Goal: Information Seeking & Learning: Find specific fact

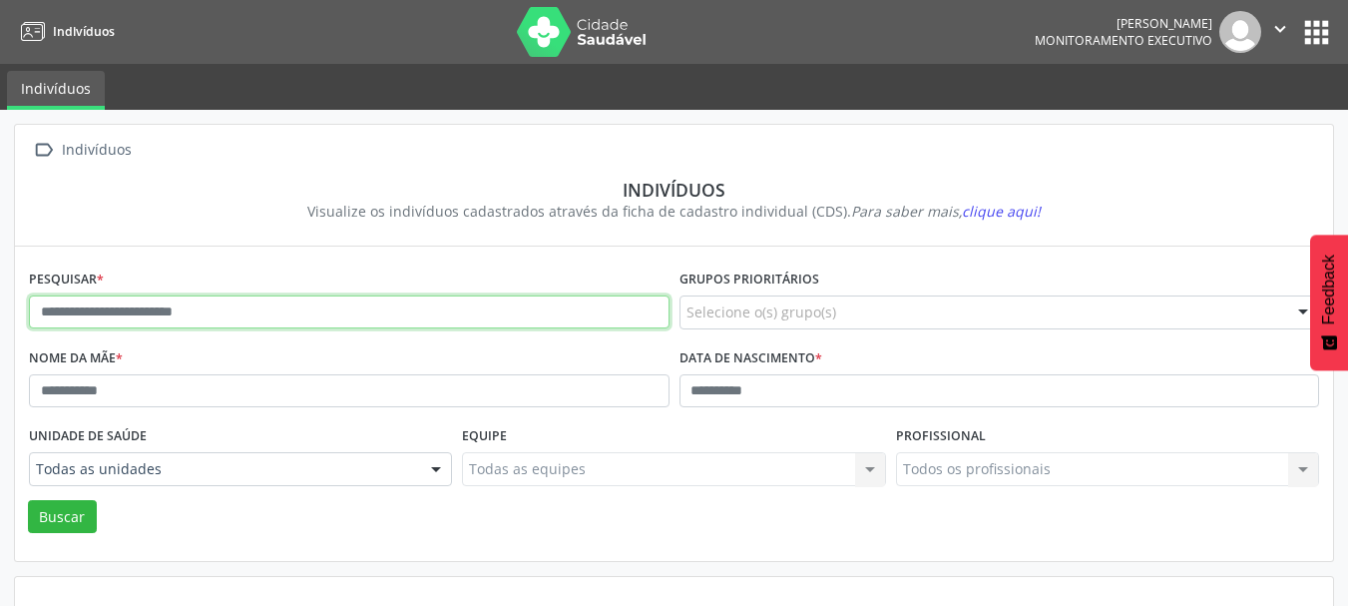
click at [163, 305] on input "text" at bounding box center [349, 312] width 640 height 34
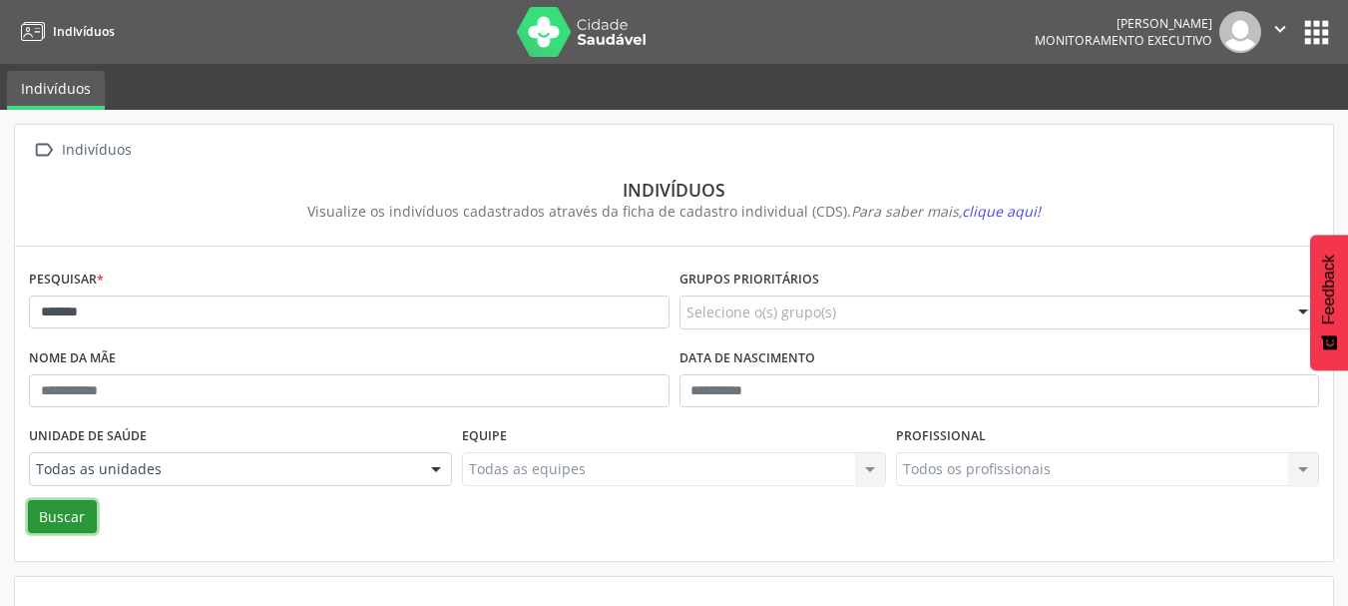
click at [64, 510] on button "Buscar" at bounding box center [62, 517] width 69 height 34
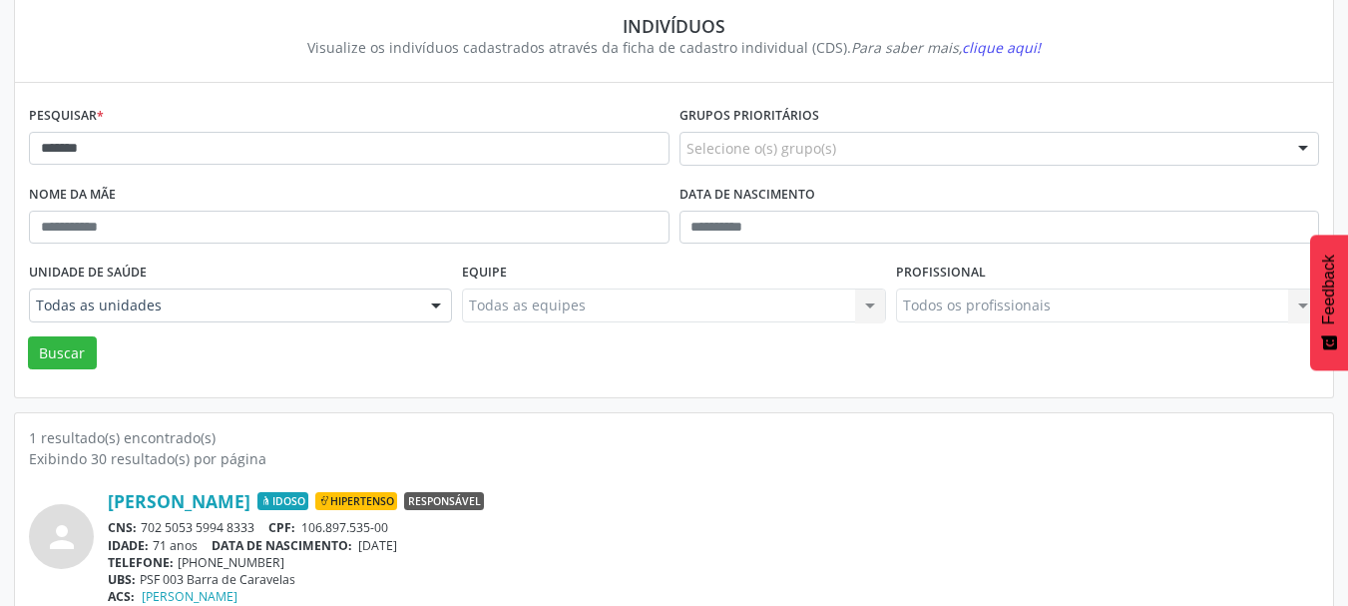
scroll to position [208, 0]
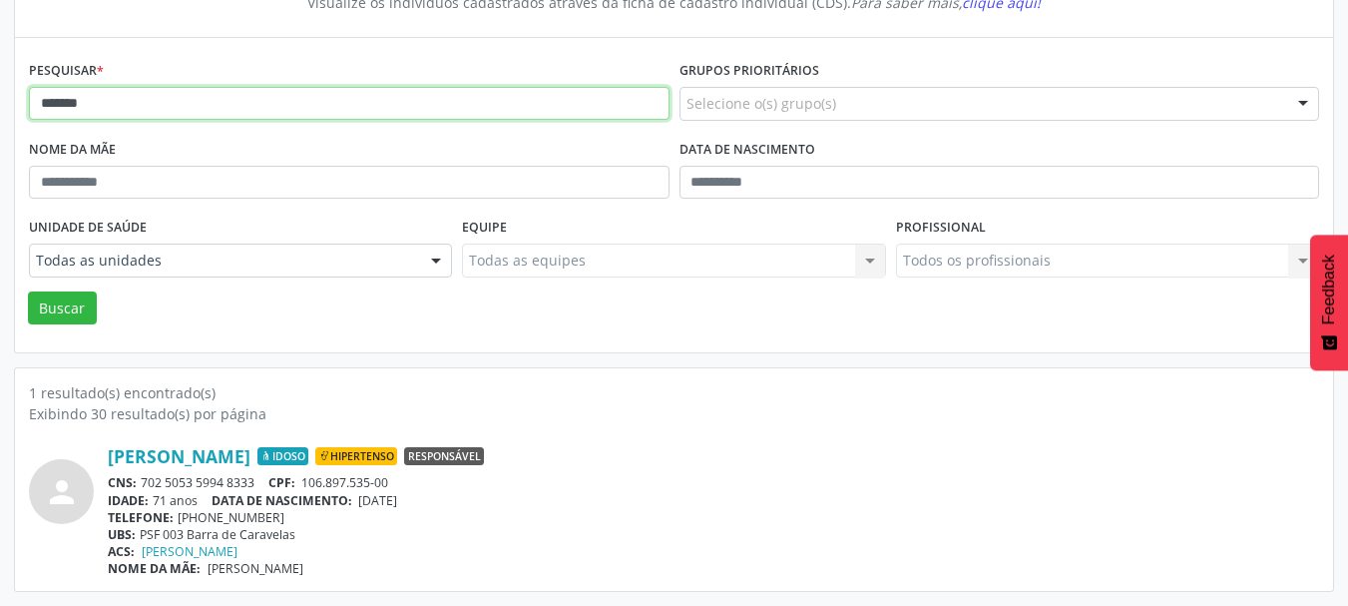
drag, startPoint x: 194, startPoint y: 108, endPoint x: 18, endPoint y: 160, distance: 183.1
click at [0, 94] on div " Indivíduos Indivíduos Visualize os indivíduos cadastrados através da ficha de…" at bounding box center [674, 253] width 1348 height 704
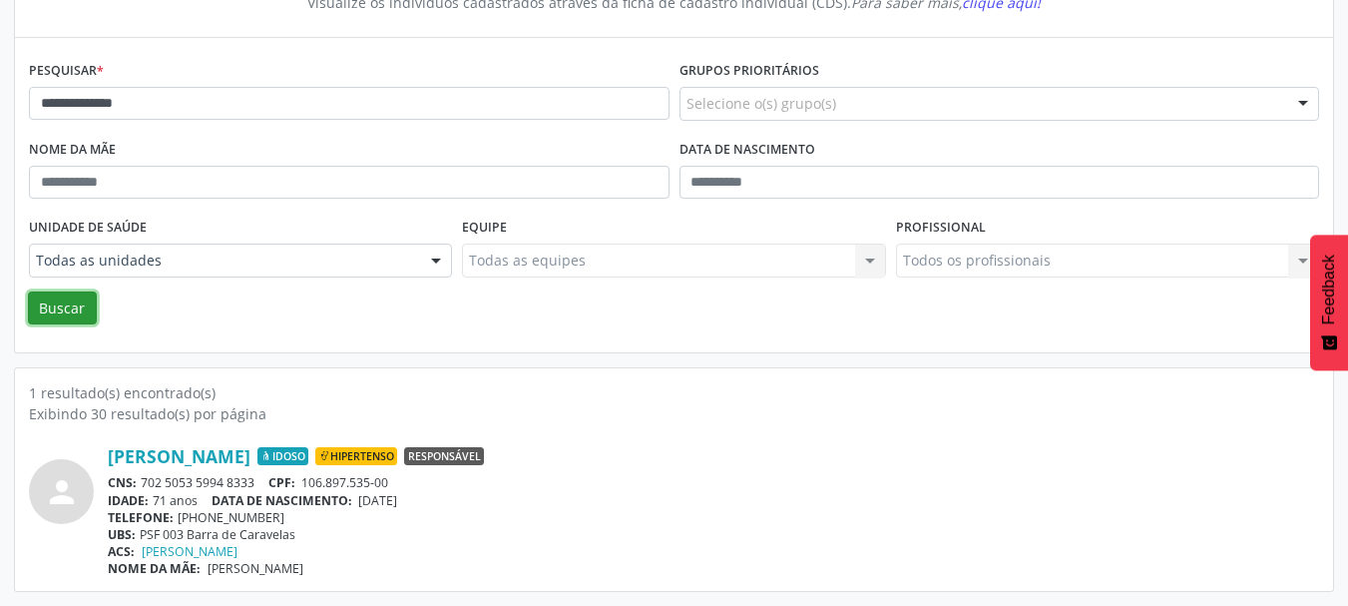
click at [71, 315] on button "Buscar" at bounding box center [62, 308] width 69 height 34
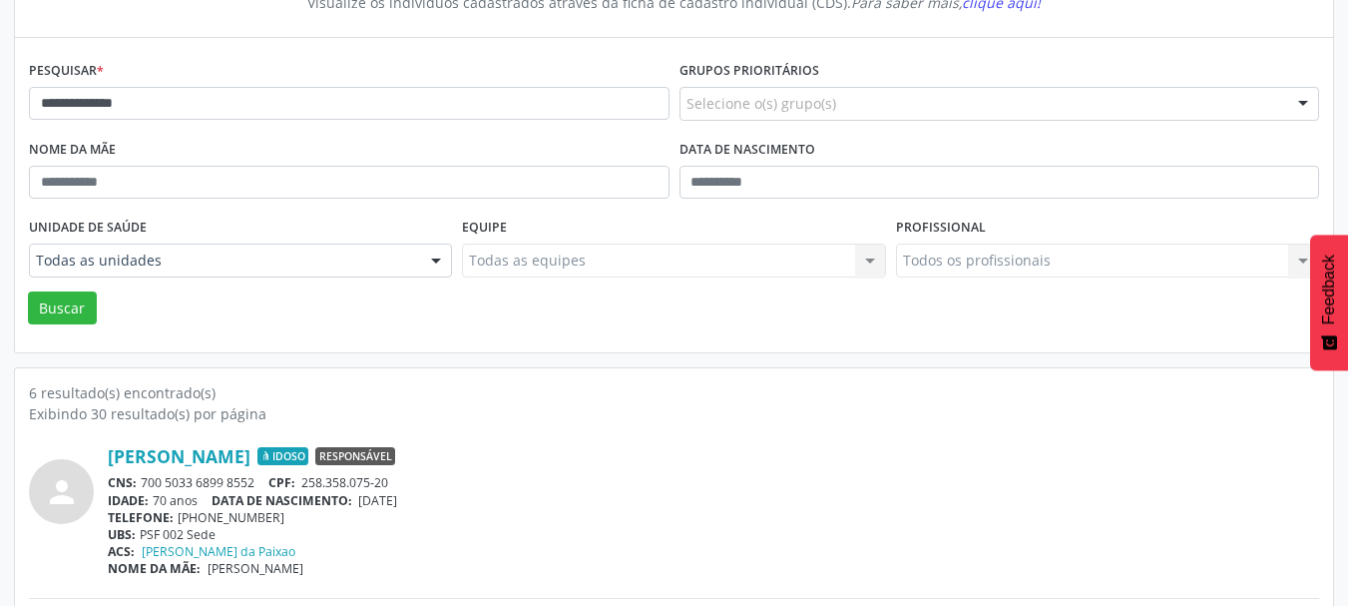
drag, startPoint x: 262, startPoint y: 481, endPoint x: 145, endPoint y: 480, distance: 117.7
click at [145, 480] on div "CNS: 700 5033 6899 8552 CPF: 258.358.075-20" at bounding box center [713, 482] width 1211 height 17
copy div "700 5033 6899 8552"
click at [397, 501] on span "[DATE]" at bounding box center [377, 500] width 39 height 17
drag, startPoint x: 438, startPoint y: 504, endPoint x: 366, endPoint y: 502, distance: 71.9
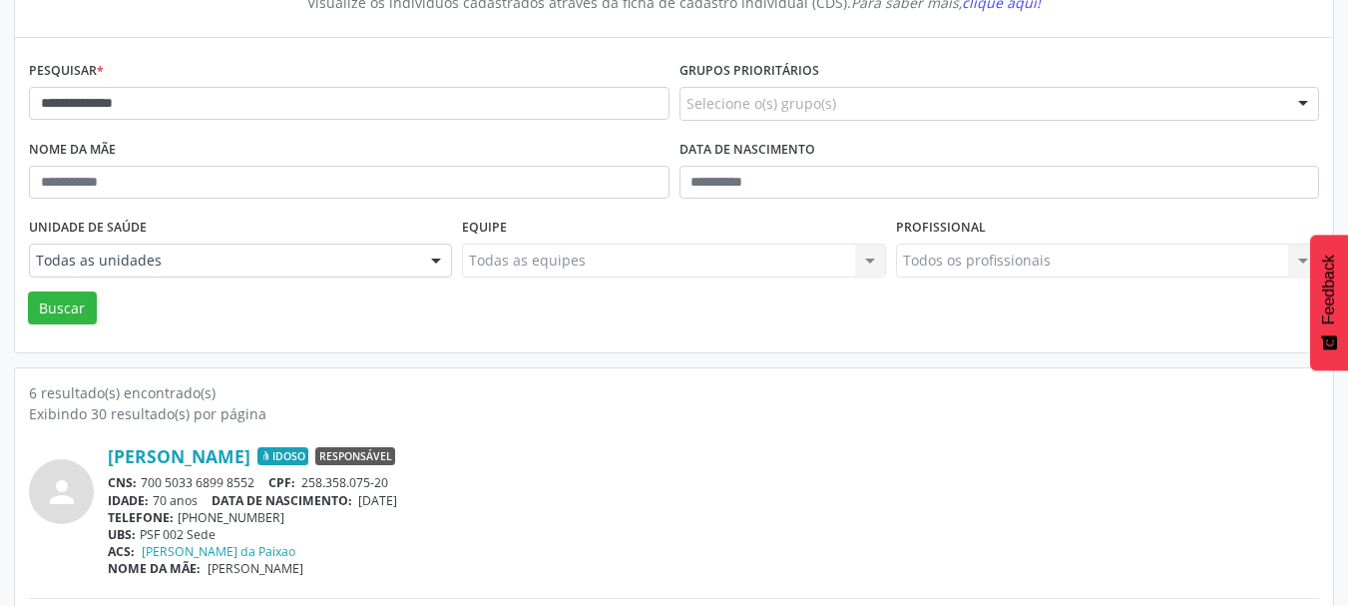
click at [366, 502] on div "IDADE: 70 anos DATA DE NASCIMENTO: [DEMOGRAPHIC_DATA]" at bounding box center [713, 500] width 1211 height 17
copy span "[DATE]"
drag, startPoint x: 368, startPoint y: 479, endPoint x: 301, endPoint y: 478, distance: 66.8
click at [301, 478] on div "CNS: 700 5033 6899 8552 CPF: 258.358.075-20" at bounding box center [713, 482] width 1211 height 17
copy span "258.358.075-20"
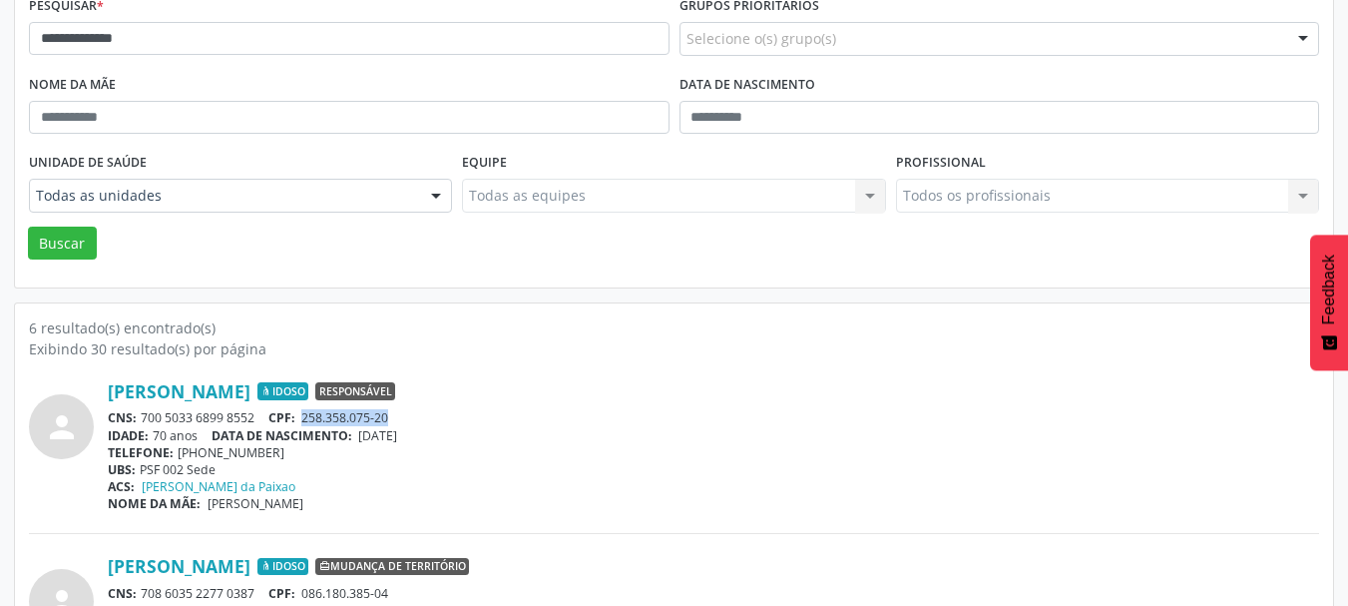
scroll to position [308, 0]
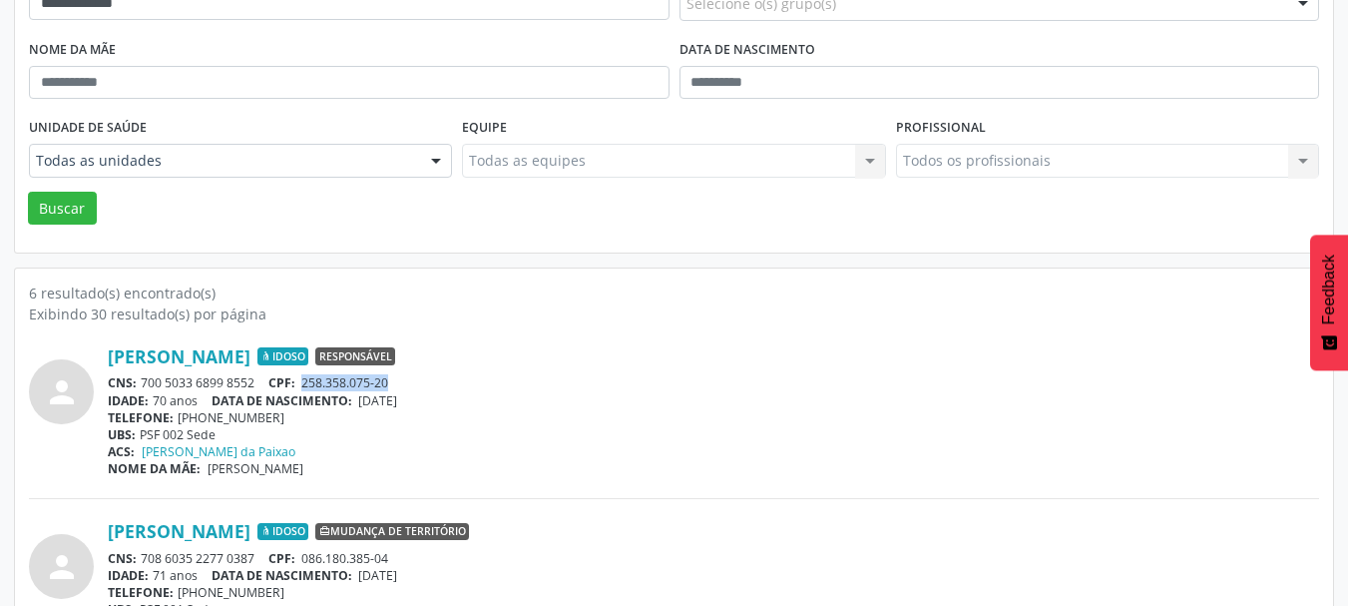
drag, startPoint x: 256, startPoint y: 386, endPoint x: 141, endPoint y: 382, distance: 115.8
click at [141, 382] on div "CNS: 700 5033 6899 8552 CPF: 258.358.075-20" at bounding box center [713, 382] width 1211 height 17
copy div "700 5033 6899 8552"
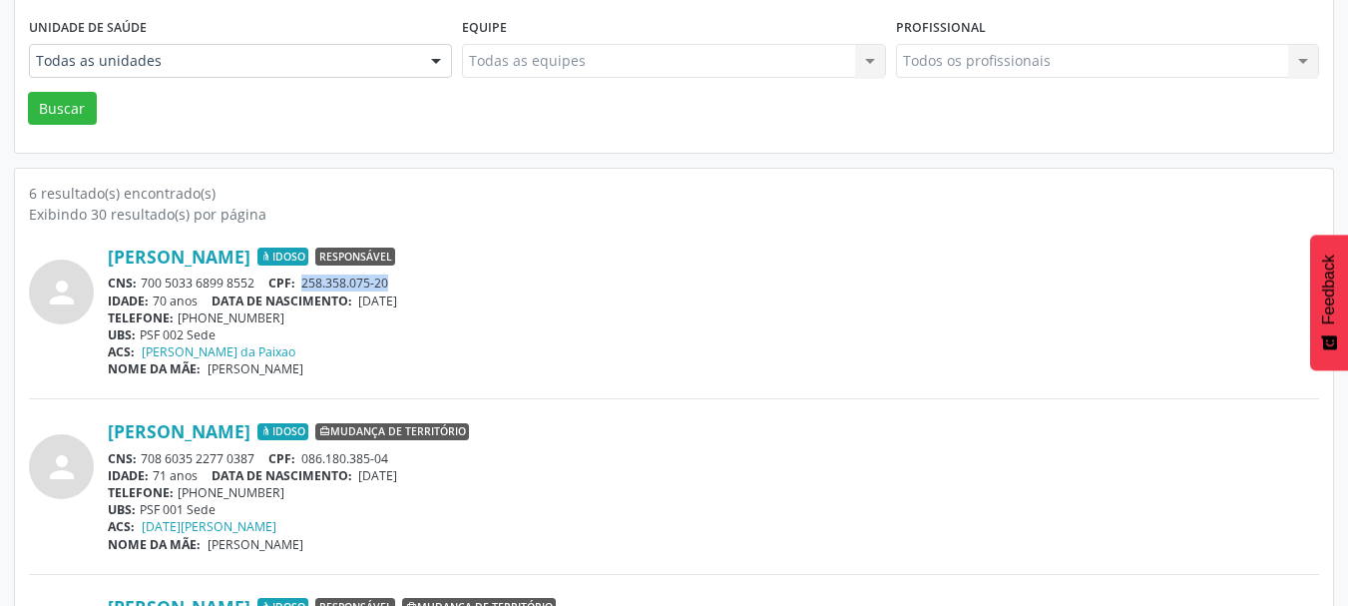
drag, startPoint x: 272, startPoint y: 320, endPoint x: 179, endPoint y: 315, distance: 93.9
click at [179, 315] on div "TELEFONE: [PHONE_NUMBER]" at bounding box center [713, 317] width 1211 height 17
copy div "[PHONE_NUMBER]"
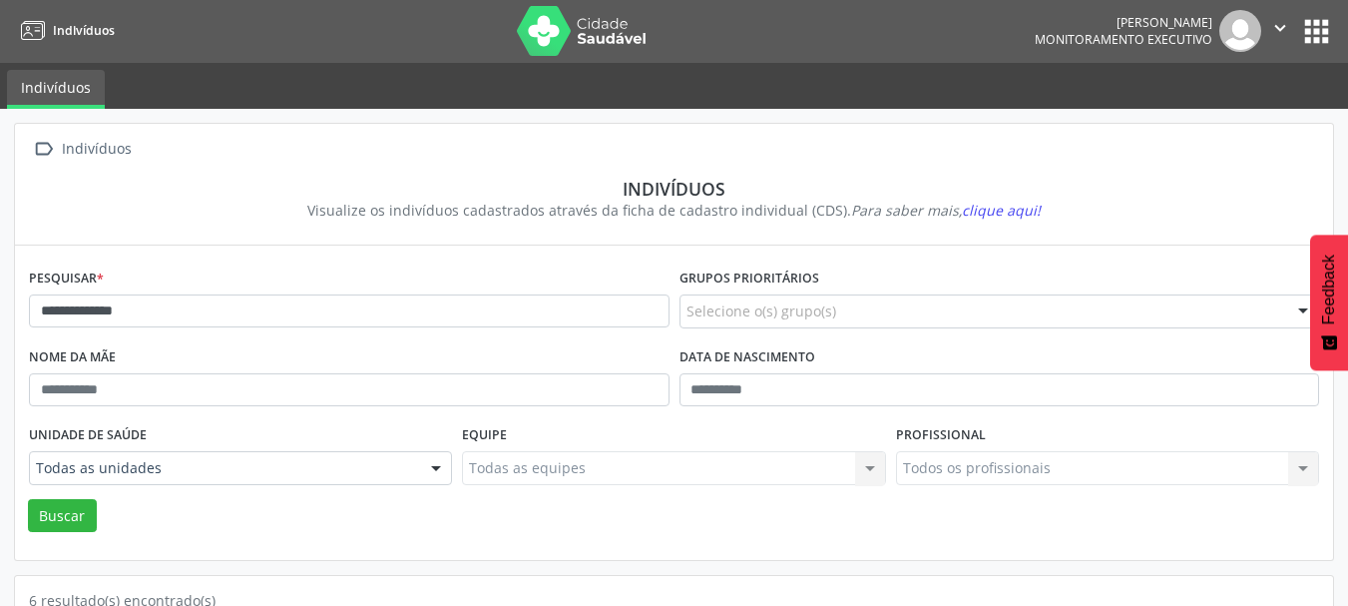
scroll to position [0, 0]
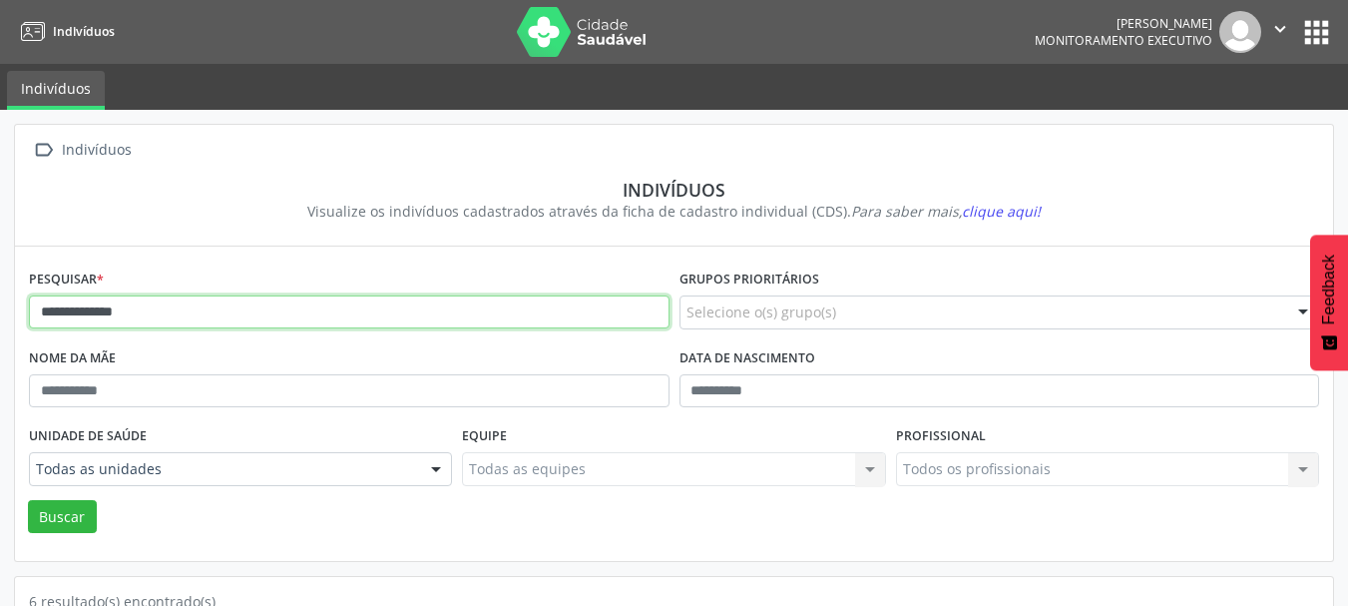
drag, startPoint x: 219, startPoint y: 320, endPoint x: 7, endPoint y: 398, distance: 226.3
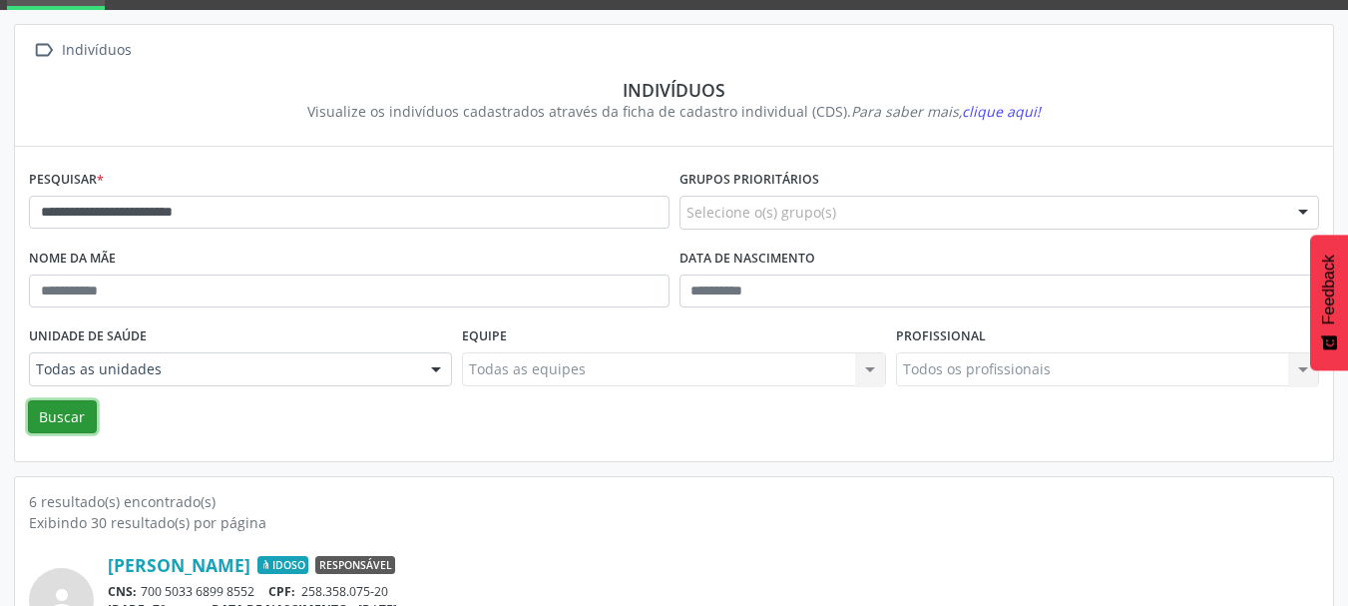
click at [60, 415] on button "Buscar" at bounding box center [62, 417] width 69 height 34
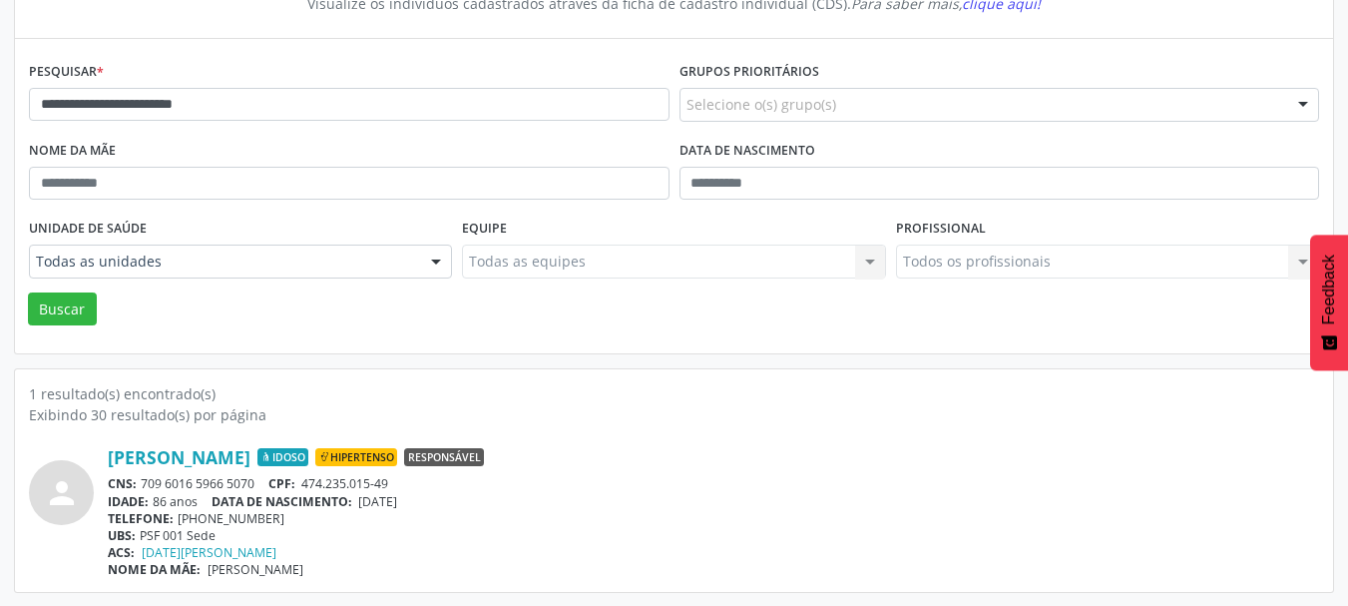
scroll to position [208, 0]
drag, startPoint x: 261, startPoint y: 483, endPoint x: 144, endPoint y: 488, distance: 117.8
click at [144, 488] on div "CNS: 709 6016 5966 5070 CPF: 474.235.015-49" at bounding box center [713, 482] width 1211 height 17
copy div "709 6016 5966 5070"
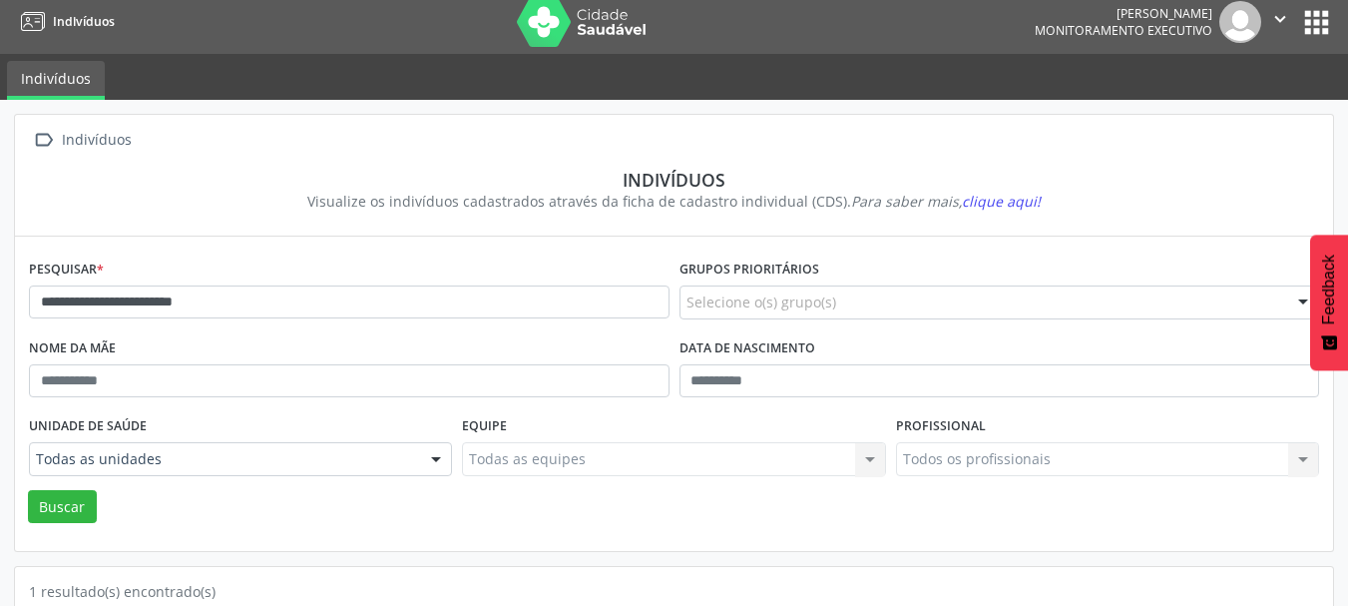
scroll to position [9, 0]
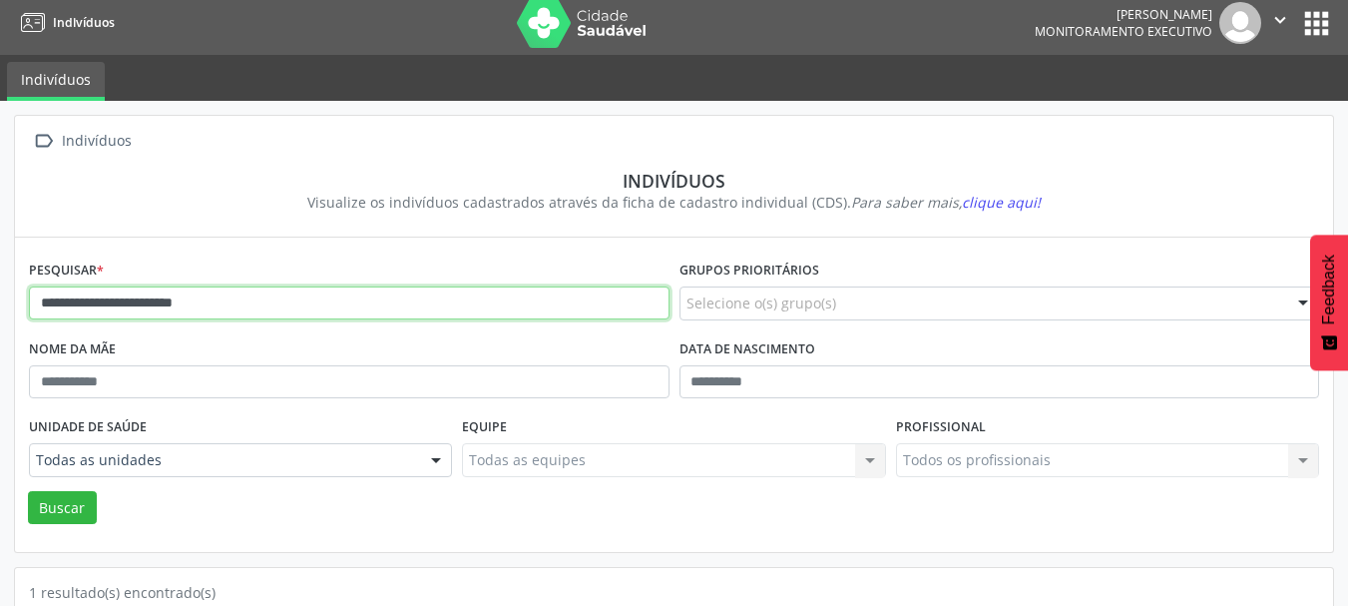
drag, startPoint x: 235, startPoint y: 297, endPoint x: 0, endPoint y: 294, distance: 235.4
click at [0, 294] on div "**********" at bounding box center [674, 453] width 1348 height 704
drag, startPoint x: 215, startPoint y: 300, endPoint x: 3, endPoint y: 297, distance: 212.5
click at [4, 297] on div " Indivíduos Indivíduos Visualize os indivíduos cadastrados através da ficha de…" at bounding box center [674, 453] width 1348 height 704
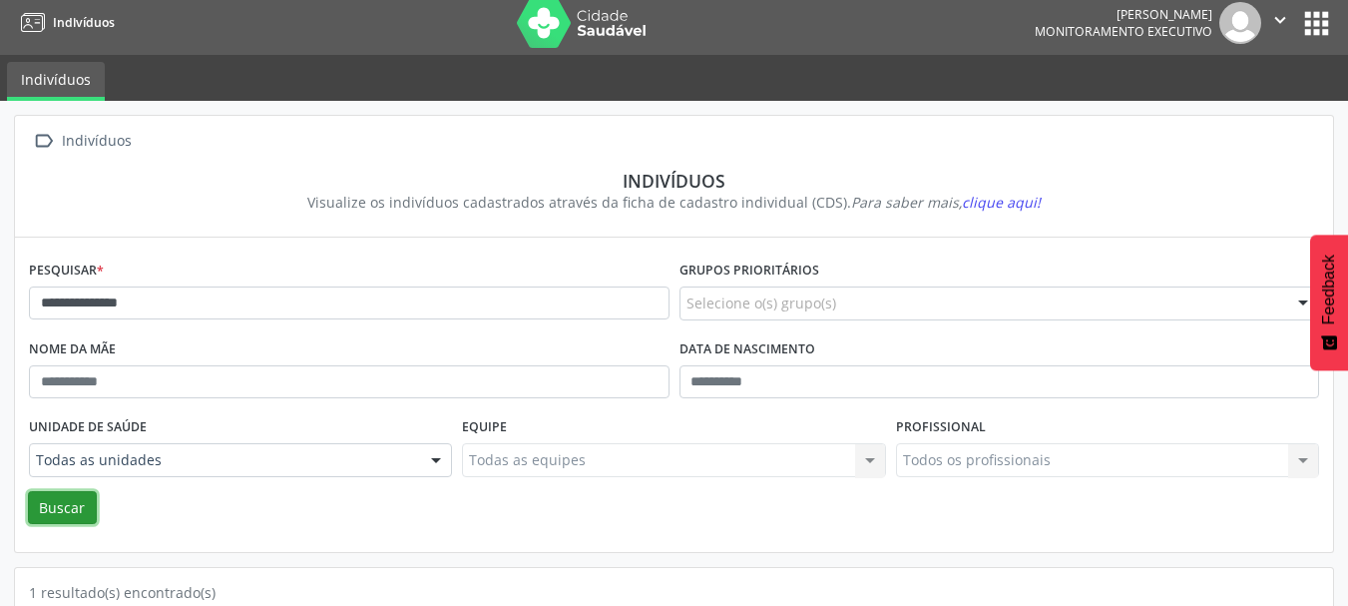
click at [54, 508] on button "Buscar" at bounding box center [62, 508] width 69 height 34
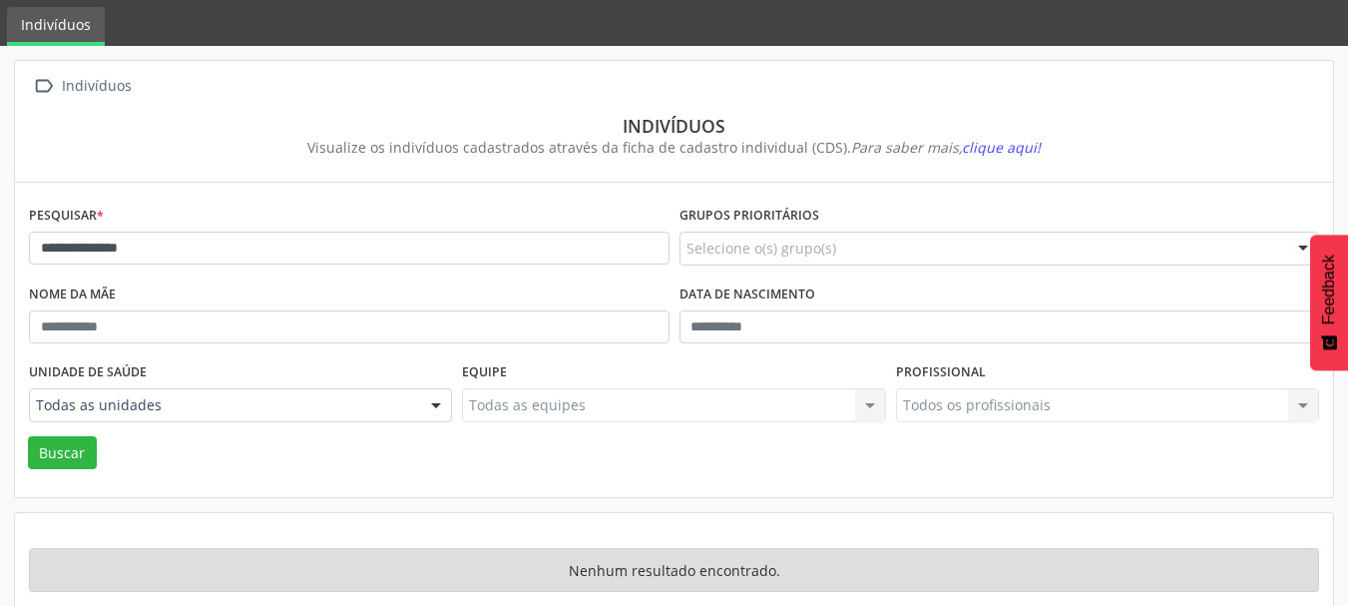
scroll to position [93, 0]
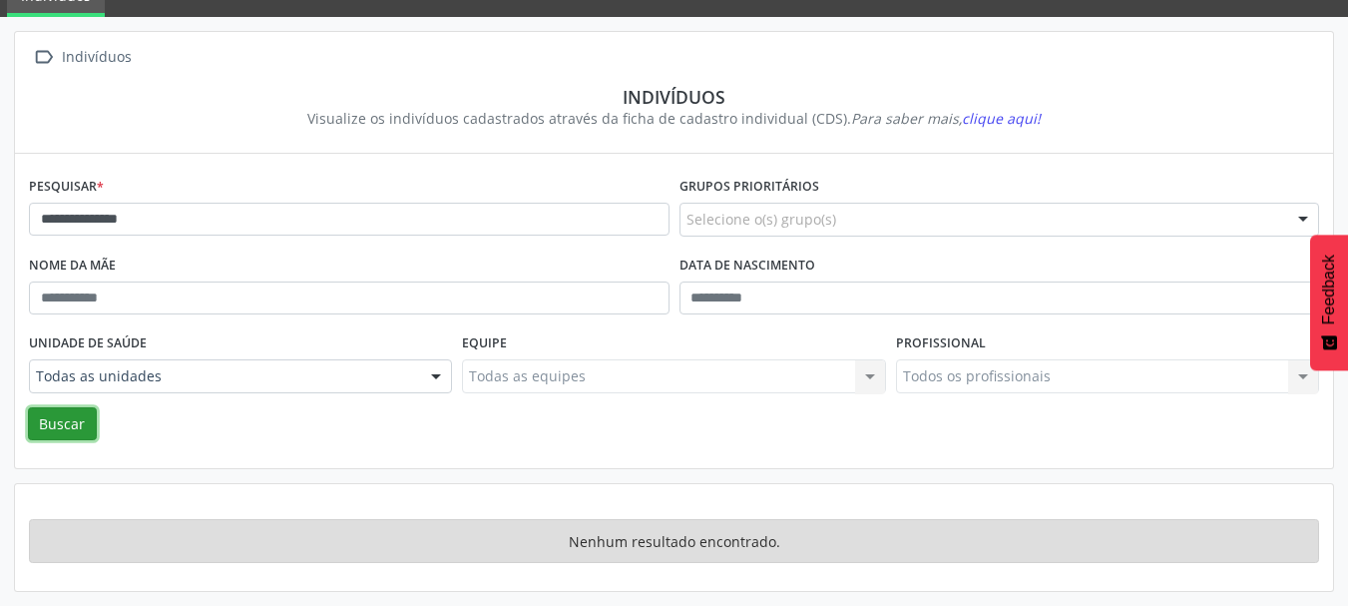
click at [67, 411] on button "Buscar" at bounding box center [62, 424] width 69 height 34
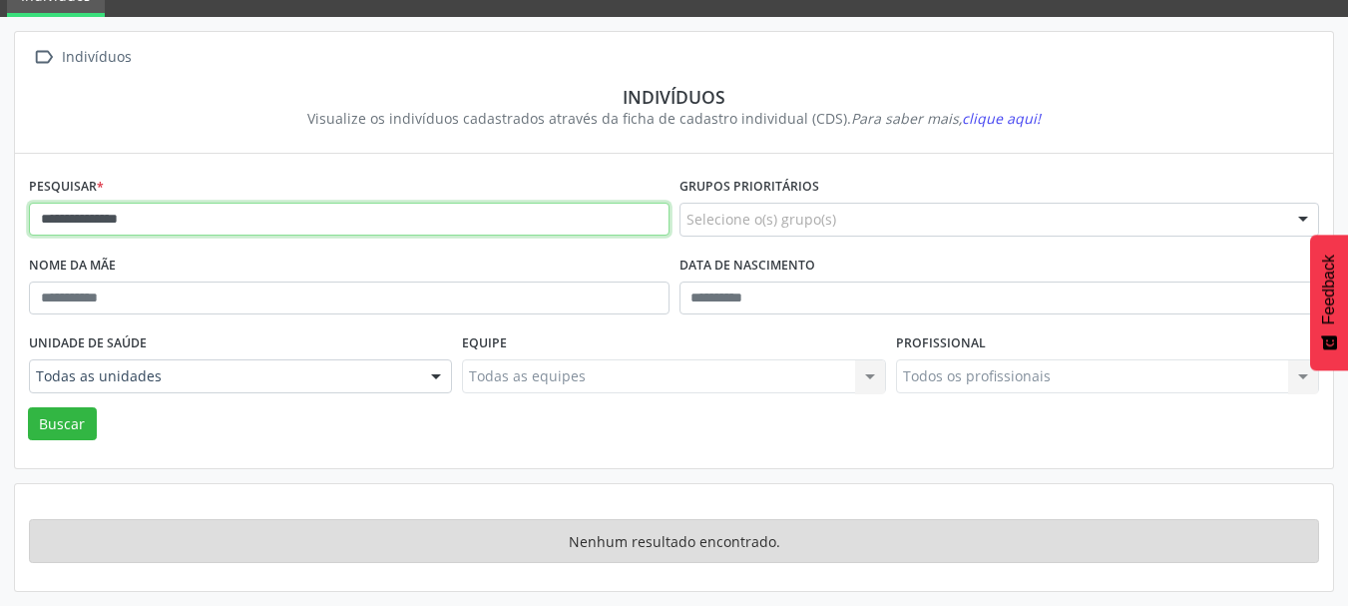
drag, startPoint x: 182, startPoint y: 222, endPoint x: 111, endPoint y: 225, distance: 70.9
click at [111, 225] on input "**********" at bounding box center [349, 220] width 640 height 34
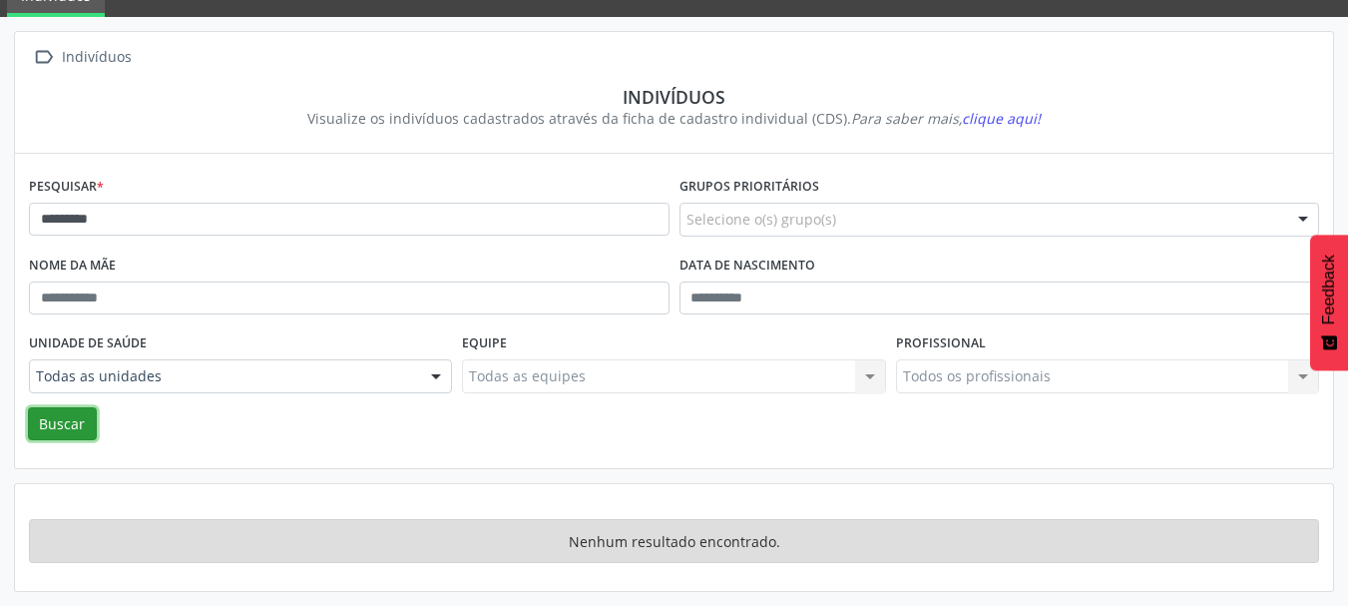
click at [61, 431] on button "Buscar" at bounding box center [62, 424] width 69 height 34
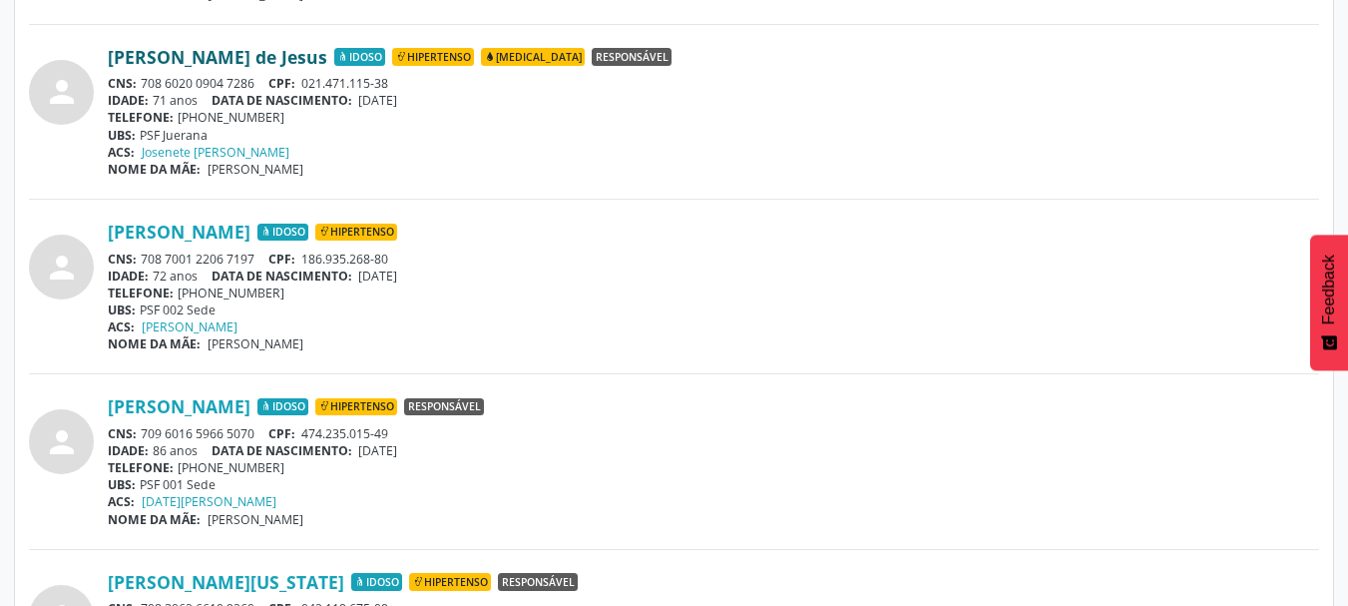
scroll to position [1589, 0]
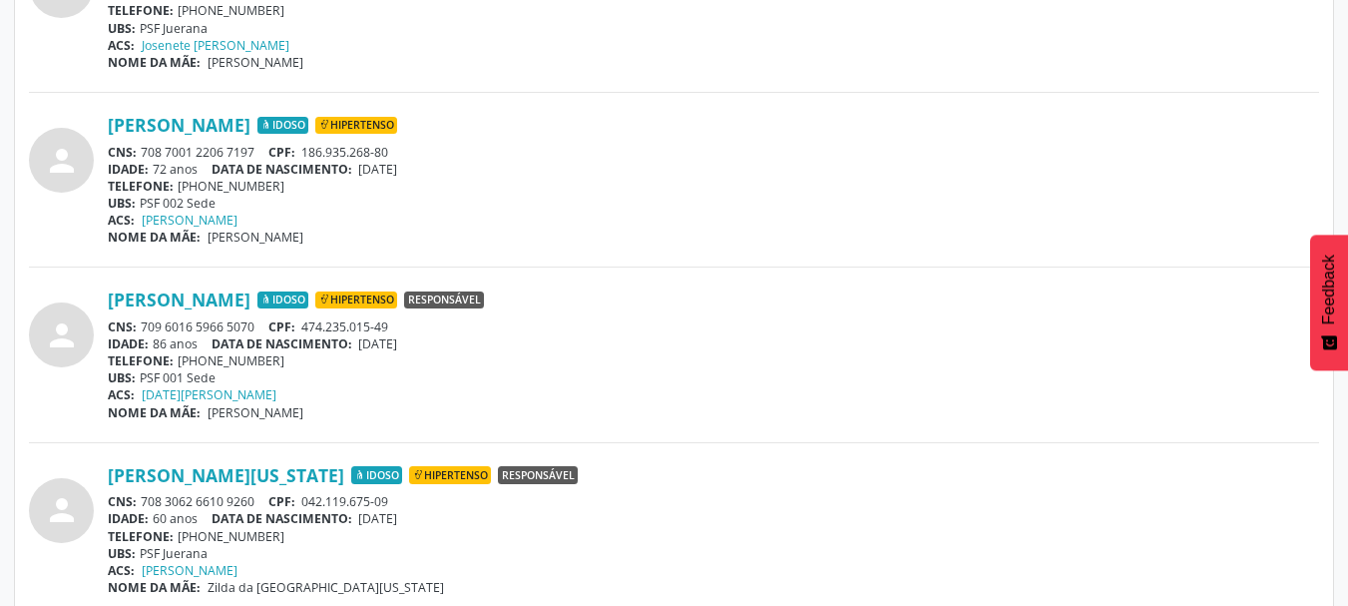
drag, startPoint x: 257, startPoint y: 332, endPoint x: 144, endPoint y: 332, distance: 113.7
click at [144, 332] on div "CNS: 709 6016 5966 5070 CPF: 474.235.015-49" at bounding box center [713, 326] width 1211 height 17
copy div "709 6016 5966 5070"
click at [361, 332] on span "474.235.015-49" at bounding box center [344, 326] width 87 height 17
drag, startPoint x: 400, startPoint y: 324, endPoint x: 302, endPoint y: 327, distance: 97.8
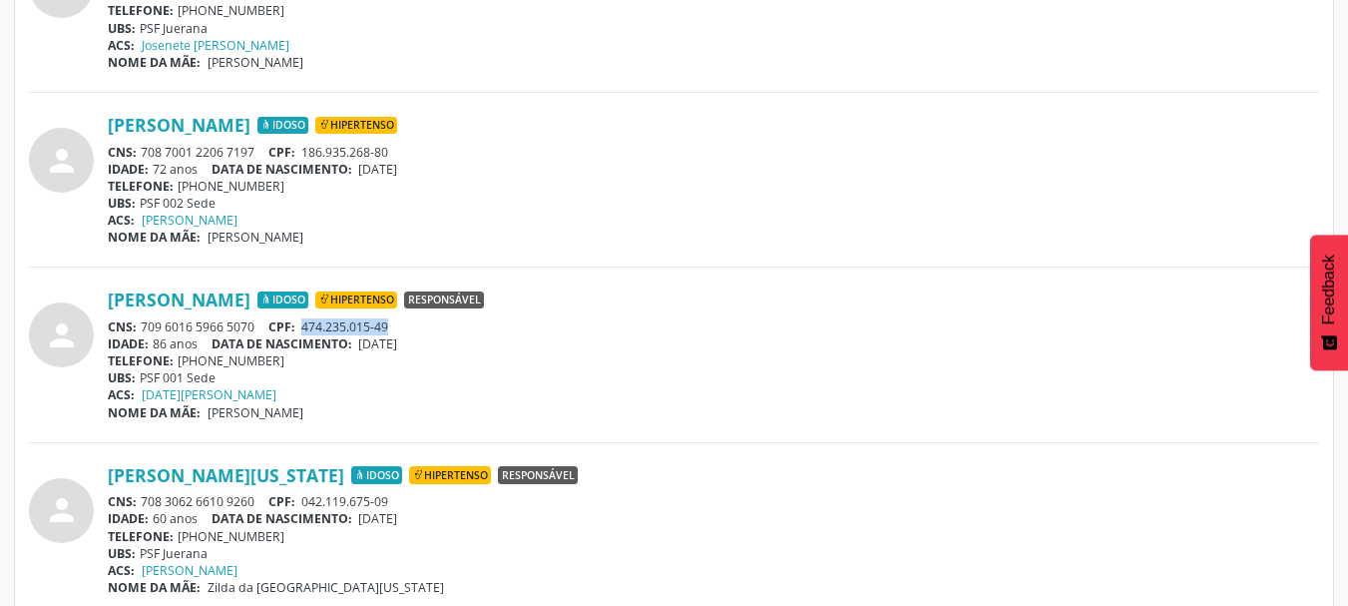
click at [302, 327] on div "CNS: 709 6016 5966 5070 CPF: 474.235.015-49" at bounding box center [713, 326] width 1211 height 17
copy span "474.235.015-49"
click at [441, 346] on div "IDADE: 86 anos DATA DE NASCIMENTO: [DEMOGRAPHIC_DATA]" at bounding box center [713, 343] width 1211 height 17
click at [426, 329] on div "CNS: 709 6016 5966 5070 CPF: 474.235.015-49" at bounding box center [713, 326] width 1211 height 17
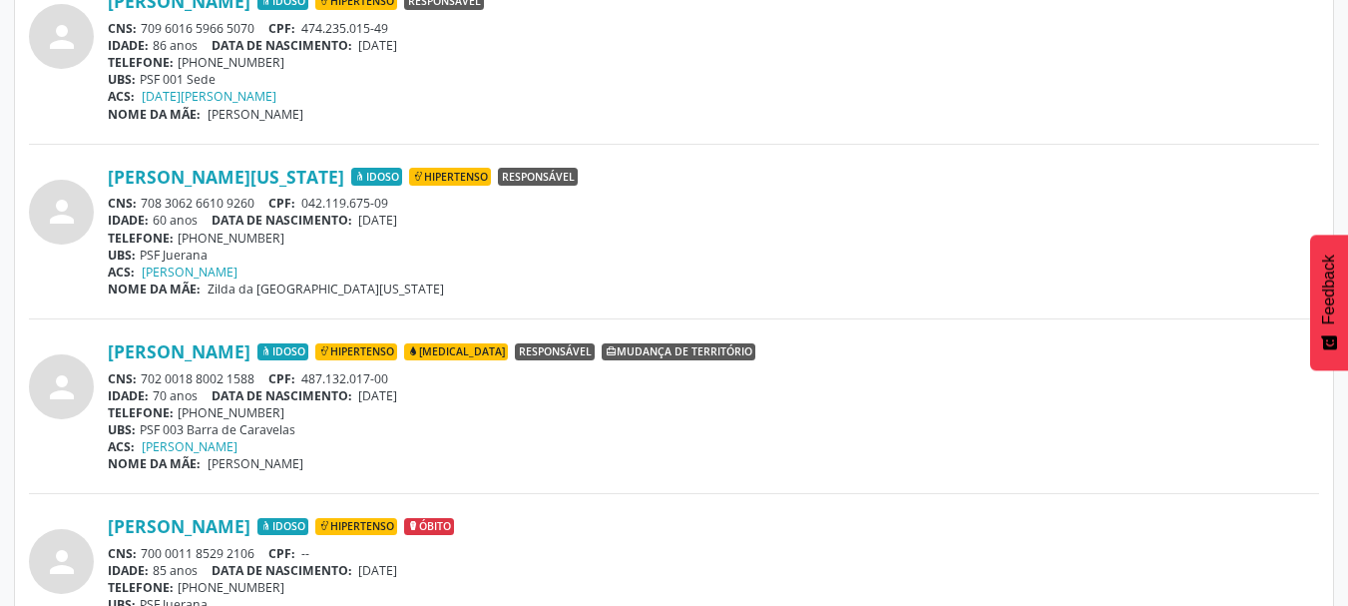
scroll to position [1888, 0]
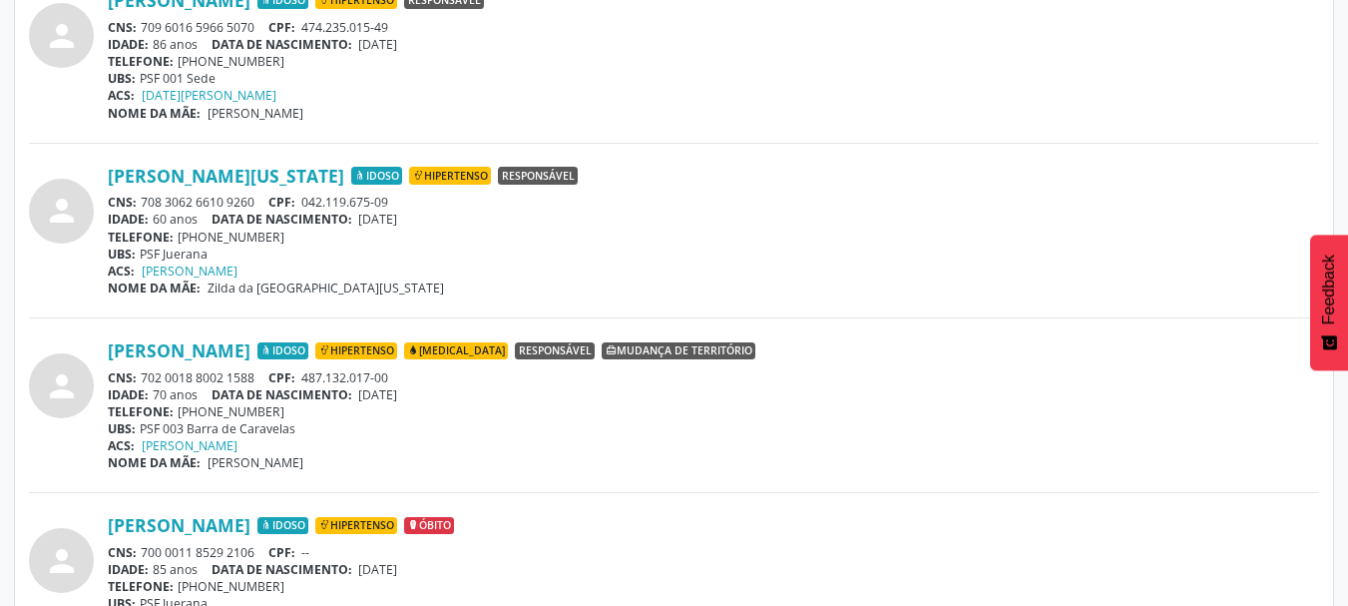
click at [336, 435] on div "UBS: PSF 003 Barra de Caravelas" at bounding box center [713, 428] width 1211 height 17
drag, startPoint x: 435, startPoint y: 392, endPoint x: 366, endPoint y: 395, distance: 68.9
click at [366, 395] on div "IDADE: 70 anos DATA DE NASCIMENTO: [DEMOGRAPHIC_DATA]" at bounding box center [713, 394] width 1211 height 17
copy span "[DATE]"
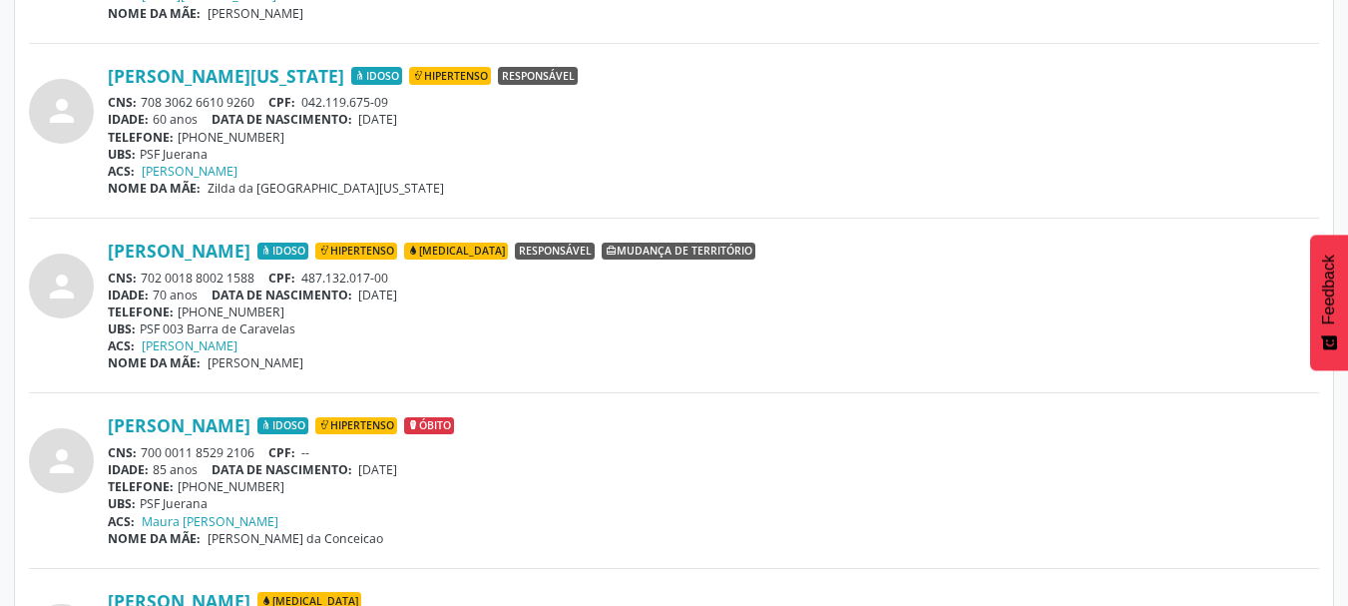
drag, startPoint x: 307, startPoint y: 317, endPoint x: 289, endPoint y: 312, distance: 18.6
click at [305, 317] on div "TELEFONE: [PHONE_NUMBER]" at bounding box center [713, 311] width 1211 height 17
drag, startPoint x: 245, startPoint y: 312, endPoint x: 182, endPoint y: 312, distance: 63.8
click at [182, 312] on div "TELEFONE: [PHONE_NUMBER]" at bounding box center [713, 311] width 1211 height 17
copy div "73) 3297-1717"
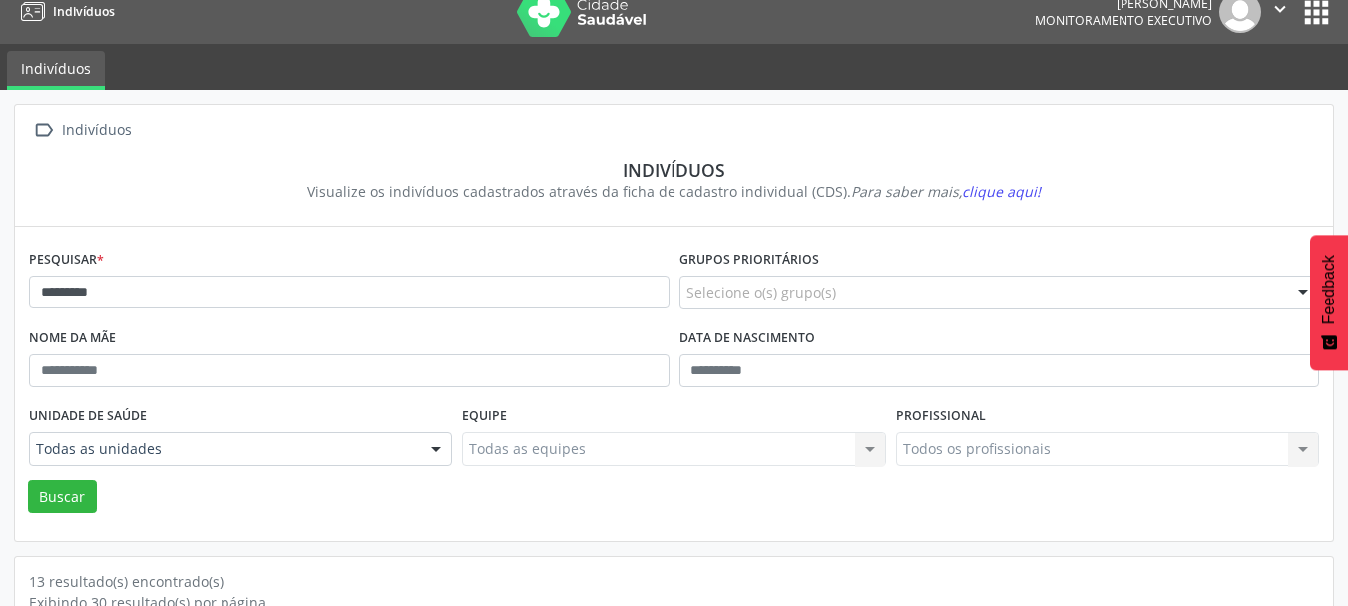
scroll to position [0, 0]
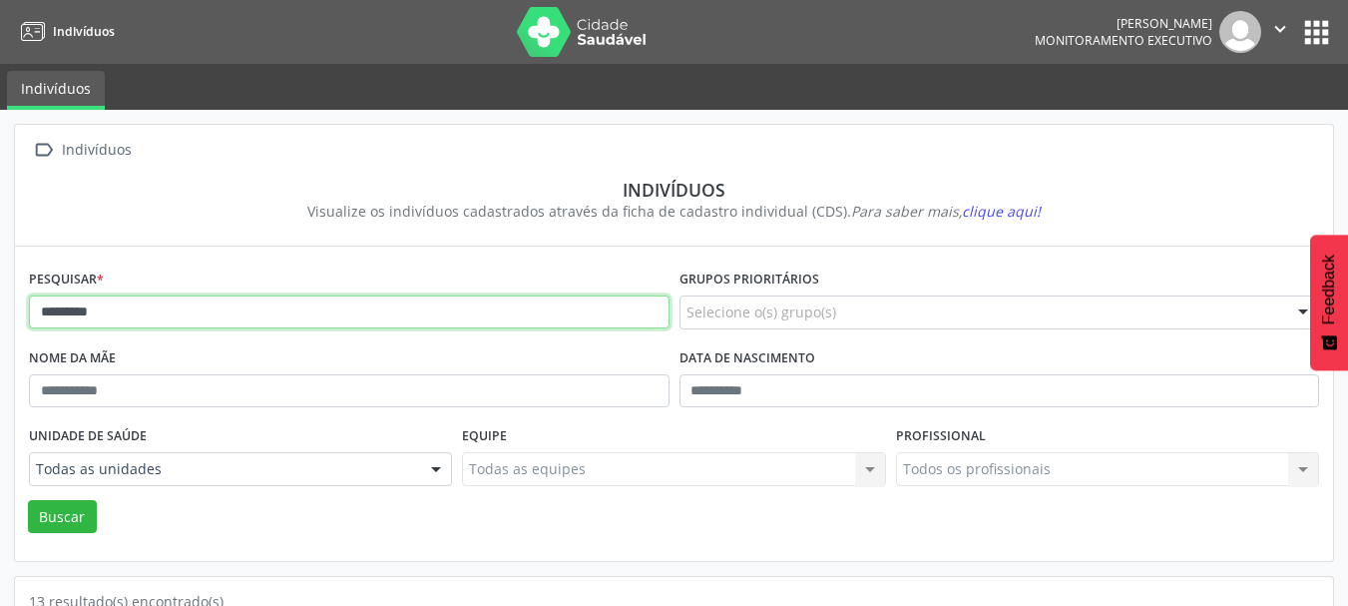
drag, startPoint x: 137, startPoint y: 311, endPoint x: 28, endPoint y: 312, distance: 108.7
click at [28, 312] on div "Pesquisar * ********" at bounding box center [349, 303] width 650 height 79
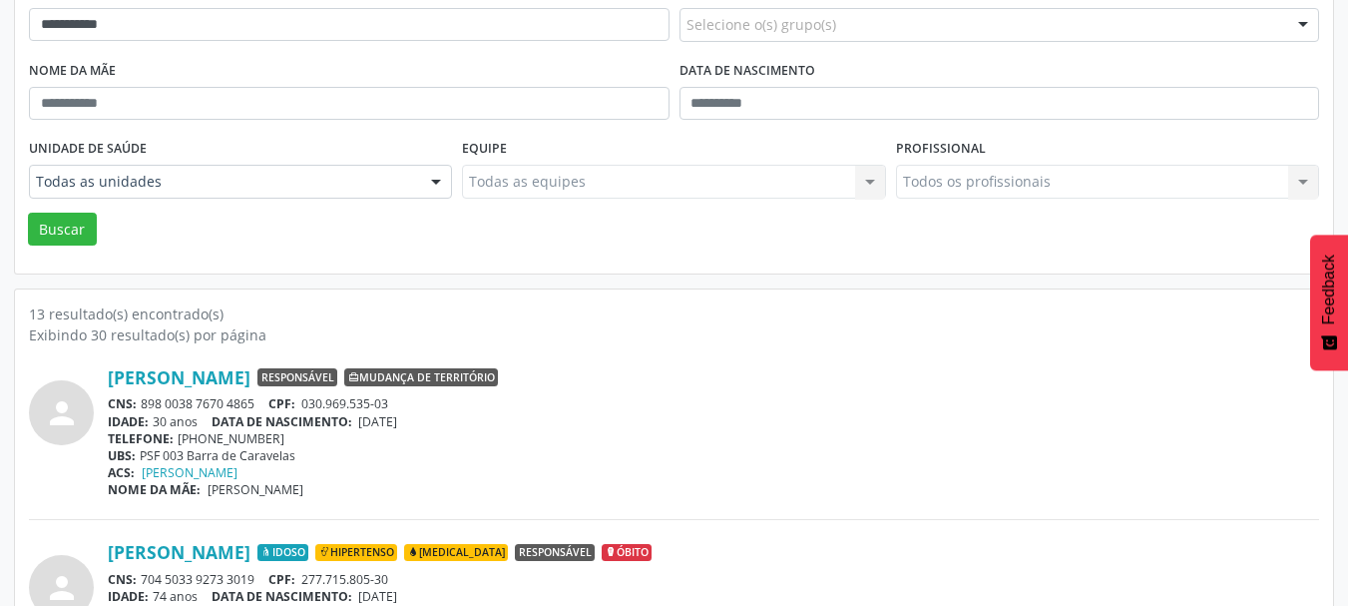
scroll to position [299, 0]
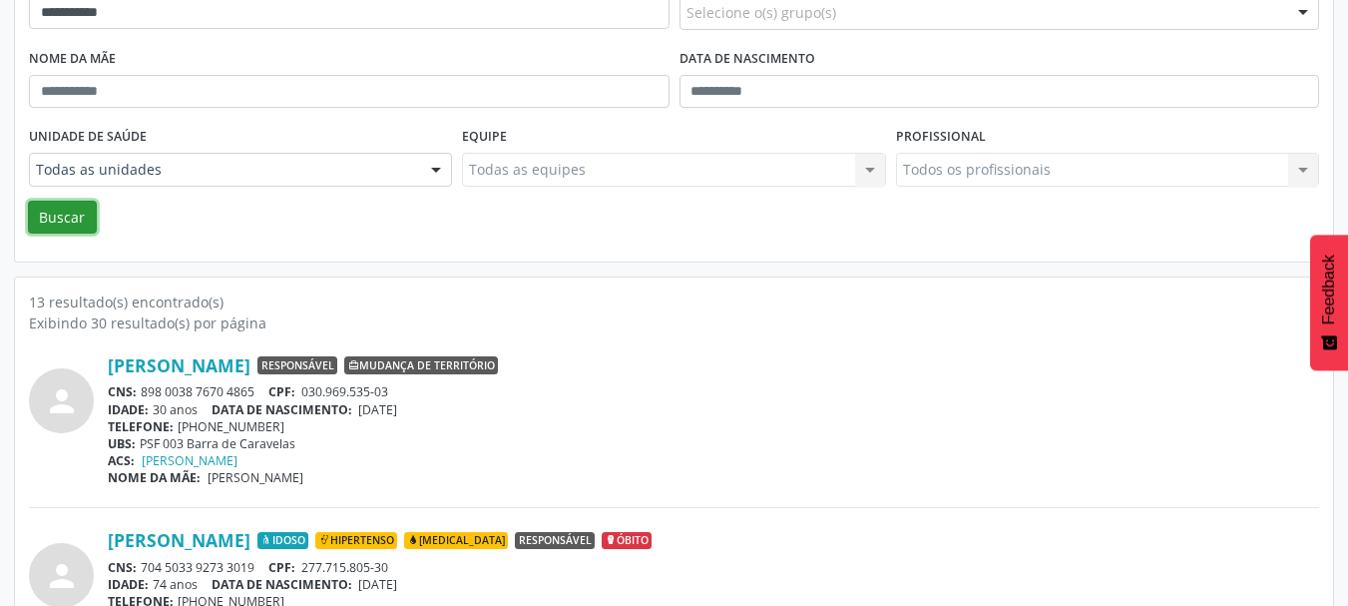
click at [64, 219] on button "Buscar" at bounding box center [62, 218] width 69 height 34
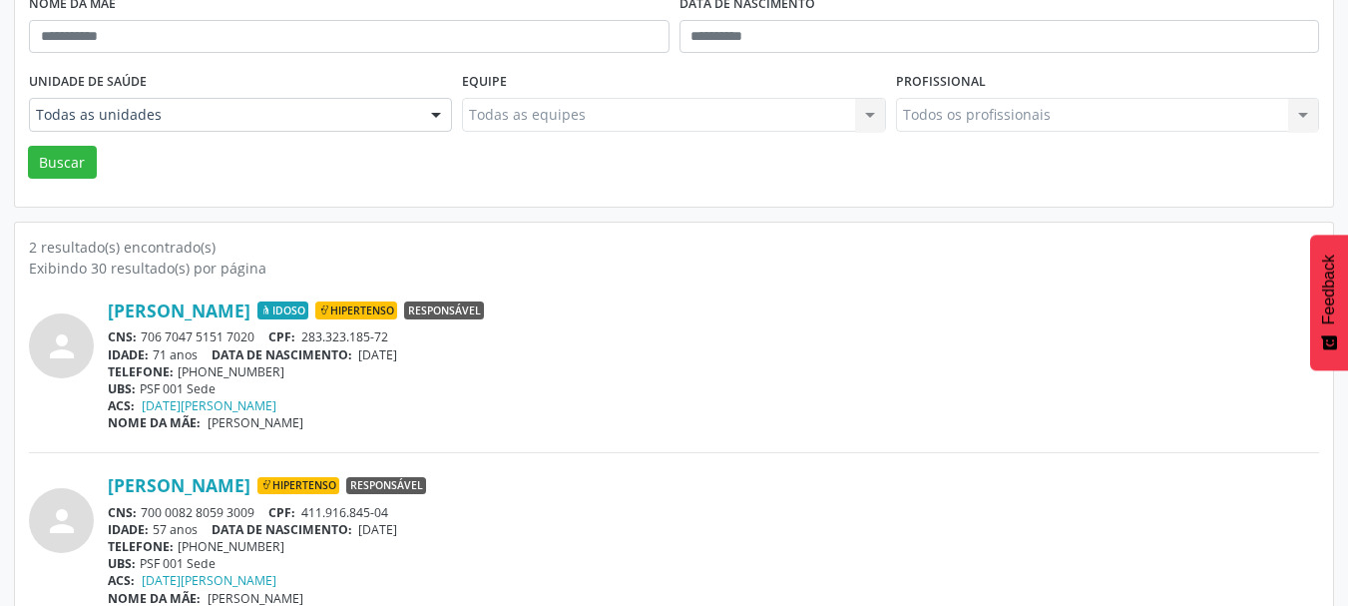
scroll to position [384, 0]
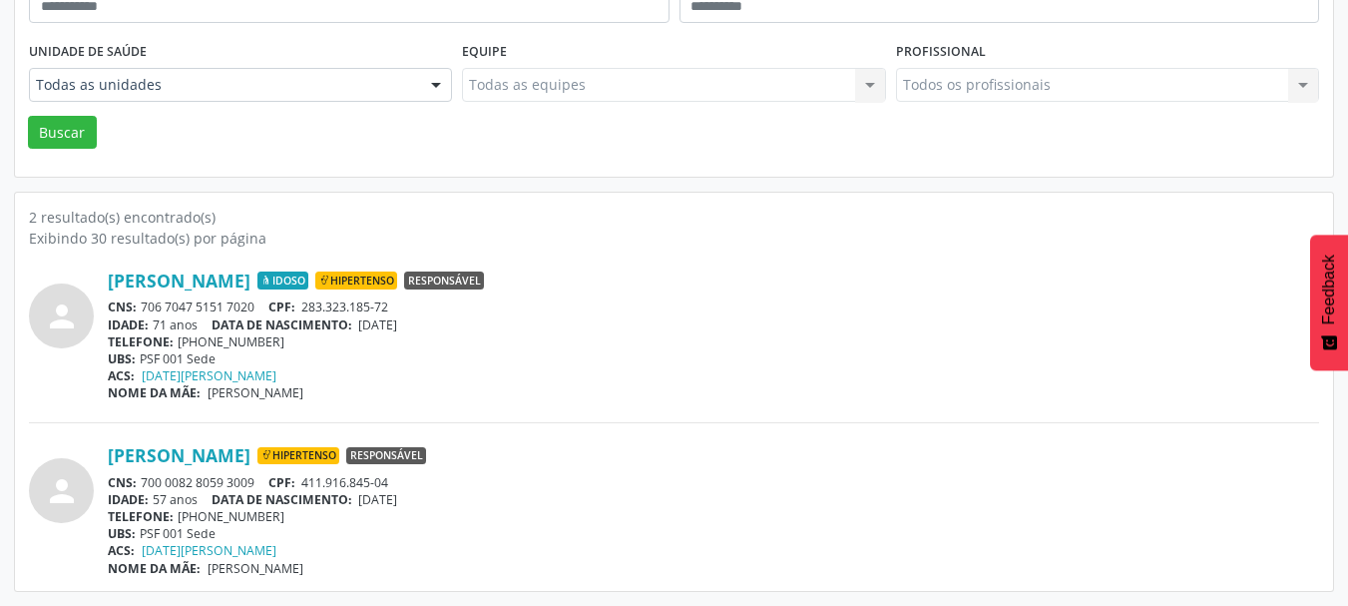
drag, startPoint x: 258, startPoint y: 481, endPoint x: 144, endPoint y: 485, distance: 114.8
click at [144, 485] on div "CNS: 700 0082 8059 3009 CPF: 411.916.845-04" at bounding box center [713, 482] width 1211 height 17
click at [250, 449] on link "[PERSON_NAME]" at bounding box center [179, 455] width 143 height 22
drag, startPoint x: 90, startPoint y: 276, endPoint x: 371, endPoint y: 284, distance: 281.4
click at [371, 284] on div "person [PERSON_NAME] Idoso Hipertenso Responsável CNS: 706 7047 5151 7020 CPF: …" at bounding box center [674, 335] width 1290 height 132
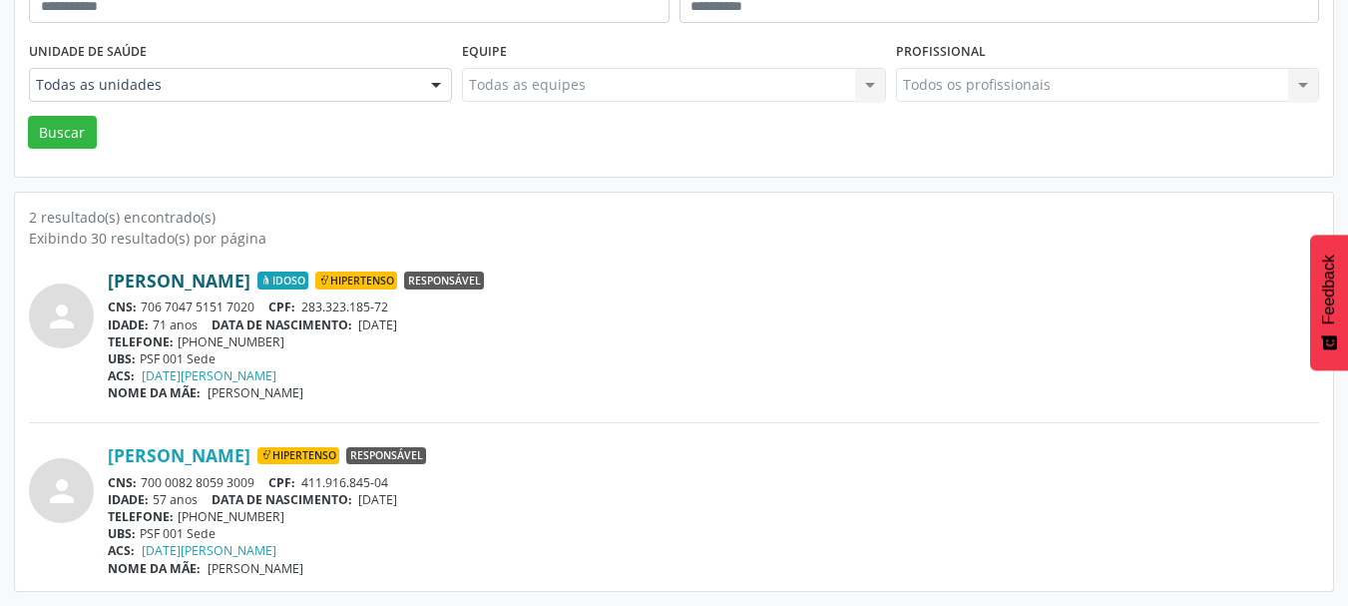
click at [250, 291] on link "[PERSON_NAME]" at bounding box center [179, 280] width 143 height 22
click at [455, 328] on div "IDADE: 71 anos DATA DE NASCIMENTO: [DEMOGRAPHIC_DATA]" at bounding box center [713, 324] width 1211 height 17
drag, startPoint x: 391, startPoint y: 304, endPoint x: 306, endPoint y: 306, distance: 84.8
click at [306, 306] on span "283.323.185-72" at bounding box center [344, 306] width 87 height 17
click at [424, 335] on div "TELEFONE: [PHONE_NUMBER]" at bounding box center [713, 341] width 1211 height 17
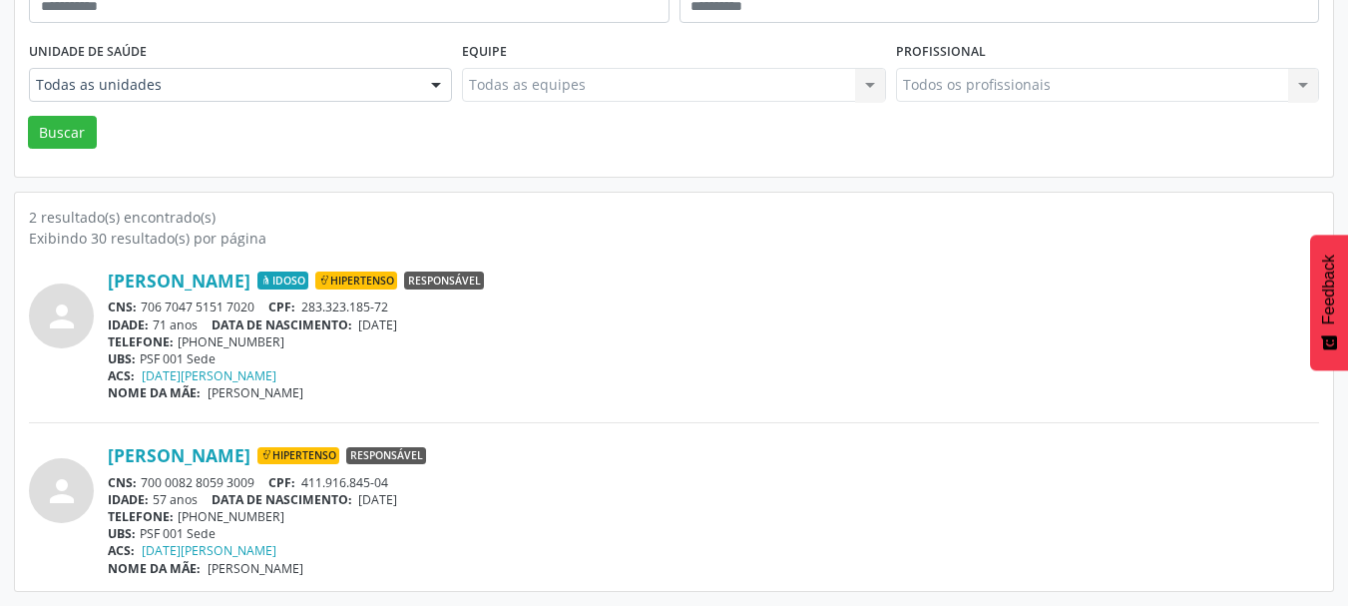
drag, startPoint x: 268, startPoint y: 519, endPoint x: 178, endPoint y: 518, distance: 90.8
click at [178, 518] on div "TELEFONE: [PHONE_NUMBER]" at bounding box center [713, 516] width 1211 height 17
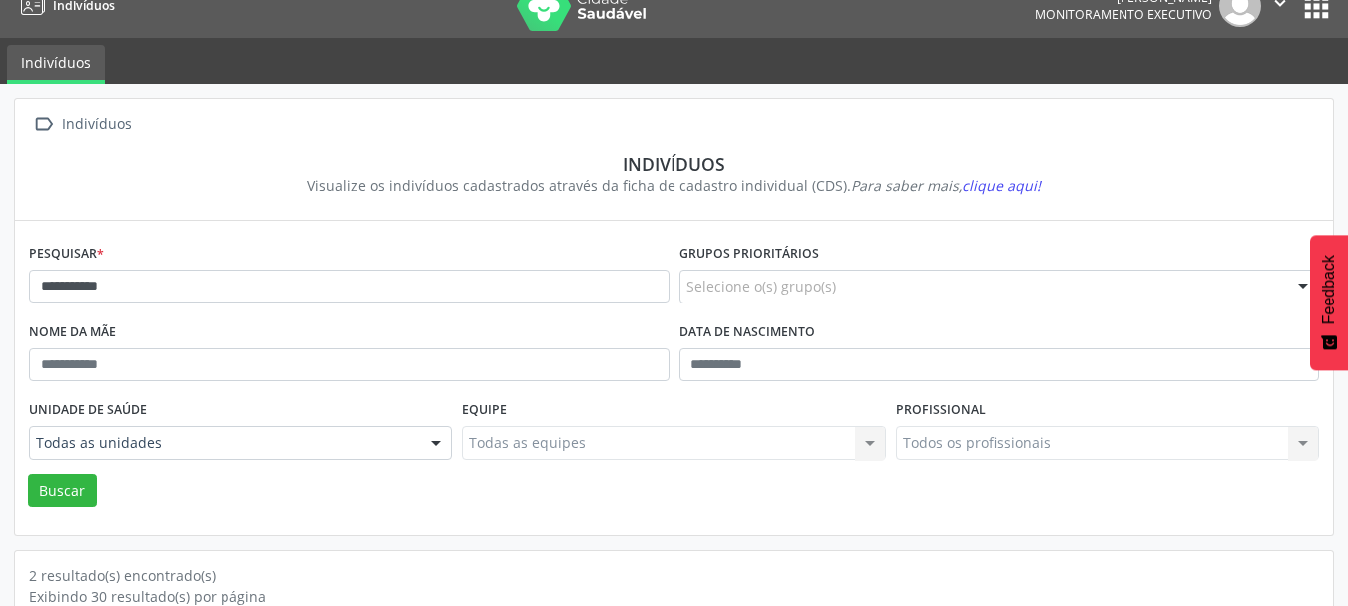
scroll to position [0, 0]
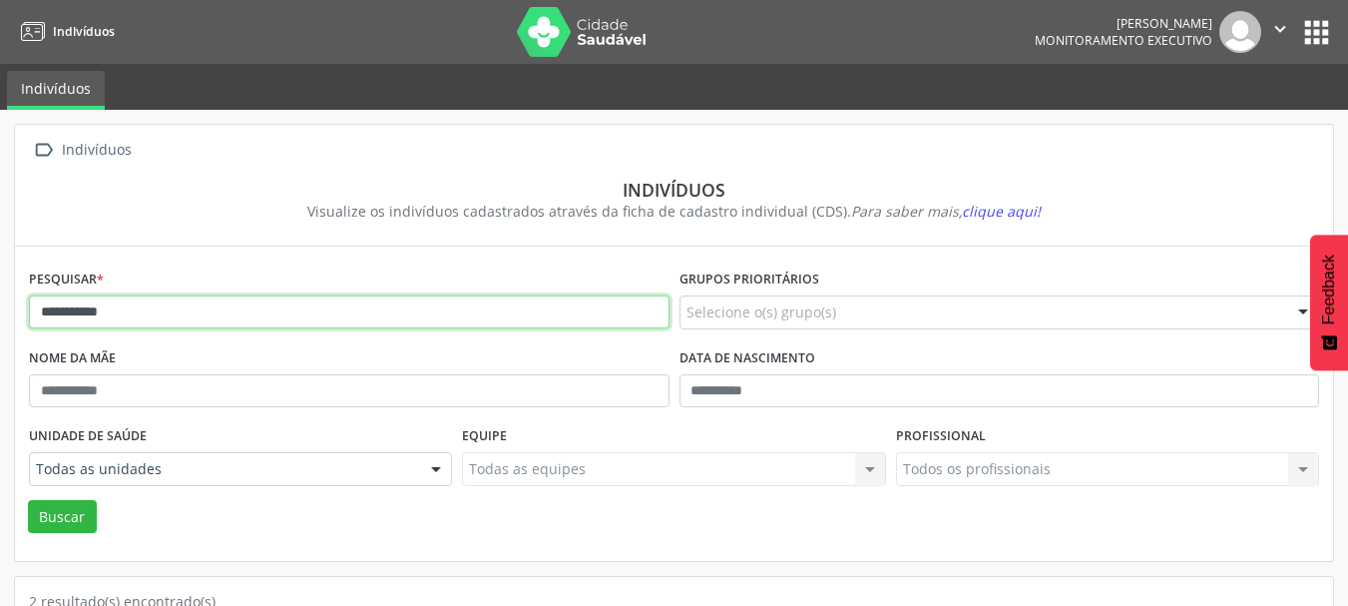
drag, startPoint x: 173, startPoint y: 304, endPoint x: 153, endPoint y: 541, distance: 237.3
click at [0, 299] on div "**********" at bounding box center [674, 550] width 1348 height 880
click at [211, 310] on input "**********" at bounding box center [349, 312] width 640 height 34
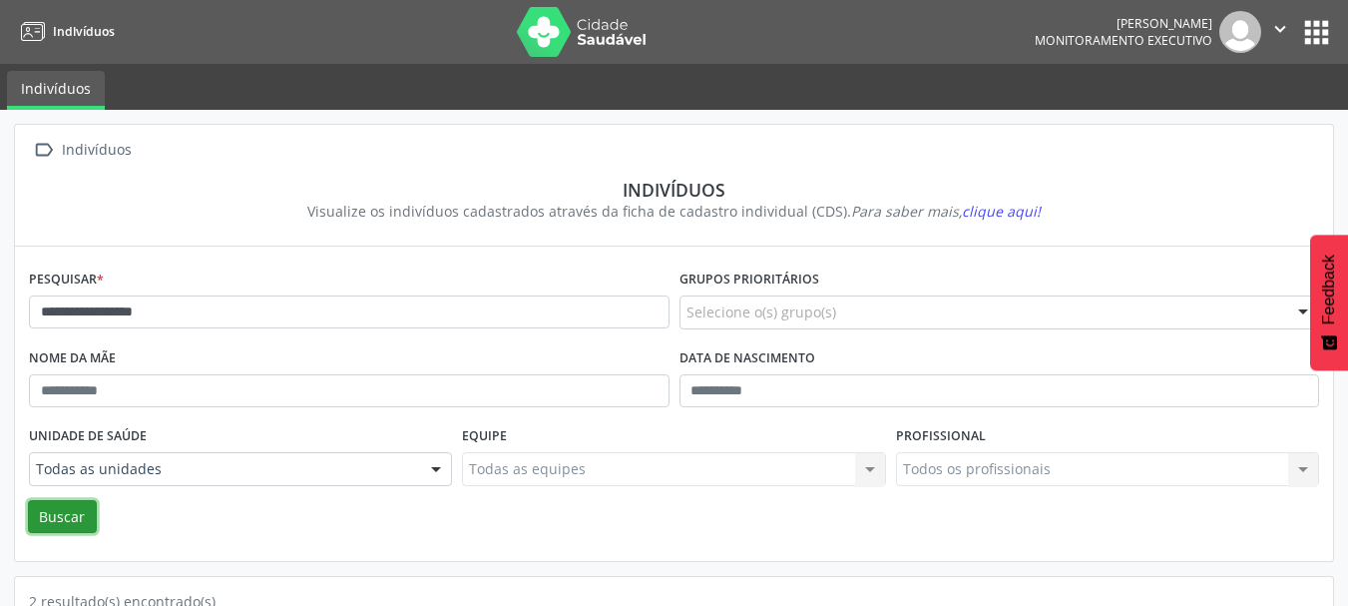
click at [70, 511] on button "Buscar" at bounding box center [62, 517] width 69 height 34
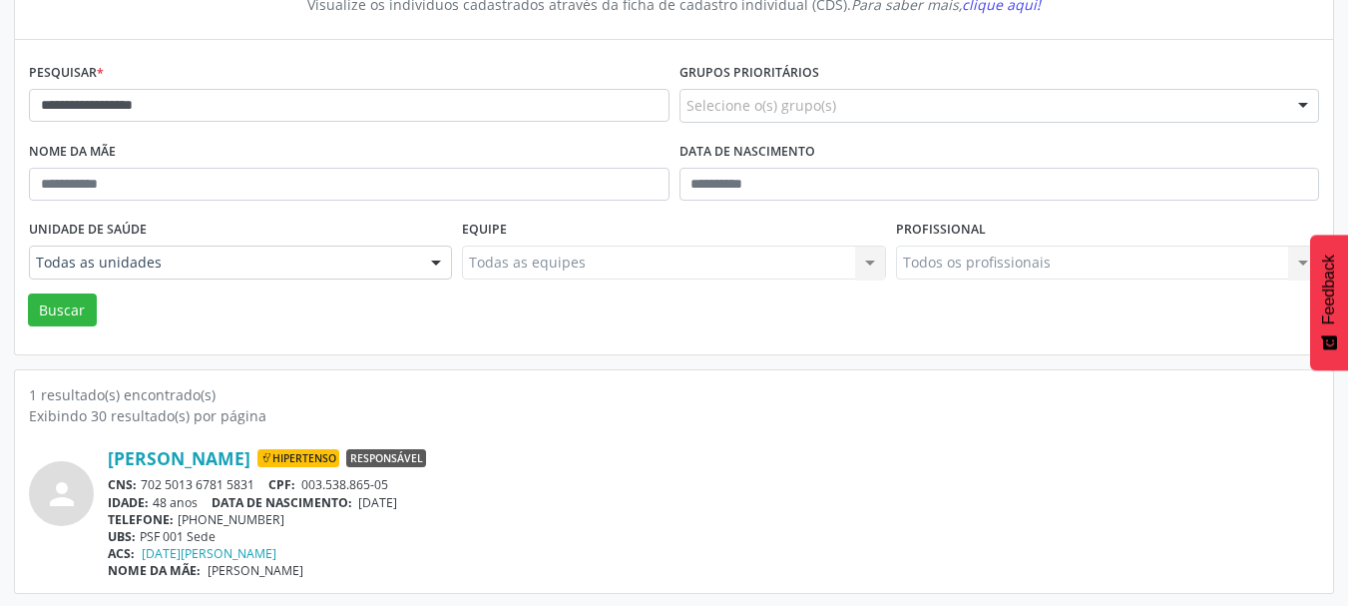
scroll to position [208, 0]
drag, startPoint x: 255, startPoint y: 482, endPoint x: 140, endPoint y: 485, distance: 115.8
click at [140, 485] on div "CNS: 702 5013 6781 5831 CPF: 003.538.865-05" at bounding box center [713, 482] width 1211 height 17
click at [352, 503] on span "DATA DE NASCIMENTO:" at bounding box center [281, 500] width 141 height 17
drag, startPoint x: 401, startPoint y: 483, endPoint x: 299, endPoint y: 488, distance: 101.9
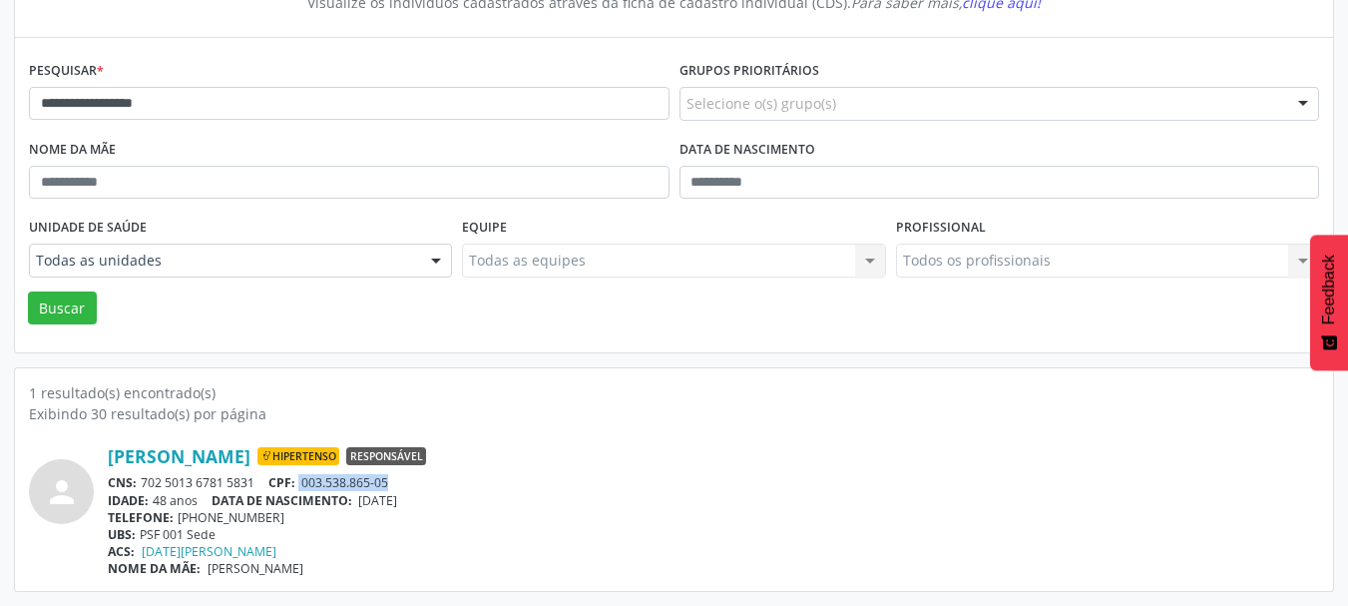
click at [299, 488] on div "CNS: 702 5013 6781 5831 CPF: 003.538.865-05" at bounding box center [713, 482] width 1211 height 17
drag, startPoint x: 428, startPoint y: 504, endPoint x: 366, endPoint y: 504, distance: 61.8
click at [366, 504] on span "[DATE]" at bounding box center [377, 500] width 39 height 17
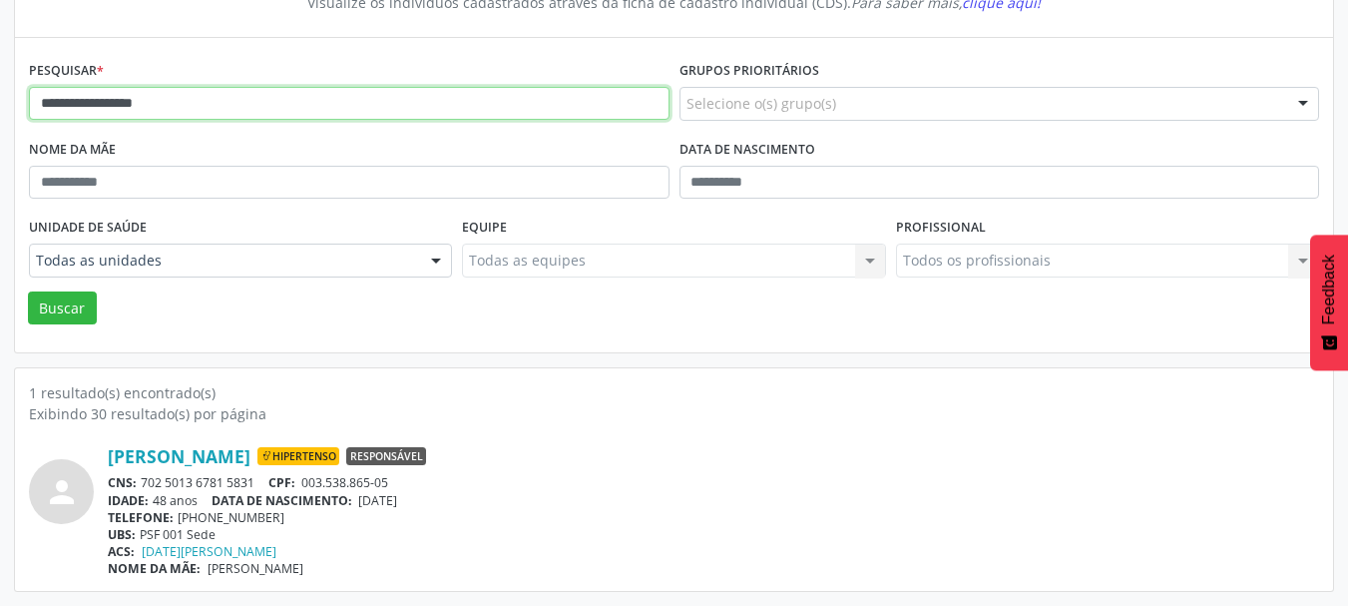
drag, startPoint x: 227, startPoint y: 104, endPoint x: 43, endPoint y: 197, distance: 206.6
click at [0, 99] on div "**********" at bounding box center [674, 253] width 1348 height 704
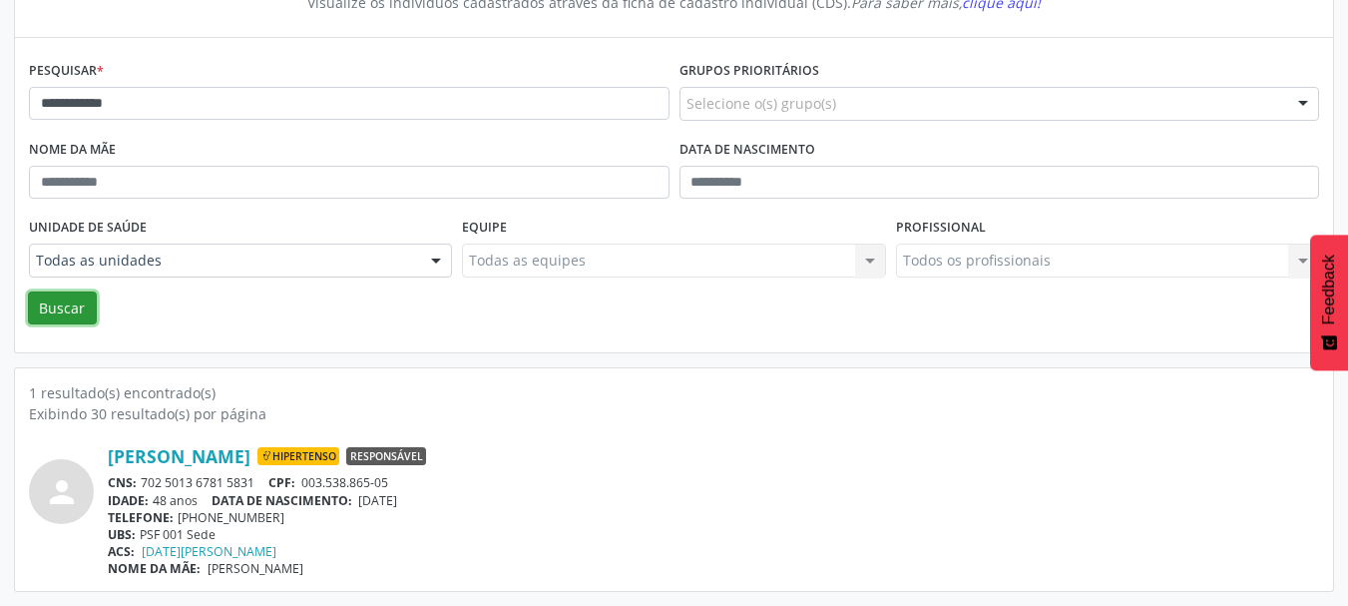
click at [51, 300] on button "Buscar" at bounding box center [62, 308] width 69 height 34
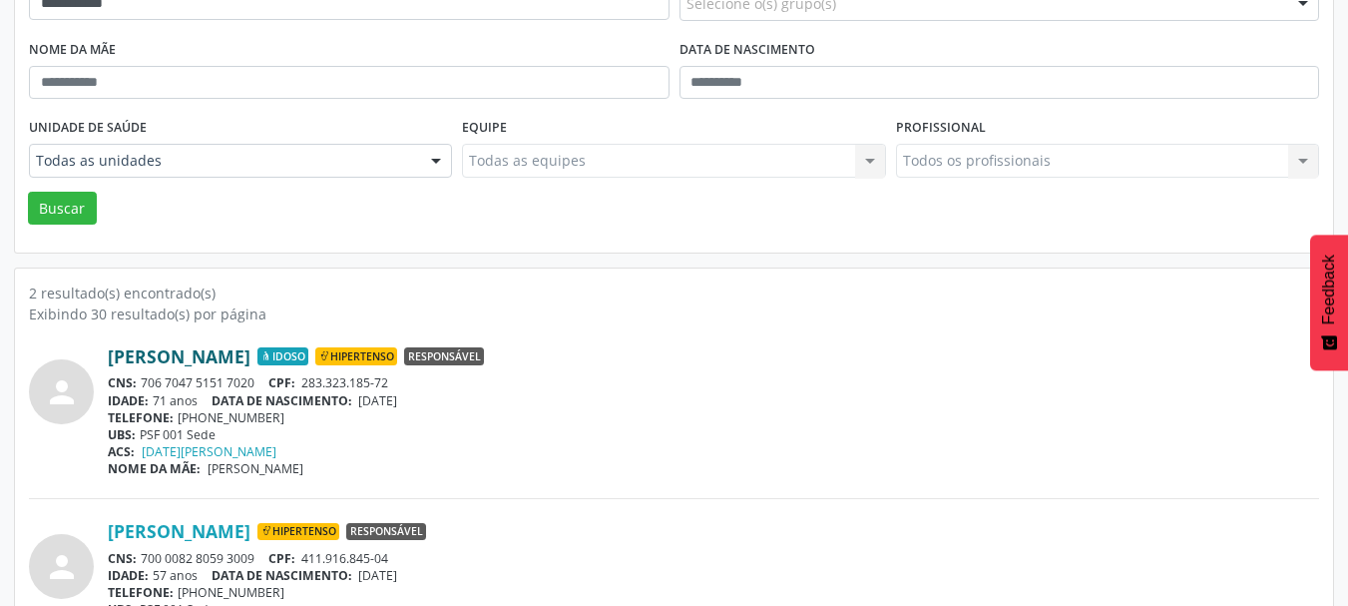
scroll to position [384, 0]
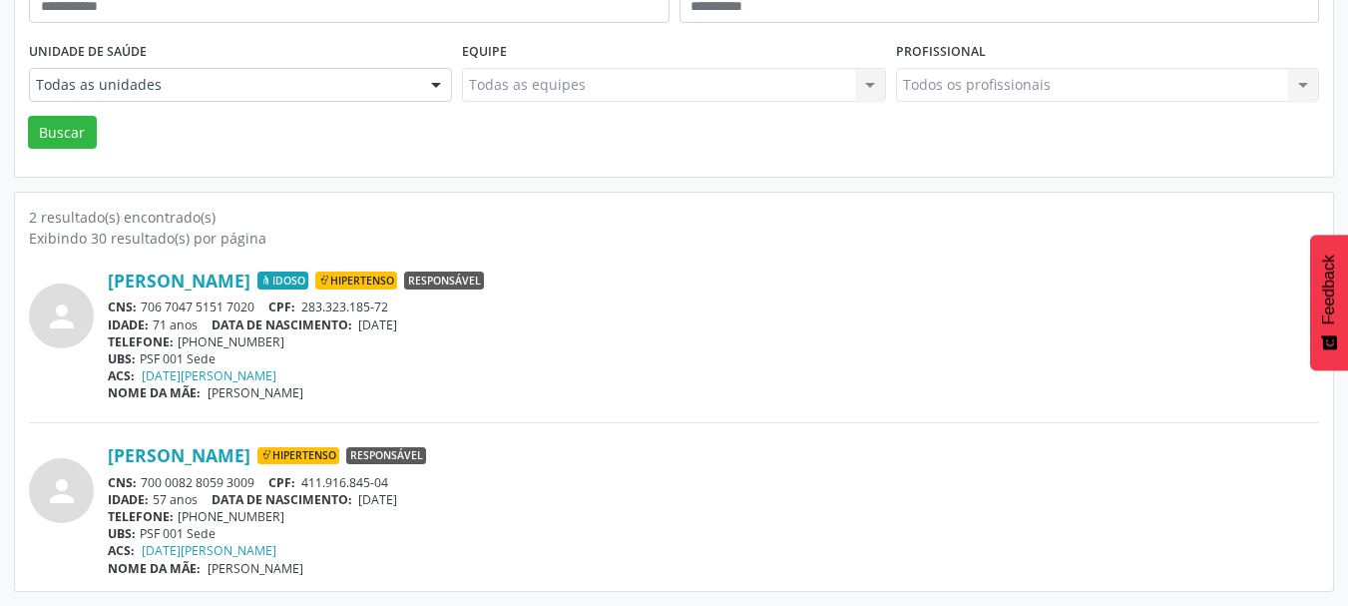
drag, startPoint x: 439, startPoint y: 496, endPoint x: 365, endPoint y: 499, distance: 73.9
click at [365, 499] on div "IDADE: 57 anos DATA DE NASCIMENTO: [DEMOGRAPHIC_DATA]" at bounding box center [713, 499] width 1211 height 17
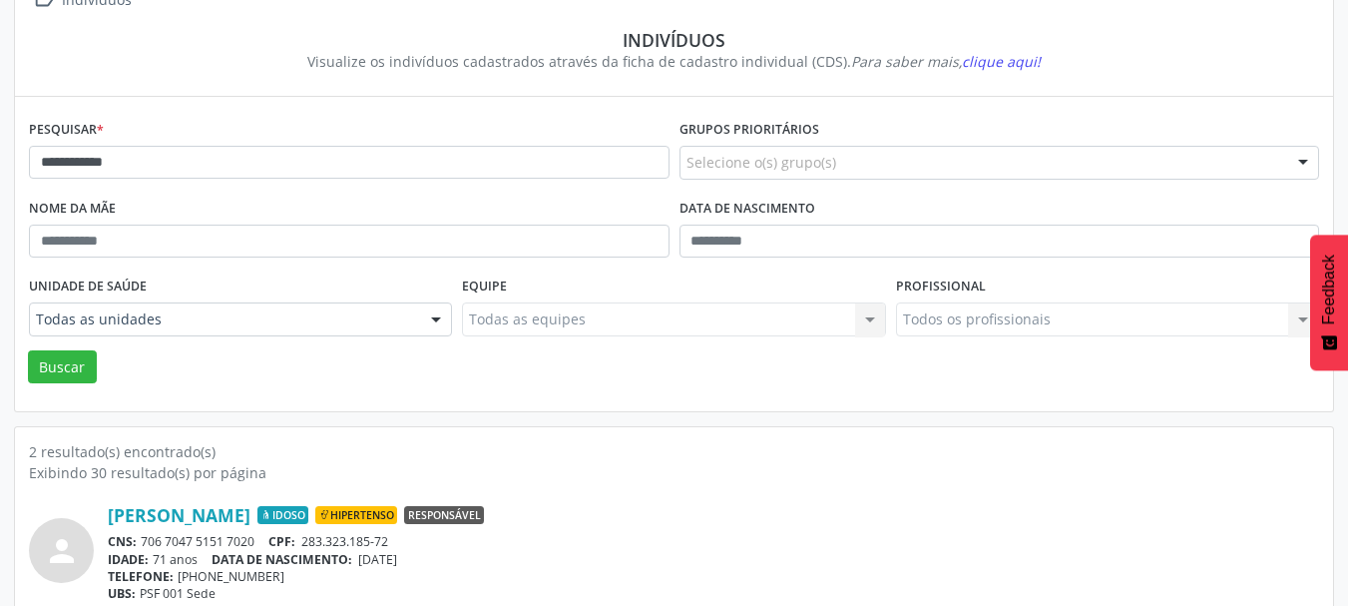
scroll to position [0, 0]
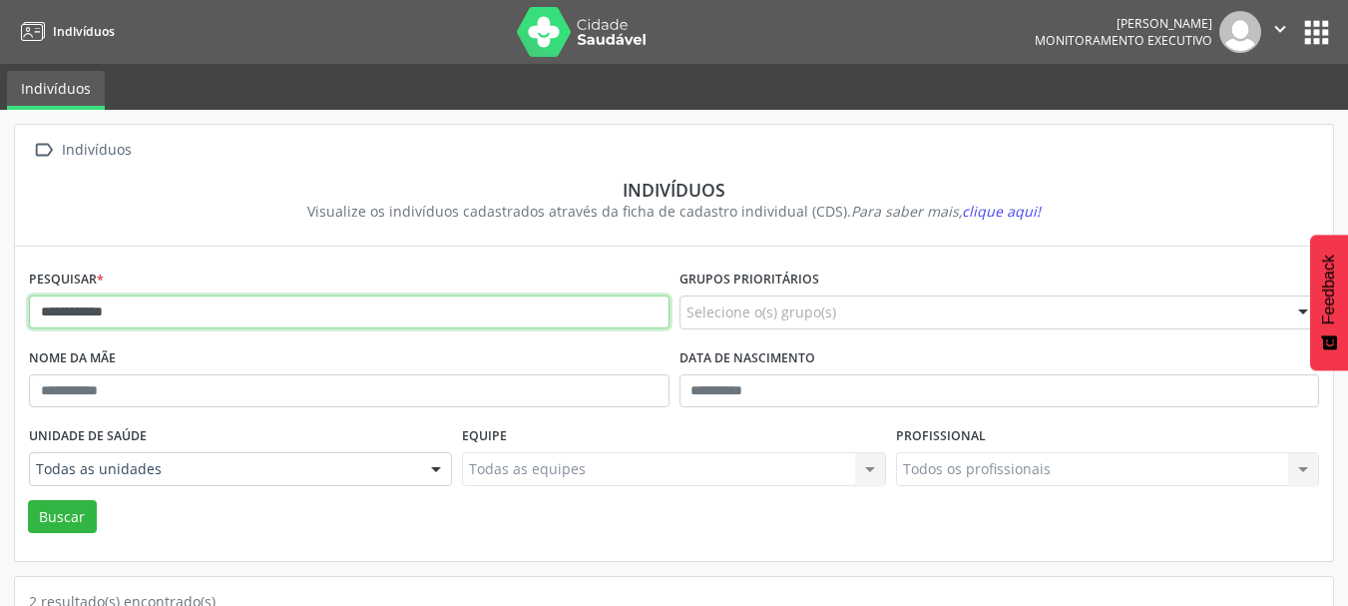
drag, startPoint x: 185, startPoint y: 316, endPoint x: 0, endPoint y: 287, distance: 186.8
click at [0, 299] on div "**********" at bounding box center [674, 550] width 1348 height 880
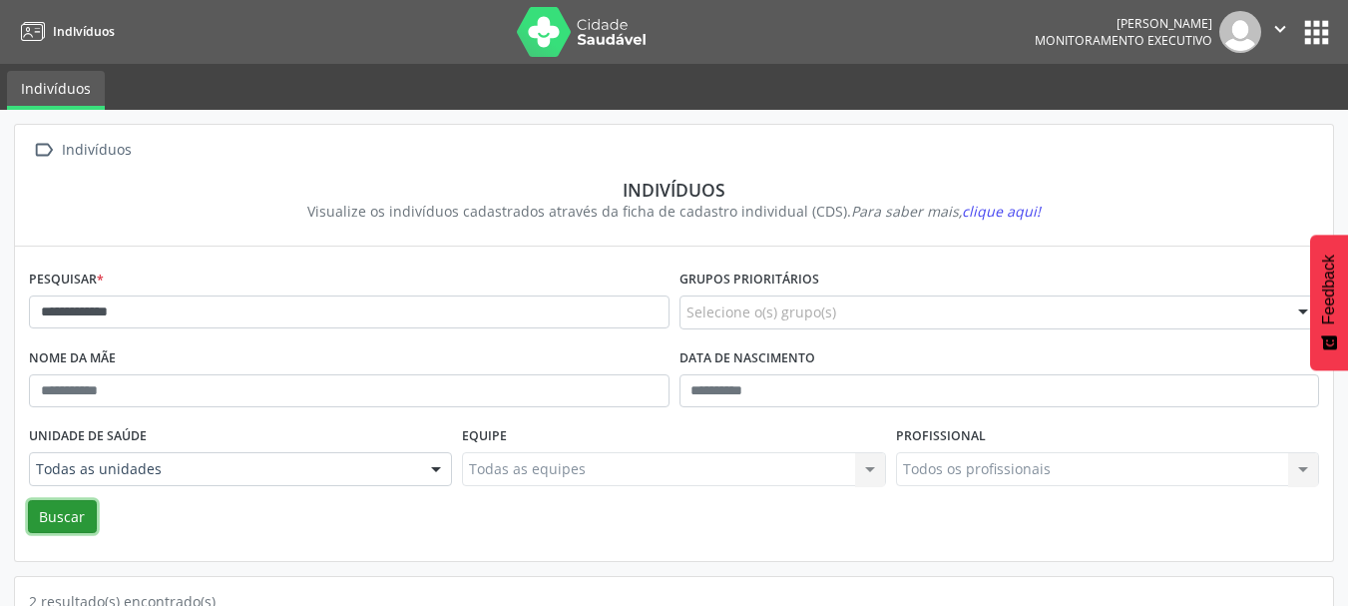
click at [36, 506] on button "Buscar" at bounding box center [62, 517] width 69 height 34
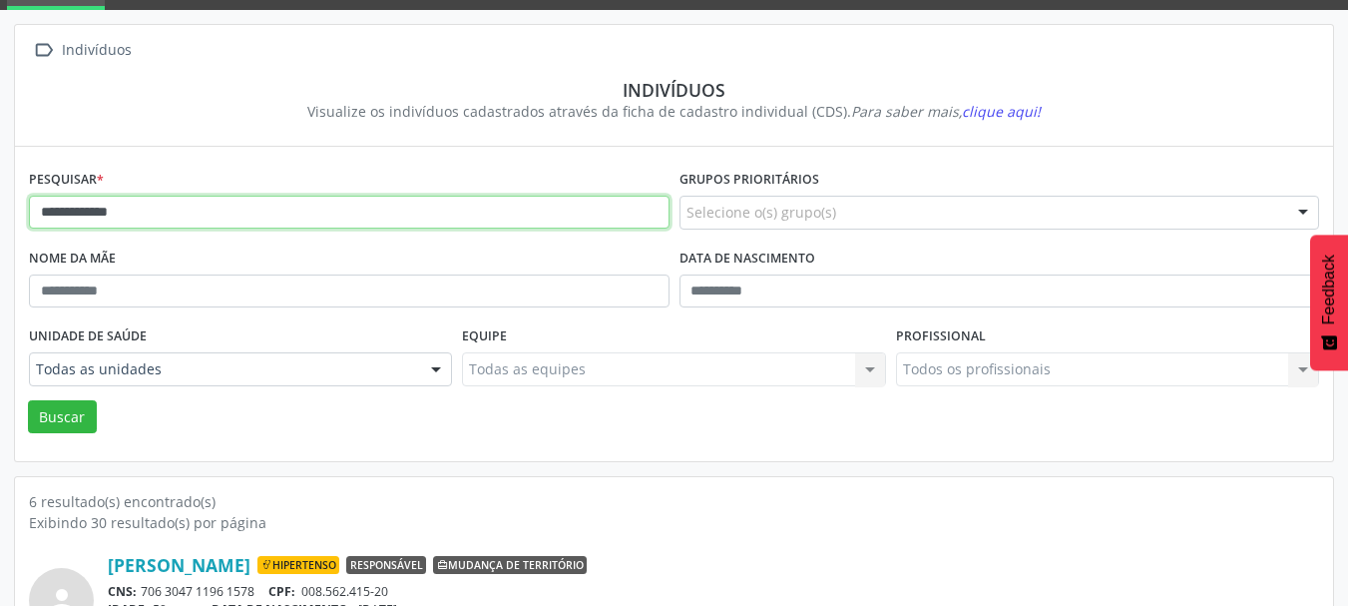
drag, startPoint x: 200, startPoint y: 212, endPoint x: 31, endPoint y: 343, distance: 213.3
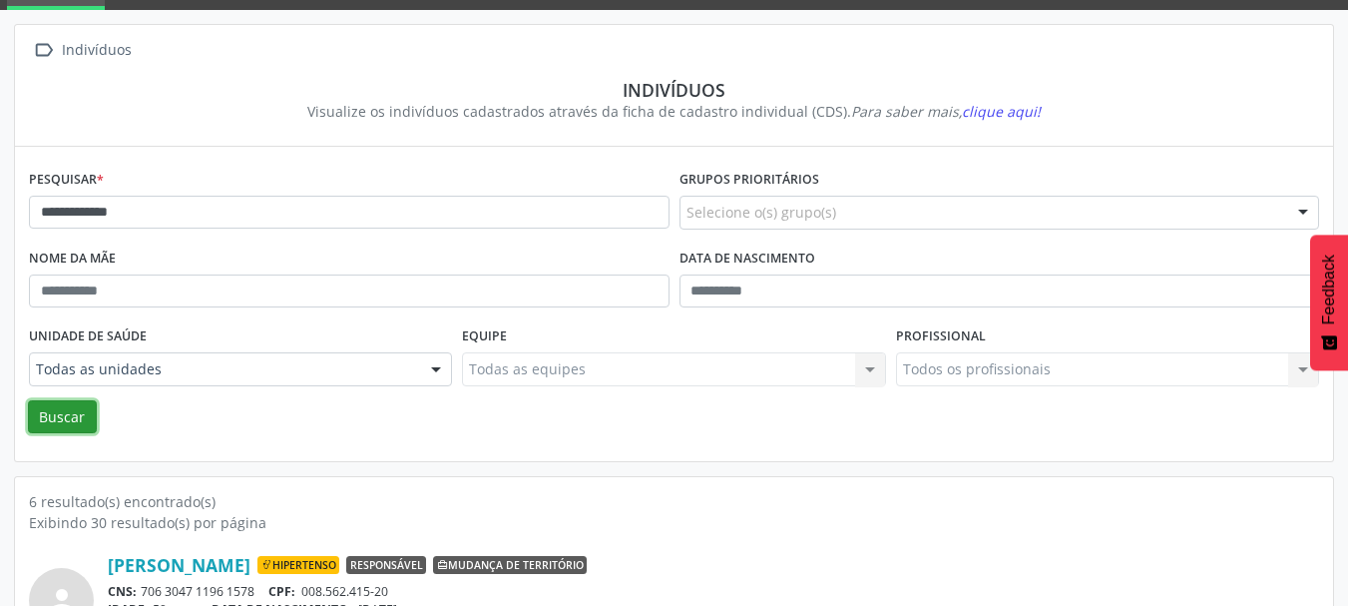
click at [65, 410] on button "Buscar" at bounding box center [62, 417] width 69 height 34
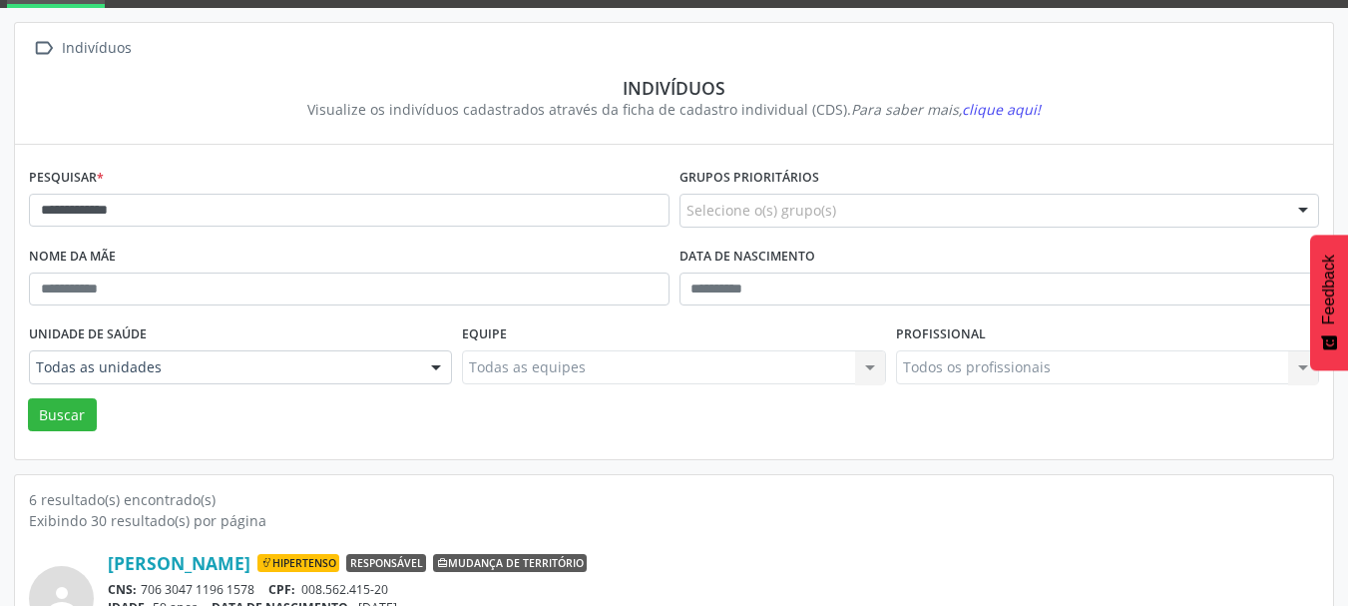
scroll to position [0, 0]
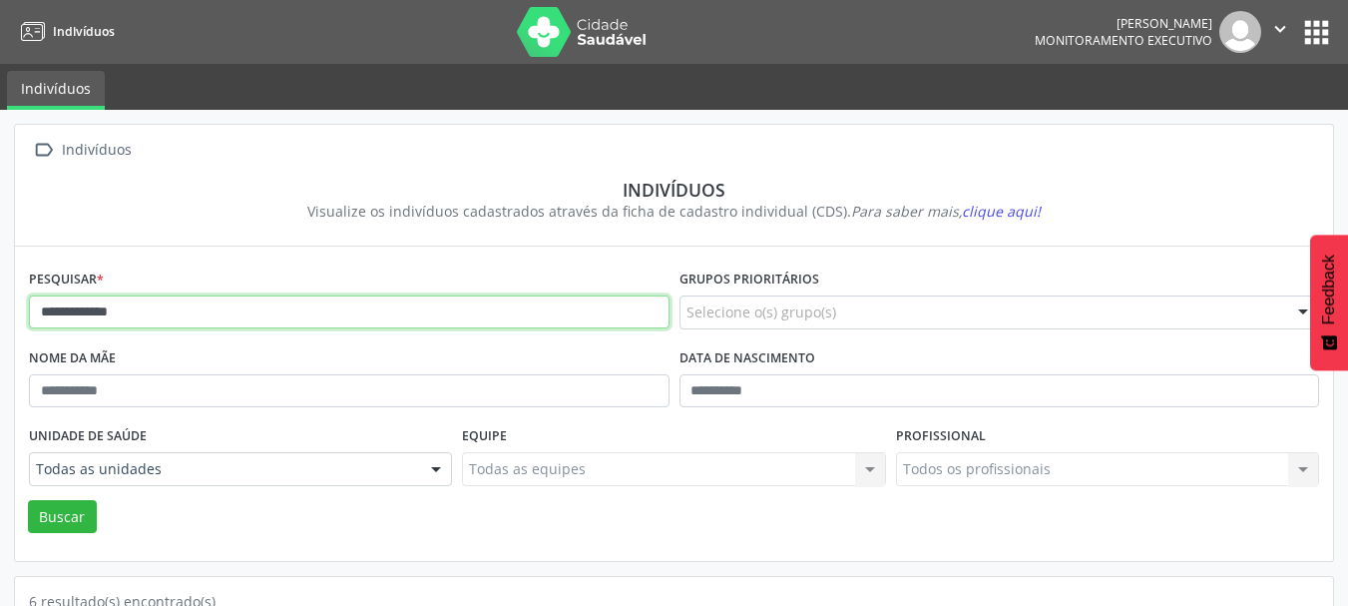
drag, startPoint x: 181, startPoint y: 324, endPoint x: 0, endPoint y: 363, distance: 184.7
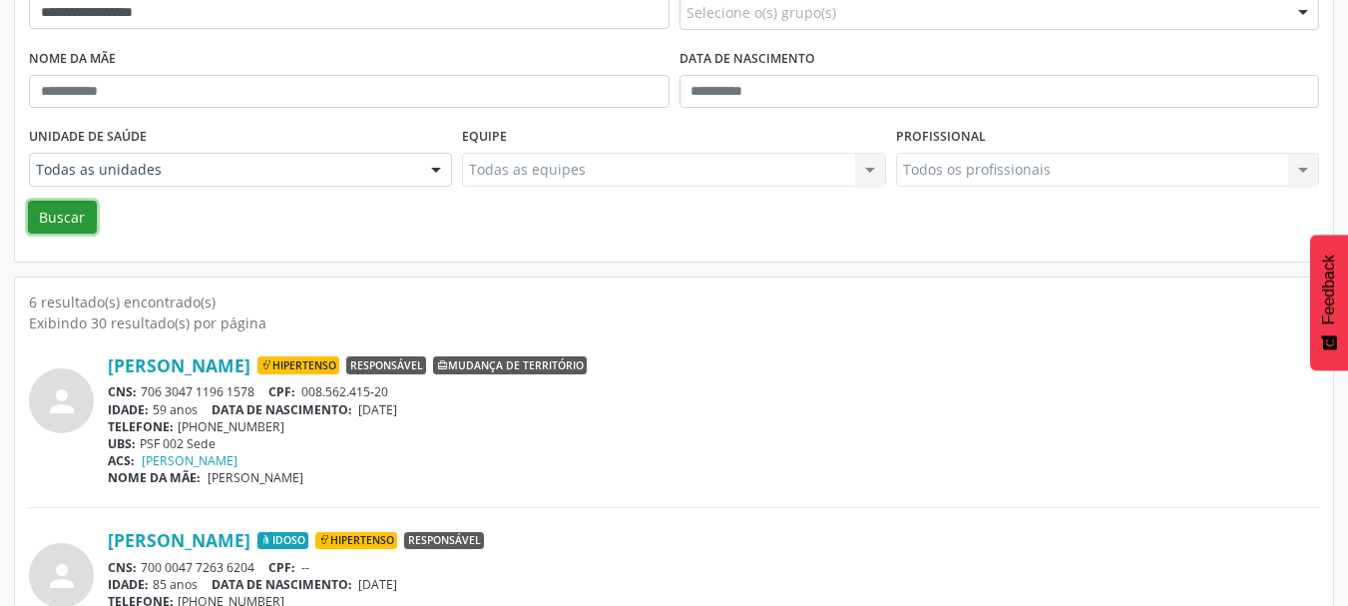
click at [48, 222] on button "Buscar" at bounding box center [62, 218] width 69 height 34
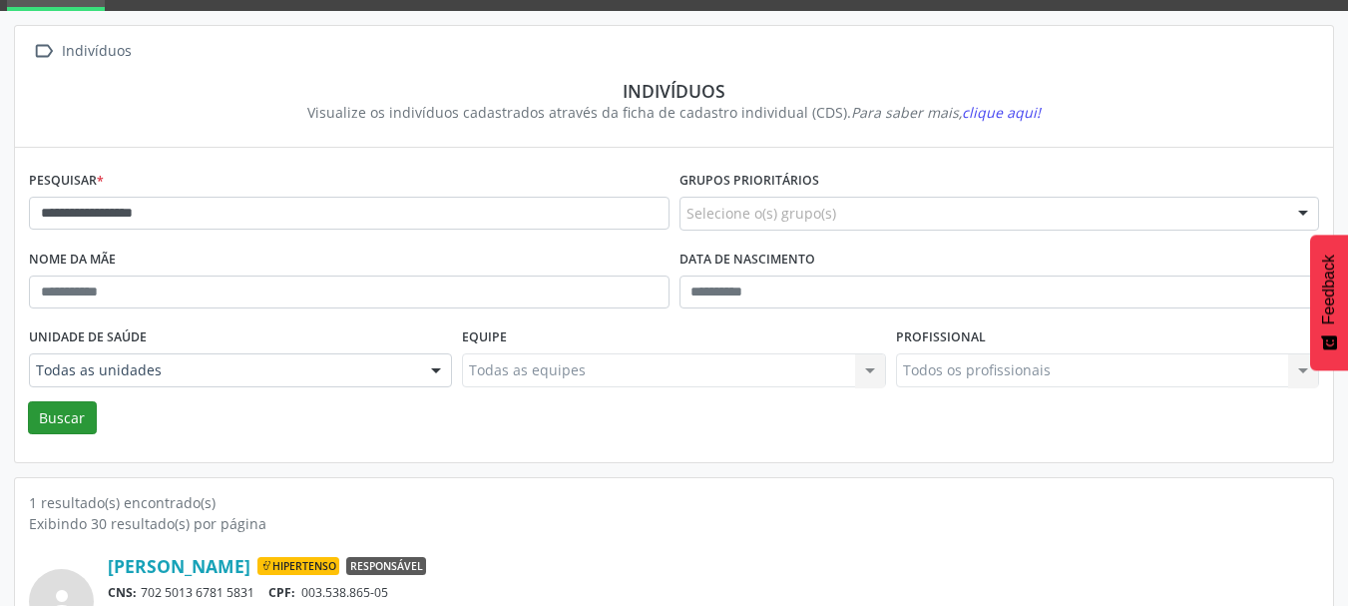
scroll to position [208, 0]
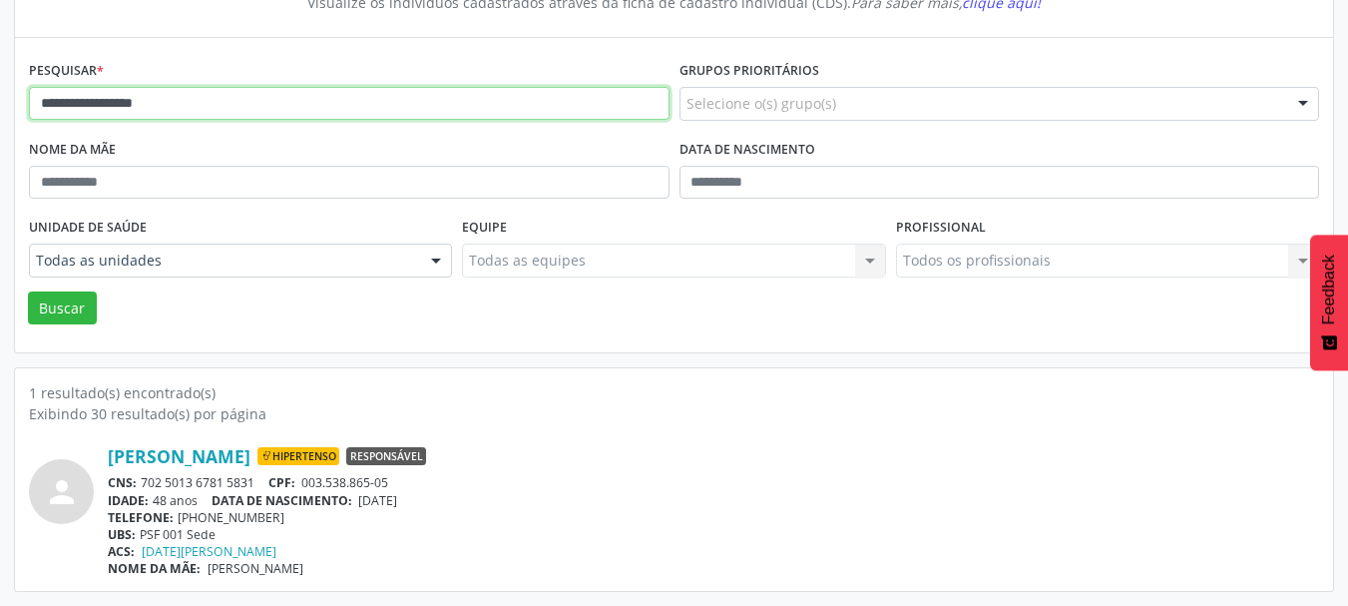
drag, startPoint x: 237, startPoint y: 111, endPoint x: 27, endPoint y: 231, distance: 242.6
click at [0, 107] on div "**********" at bounding box center [674, 253] width 1348 height 704
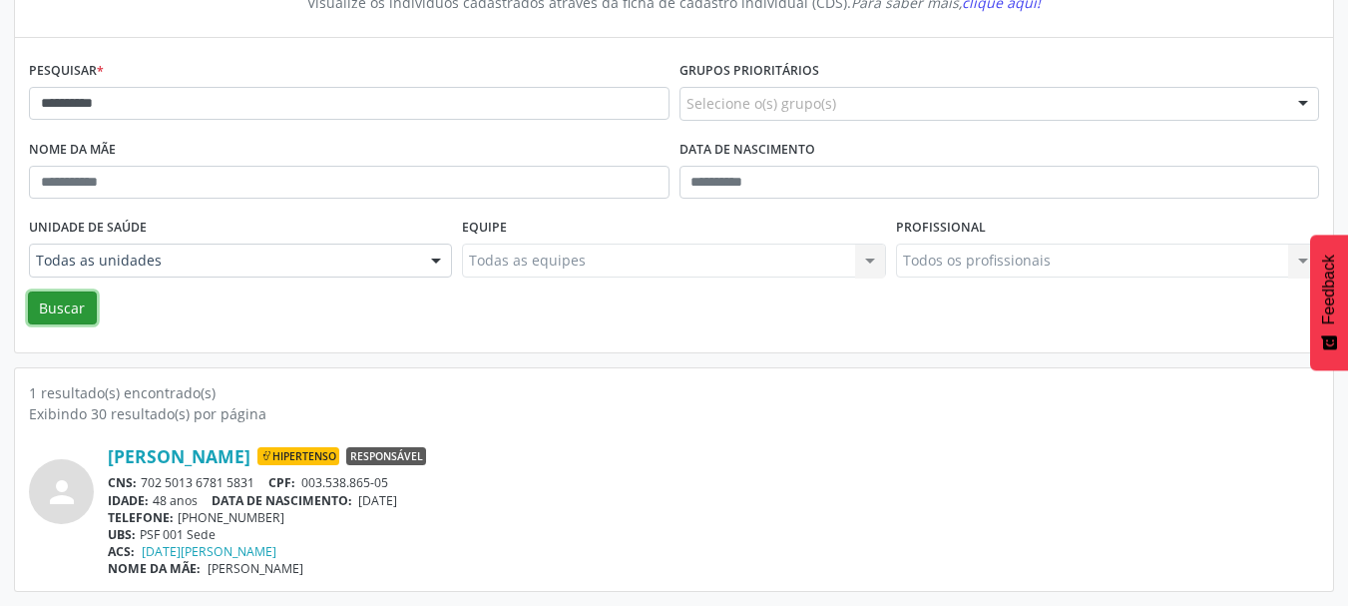
click at [64, 303] on button "Buscar" at bounding box center [62, 308] width 69 height 34
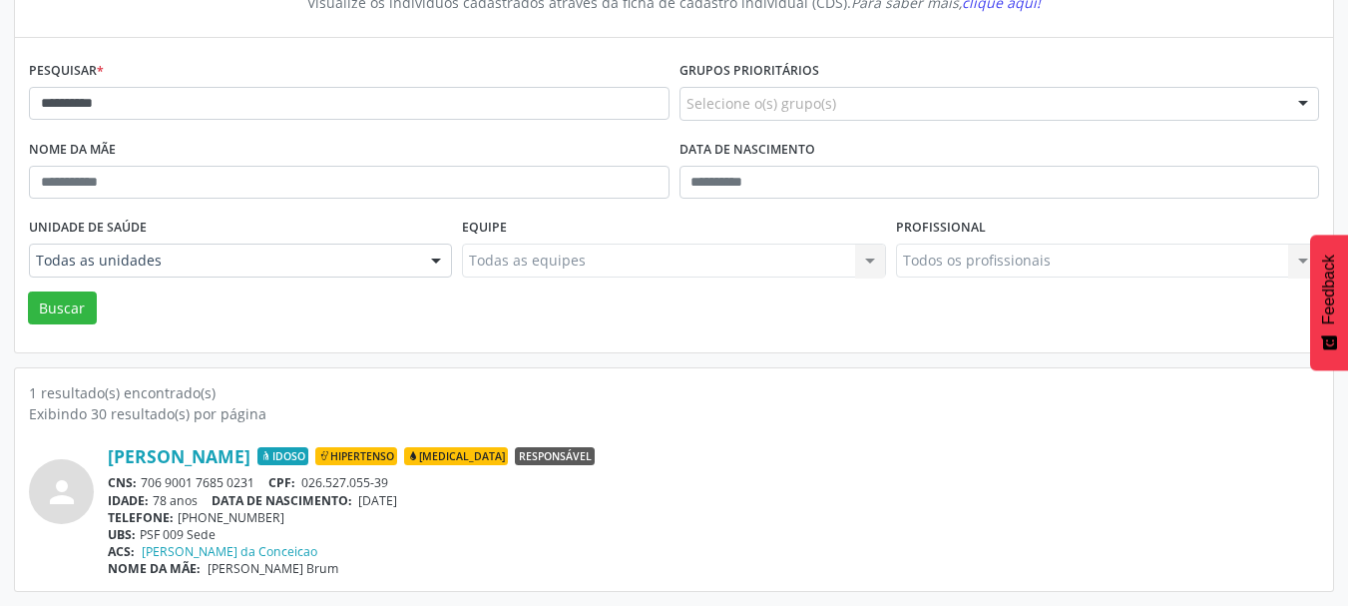
drag, startPoint x: 260, startPoint y: 480, endPoint x: 145, endPoint y: 473, distance: 115.9
click at [145, 473] on div "[PERSON_NAME] Idoso Hipertenso [MEDICAL_DATA] Responsável CNS: 706 9001 7685 02…" at bounding box center [713, 511] width 1211 height 132
drag, startPoint x: 445, startPoint y: 518, endPoint x: 438, endPoint y: 507, distance: 13.0
click at [444, 517] on div "TELEFONE: [PHONE_NUMBER]" at bounding box center [713, 517] width 1211 height 17
drag, startPoint x: 403, startPoint y: 481, endPoint x: 307, endPoint y: 480, distance: 95.8
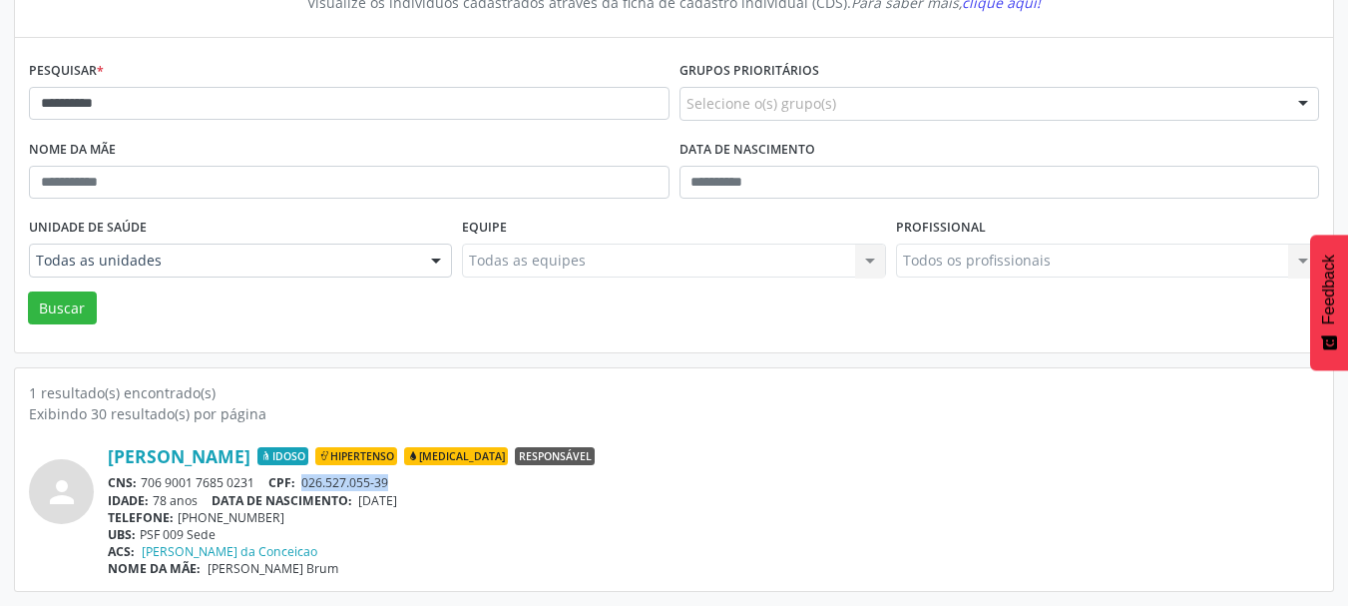
click at [307, 480] on div "CNS: 706 9001 7685 0231 CPF: 026.527.055-39" at bounding box center [713, 482] width 1211 height 17
click at [434, 502] on div "IDADE: 78 anos DATA DE NASCIMENTO: [DEMOGRAPHIC_DATA]" at bounding box center [713, 500] width 1211 height 17
drag, startPoint x: 433, startPoint y: 498, endPoint x: 363, endPoint y: 502, distance: 69.9
click at [363, 502] on div "IDADE: 78 anos DATA DE NASCIMENTO: [DEMOGRAPHIC_DATA]" at bounding box center [713, 500] width 1211 height 17
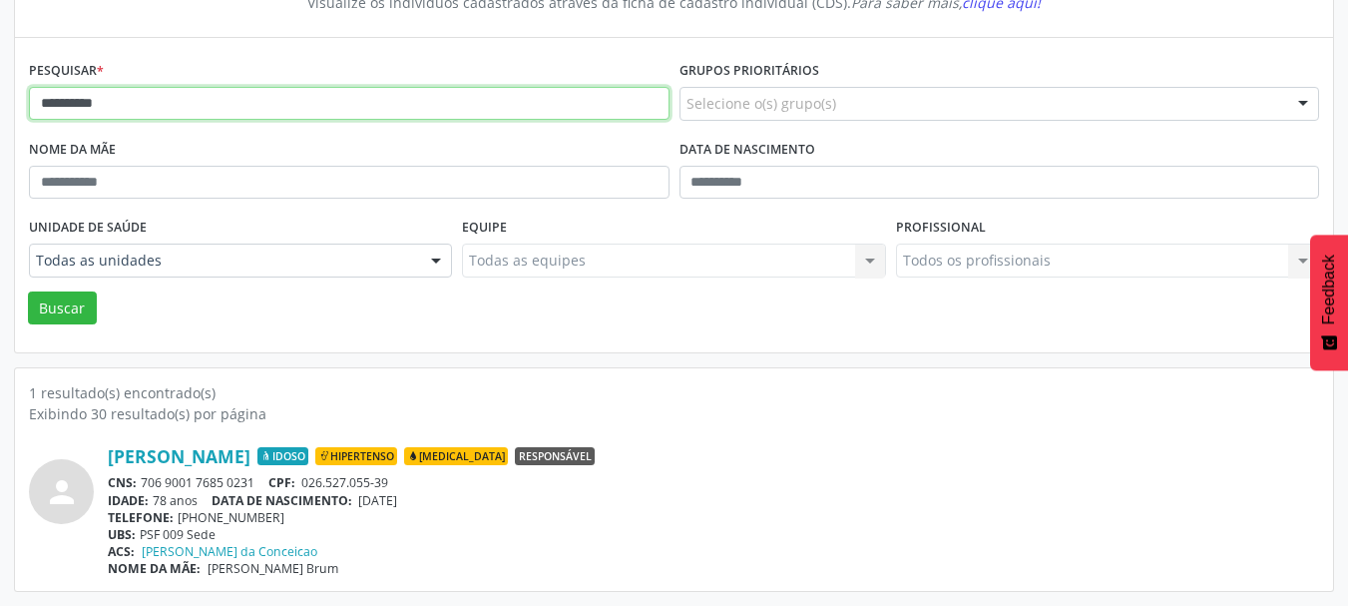
drag, startPoint x: 185, startPoint y: 99, endPoint x: 0, endPoint y: 208, distance: 214.7
click at [0, 117] on div "**********" at bounding box center [674, 253] width 1348 height 704
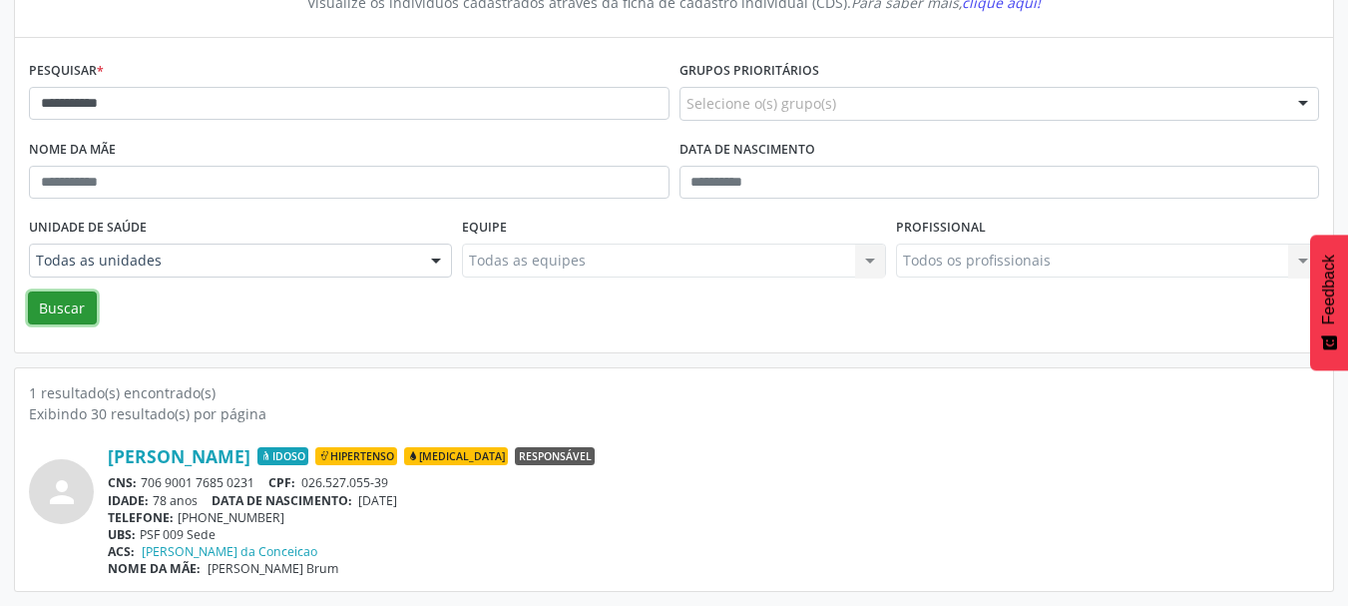
click at [54, 312] on button "Buscar" at bounding box center [62, 308] width 69 height 34
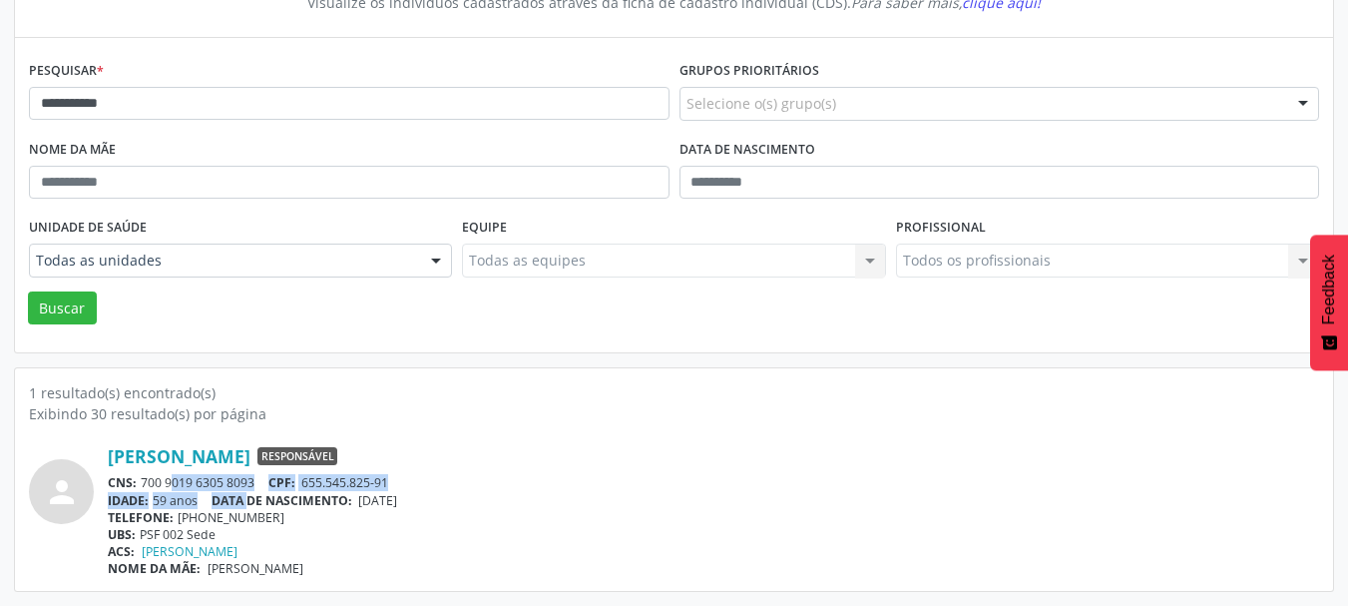
drag, startPoint x: 256, startPoint y: 492, endPoint x: 148, endPoint y: 479, distance: 109.5
click at [148, 479] on div "[PERSON_NAME] Responsável CNS: 700 9019 6305 8093 CPF: 655.545.825-91 IDADE: 59…" at bounding box center [713, 511] width 1211 height 132
click at [148, 479] on div "CNS: 700 9019 6305 8093 CPF: 655.545.825-91" at bounding box center [713, 482] width 1211 height 17
drag, startPoint x: 261, startPoint y: 485, endPoint x: 144, endPoint y: 481, distance: 117.8
click at [144, 481] on div "CNS: 700 9019 6305 8093 CPF: 655.545.825-91" at bounding box center [713, 482] width 1211 height 17
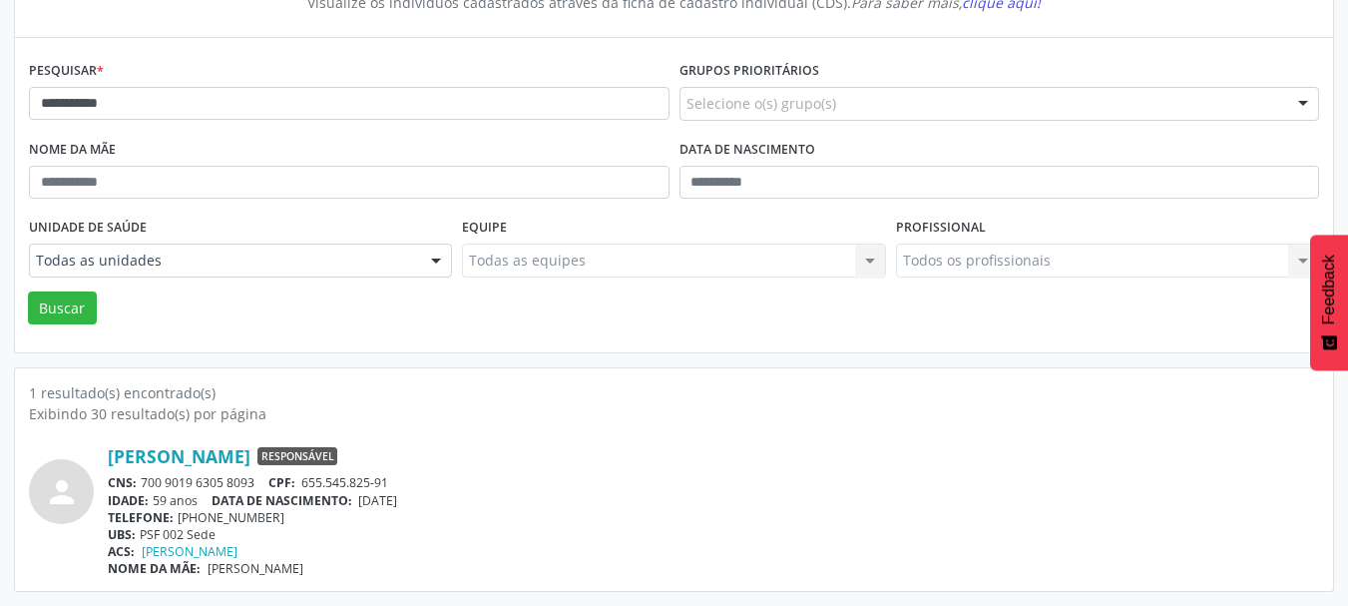
click at [365, 471] on div "[PERSON_NAME] Responsável CNS: 700 9019 6305 8093 CPF: 655.545.825-91 IDADE: 59…" at bounding box center [713, 511] width 1211 height 132
drag, startPoint x: 398, startPoint y: 483, endPoint x: 307, endPoint y: 483, distance: 90.8
click at [307, 483] on div "CNS: 700 9019 6305 8093 CPF: 655.545.825-91" at bounding box center [713, 482] width 1211 height 17
drag, startPoint x: 501, startPoint y: 440, endPoint x: 511, endPoint y: 481, distance: 42.1
click at [501, 440] on div "person [PERSON_NAME] Responsável CNS: 700 9019 6305 8093 CPF: 655.545.825-91 ID…" at bounding box center [674, 500] width 1290 height 153
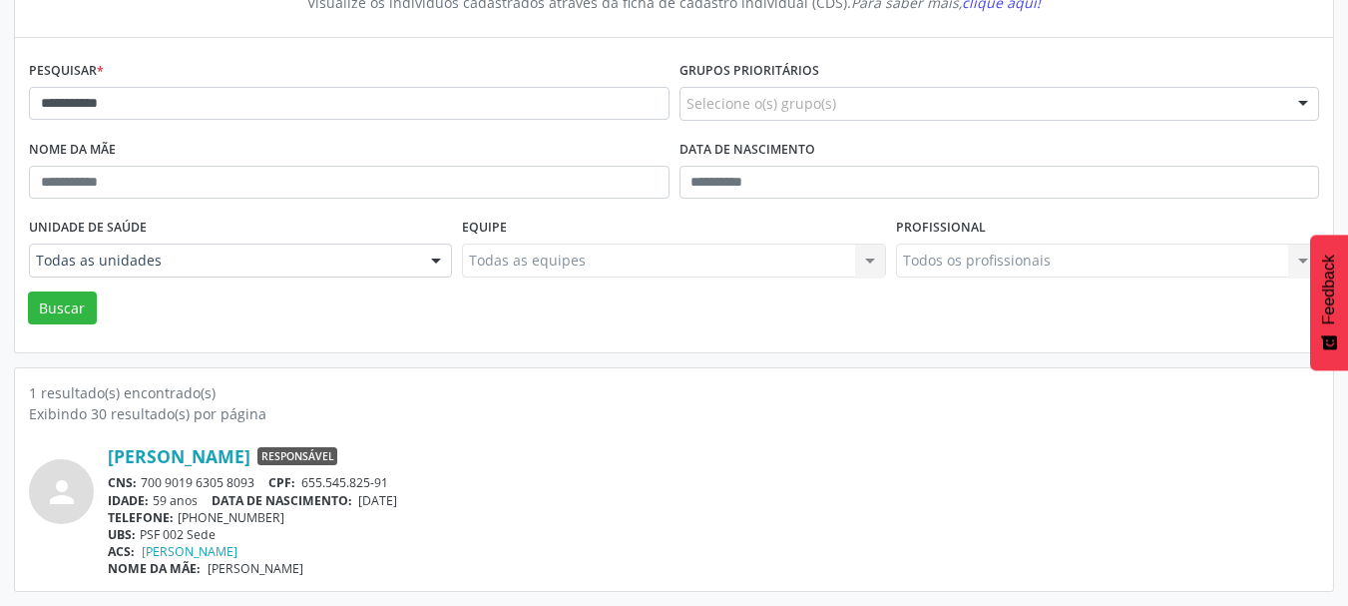
drag, startPoint x: 434, startPoint y: 501, endPoint x: 360, endPoint y: 501, distance: 73.8
click at [360, 501] on div "IDADE: 59 anos DATA DE NASCIMENTO: [DEMOGRAPHIC_DATA]" at bounding box center [713, 500] width 1211 height 17
click at [295, 508] on span "DATA DE NASCIMENTO:" at bounding box center [281, 500] width 141 height 17
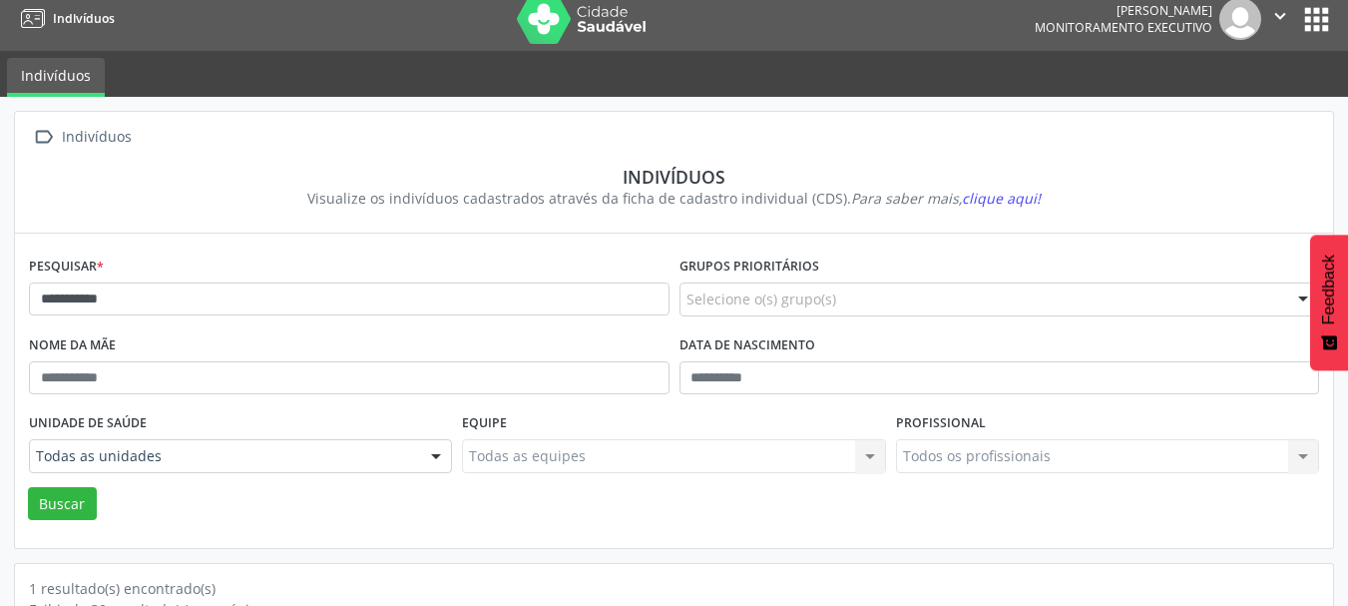
scroll to position [9, 0]
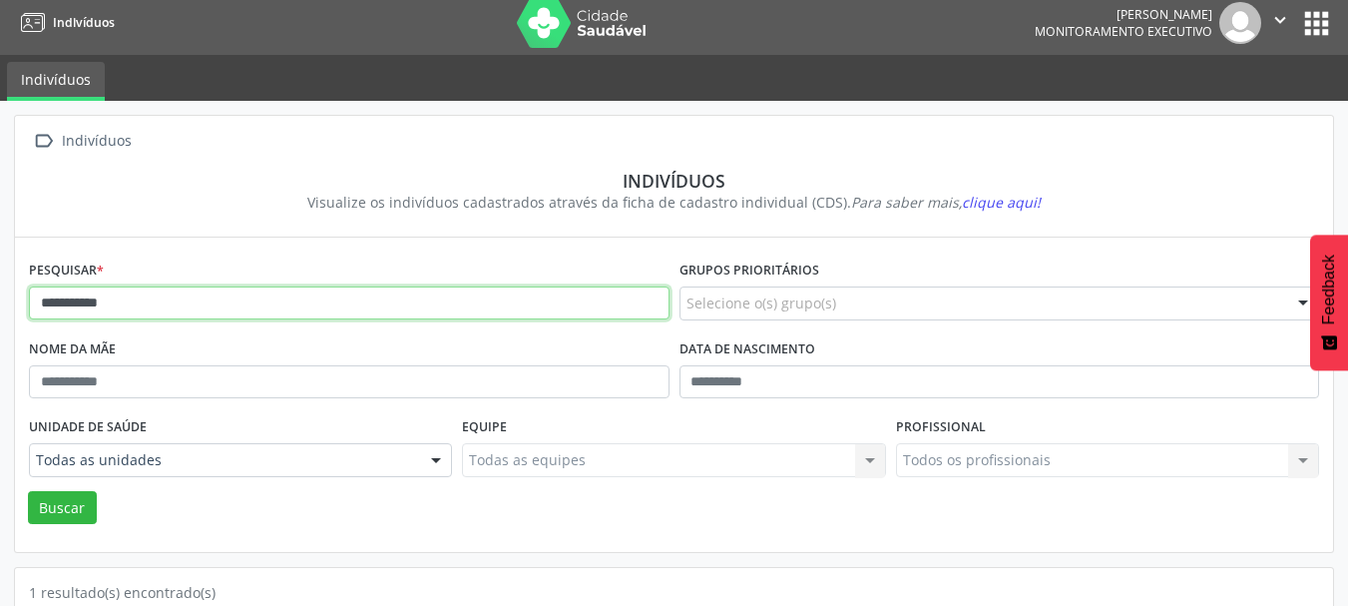
click at [150, 302] on input "**********" at bounding box center [349, 303] width 640 height 34
drag, startPoint x: 190, startPoint y: 298, endPoint x: 0, endPoint y: 308, distance: 189.8
click at [0, 308] on div "**********" at bounding box center [674, 453] width 1348 height 704
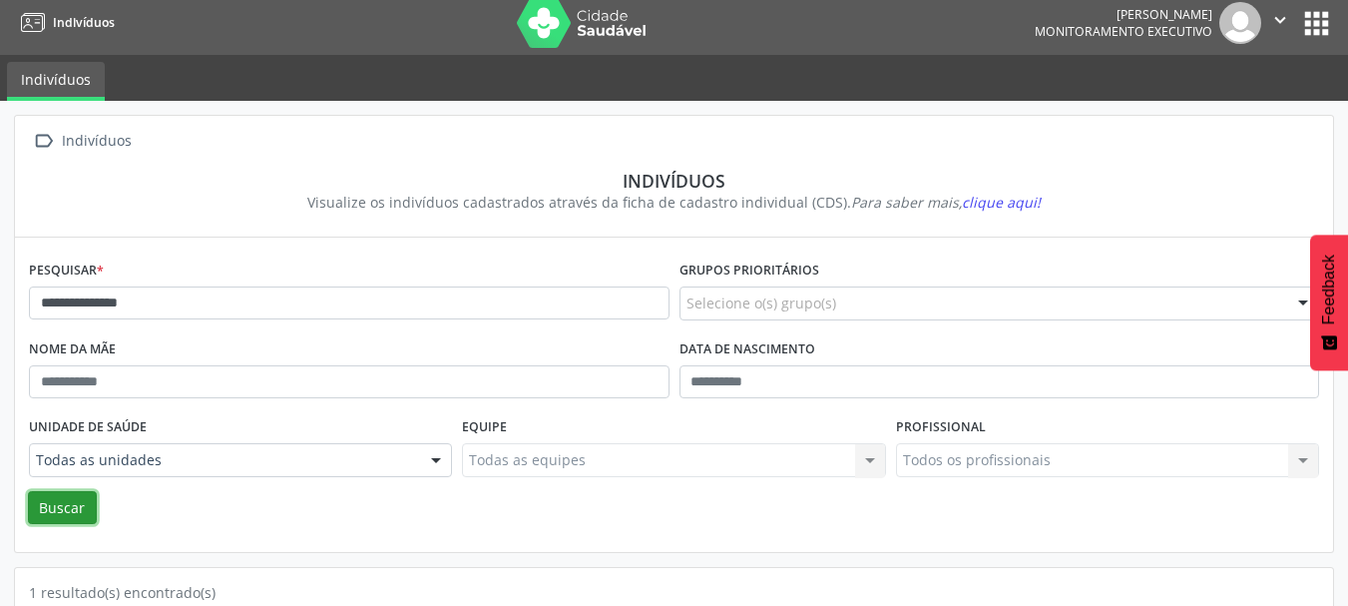
click at [67, 505] on button "Buscar" at bounding box center [62, 508] width 69 height 34
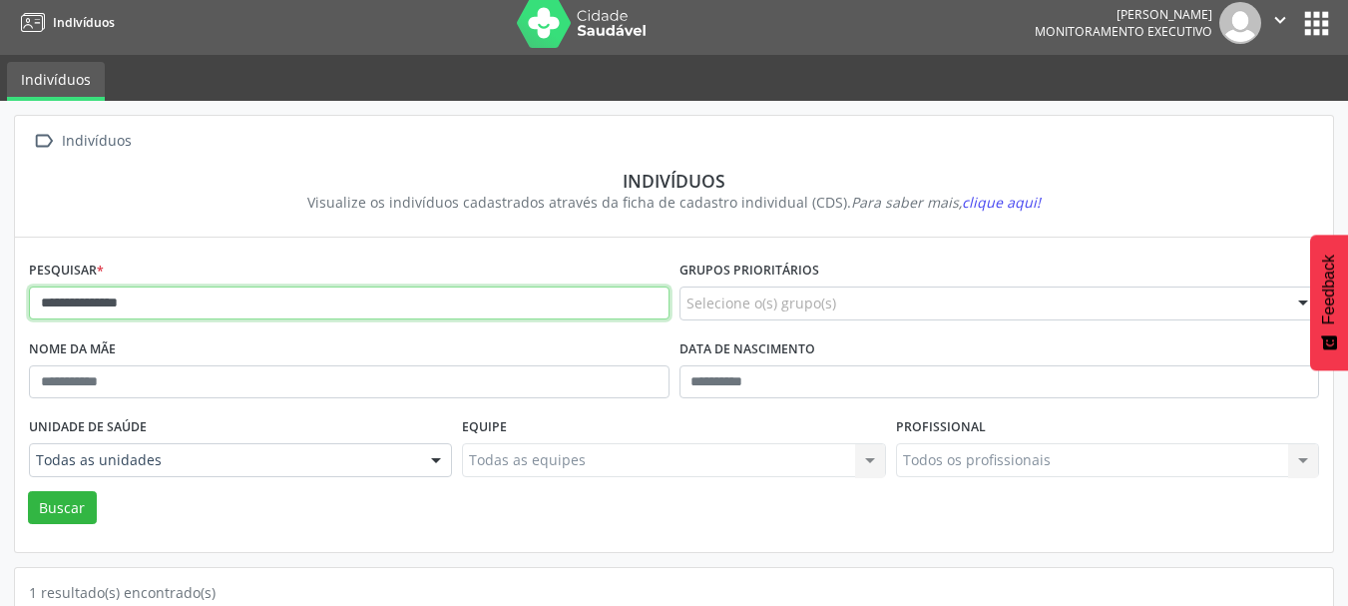
click at [183, 309] on input "**********" at bounding box center [349, 303] width 640 height 34
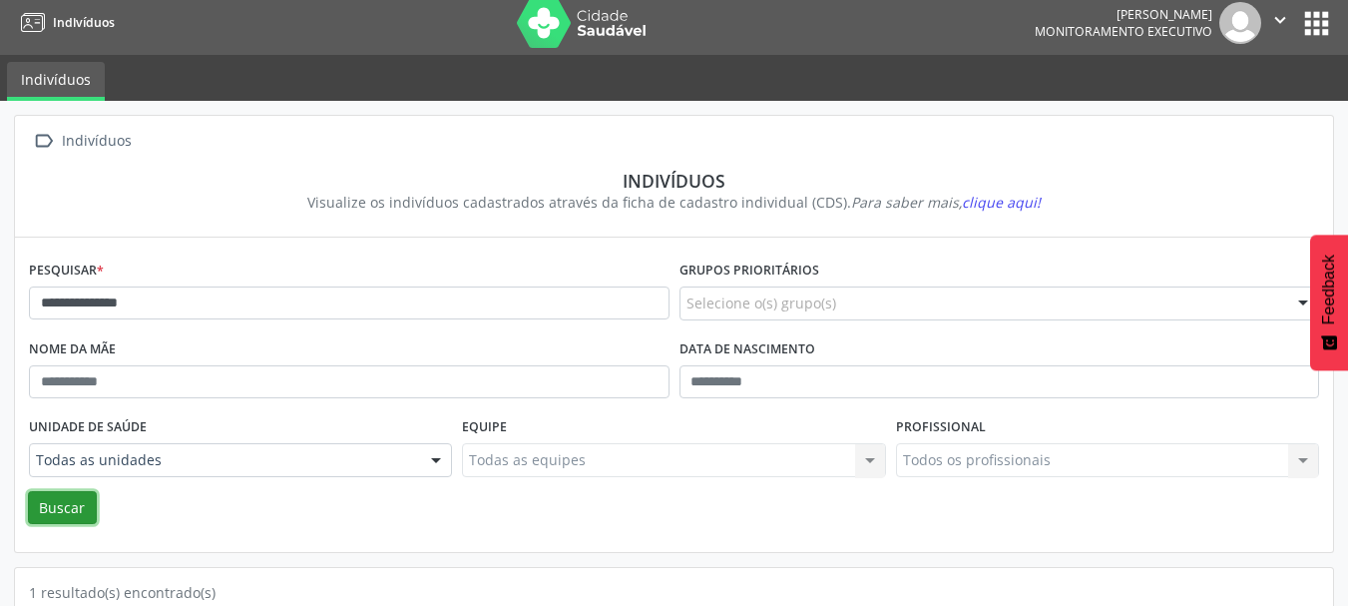
click at [65, 515] on button "Buscar" at bounding box center [62, 508] width 69 height 34
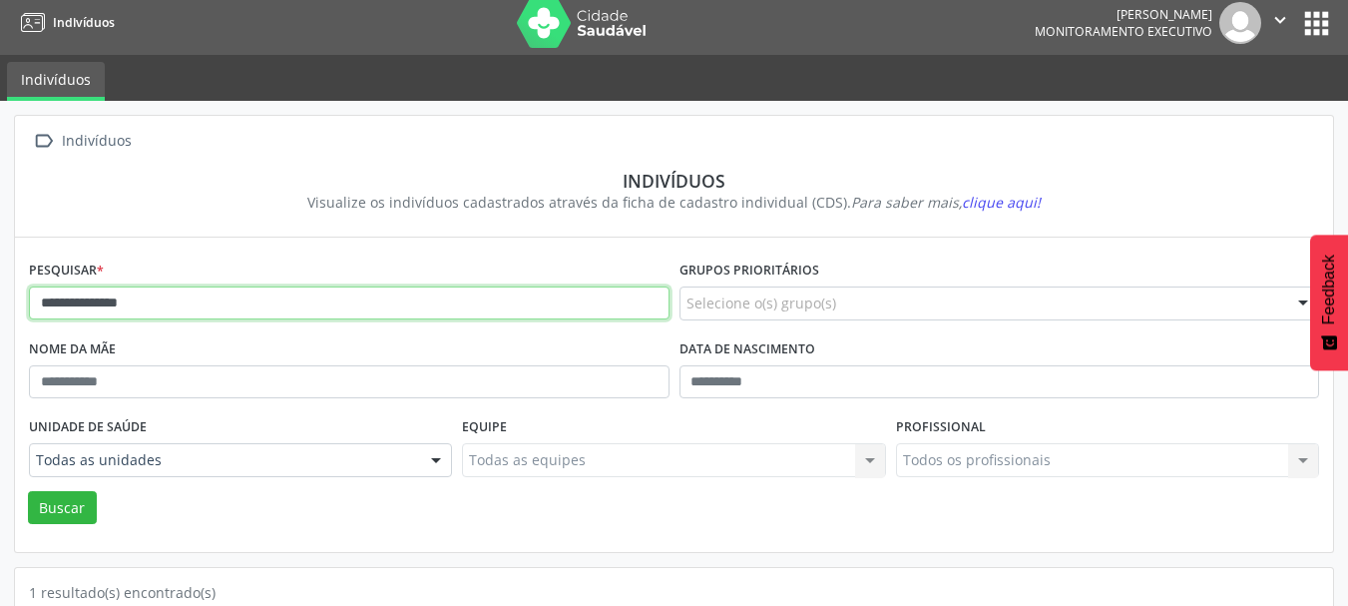
click at [217, 308] on input "**********" at bounding box center [349, 303] width 640 height 34
click at [203, 299] on input "**********" at bounding box center [349, 303] width 640 height 34
click at [208, 302] on input "**********" at bounding box center [349, 303] width 640 height 34
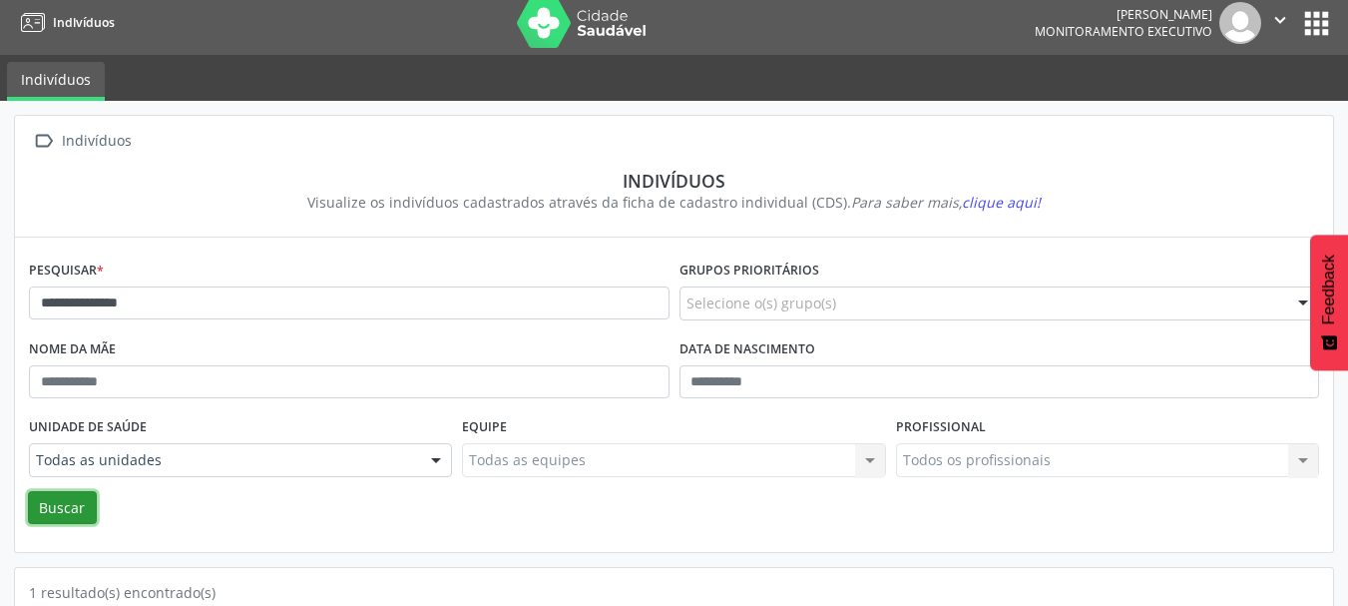
click at [55, 502] on button "Buscar" at bounding box center [62, 508] width 69 height 34
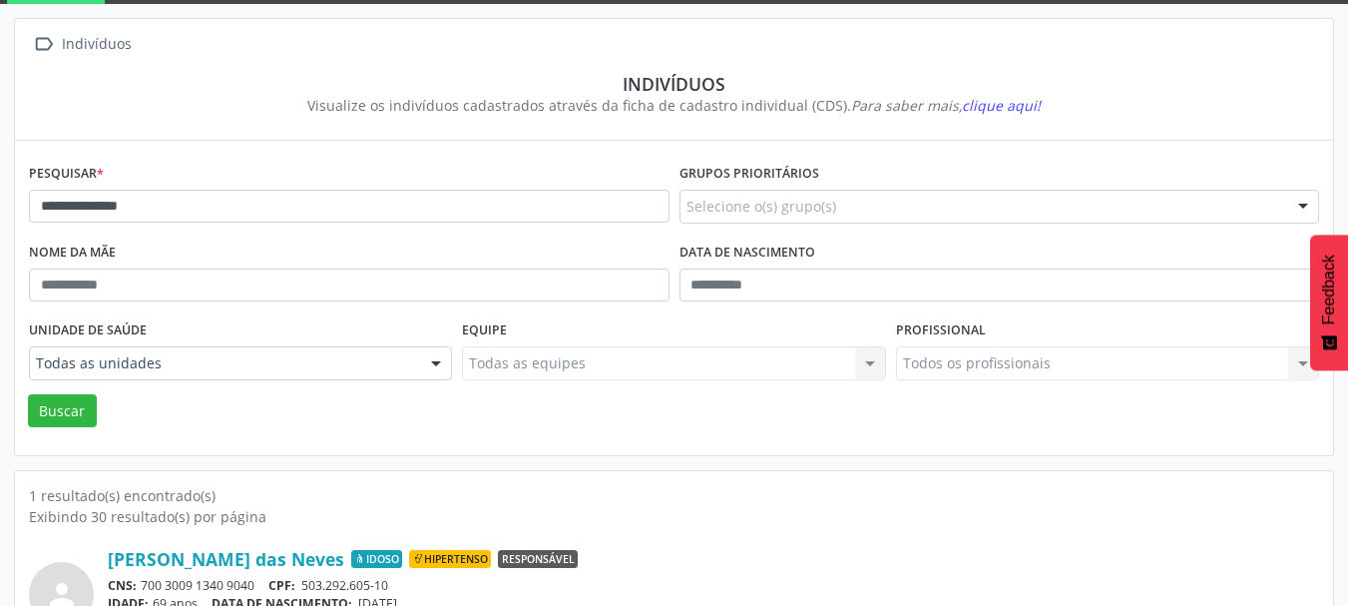
scroll to position [208, 0]
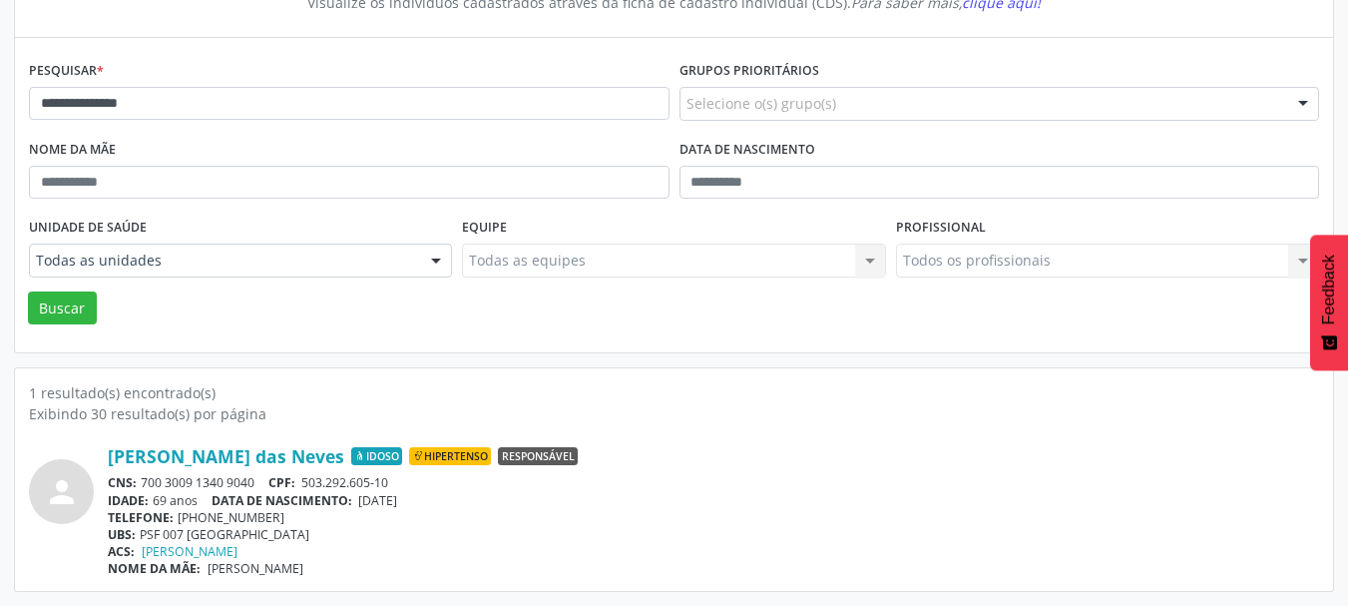
drag, startPoint x: 259, startPoint y: 482, endPoint x: 143, endPoint y: 486, distance: 116.8
click at [143, 486] on div "CNS: 700 3009 1340 9040 CPF: 503.292.605-10" at bounding box center [713, 482] width 1211 height 17
drag, startPoint x: 399, startPoint y: 482, endPoint x: 307, endPoint y: 483, distance: 91.8
click at [307, 483] on div "CNS: 700 3009 1340 9040 CPF: 503.292.605-10" at bounding box center [713, 482] width 1211 height 17
click at [496, 291] on div "Buscar" at bounding box center [674, 308] width 1300 height 34
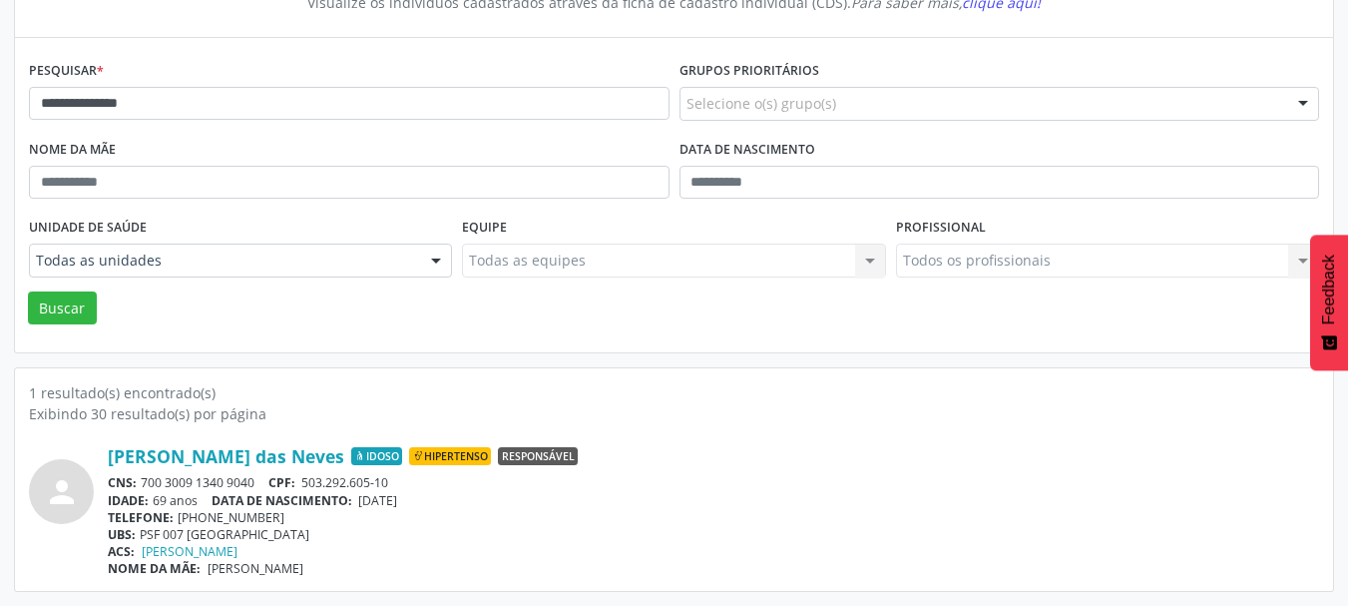
drag, startPoint x: 432, startPoint y: 500, endPoint x: 365, endPoint y: 500, distance: 66.8
click at [365, 500] on div "IDADE: 69 anos DATA DE NASCIMENTO: [DEMOGRAPHIC_DATA]" at bounding box center [713, 500] width 1211 height 17
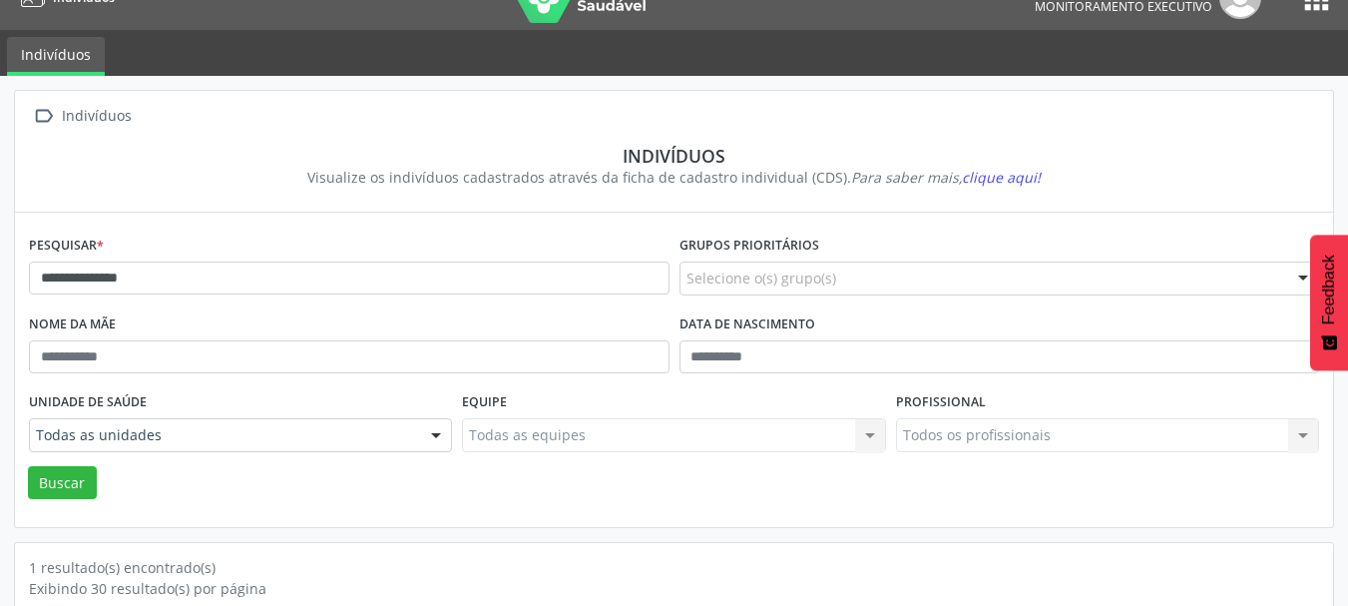
scroll to position [0, 0]
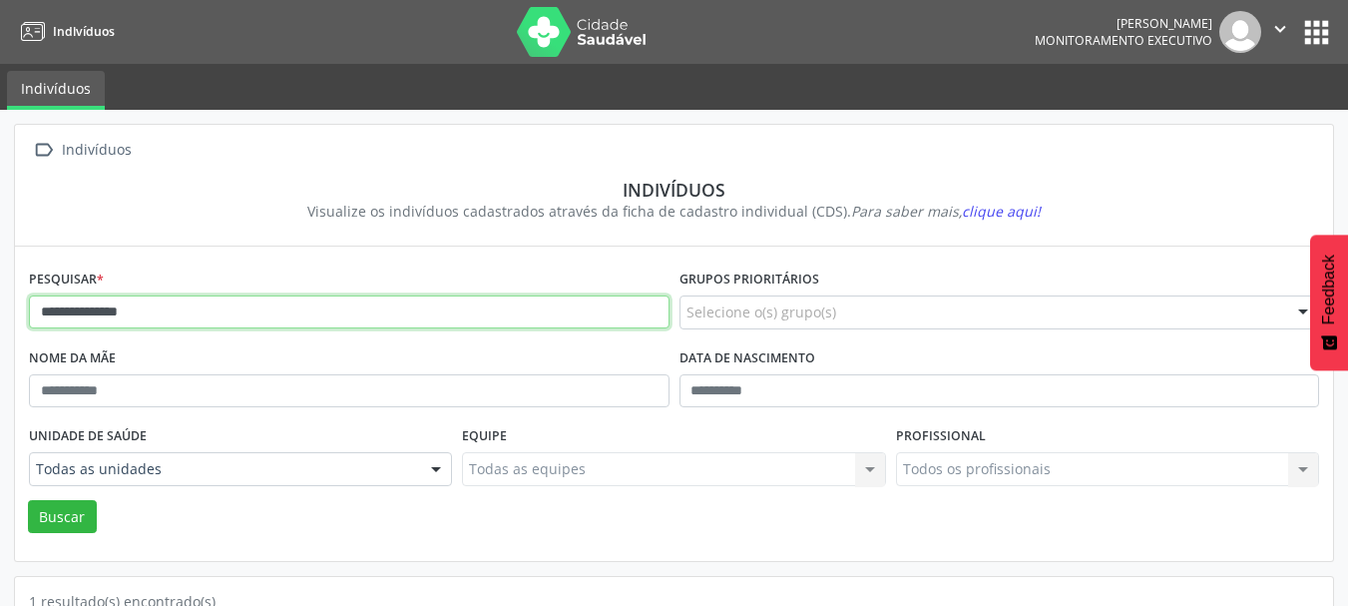
drag, startPoint x: 199, startPoint y: 310, endPoint x: 0, endPoint y: 409, distance: 221.7
click at [0, 315] on div "**********" at bounding box center [674, 462] width 1348 height 704
type input "**********"
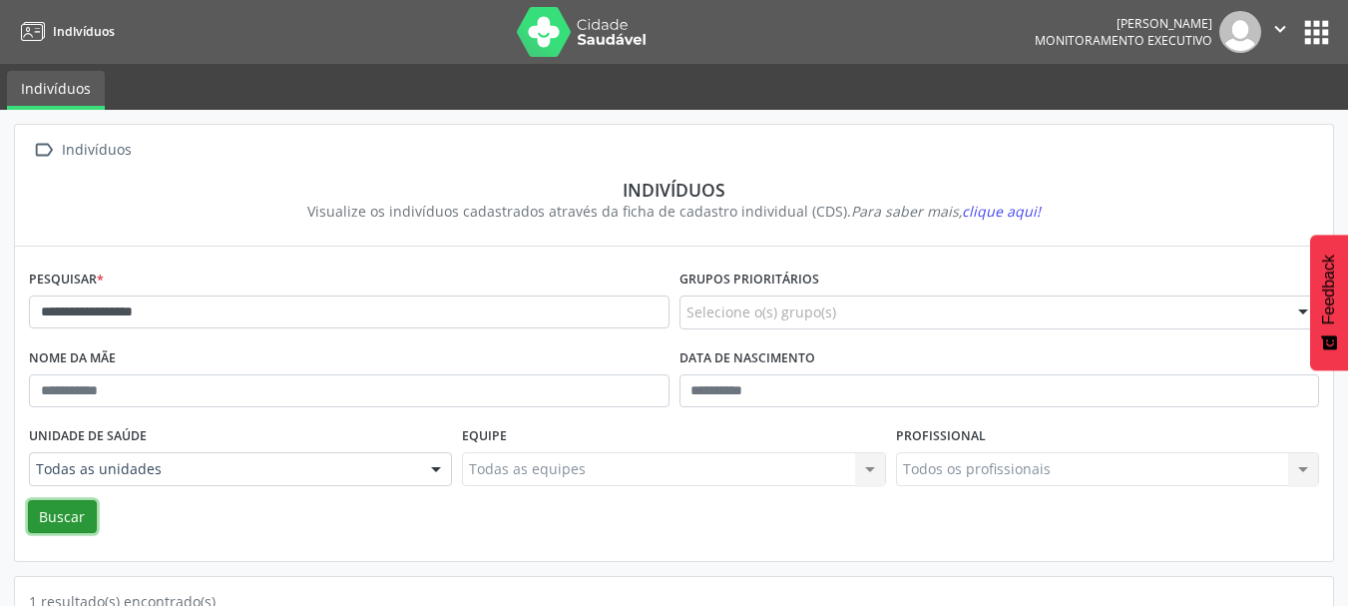
click at [64, 510] on button "Buscar" at bounding box center [62, 517] width 69 height 34
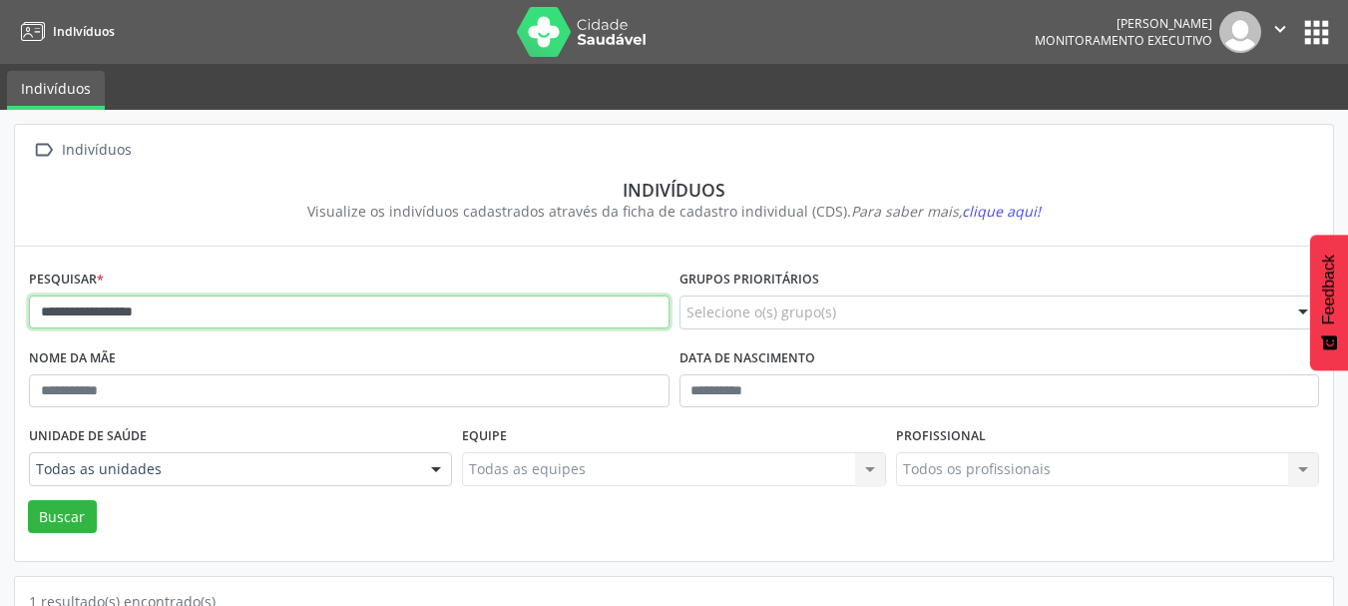
drag, startPoint x: 156, startPoint y: 318, endPoint x: 395, endPoint y: 406, distance: 255.0
click at [212, 332] on div "**********" at bounding box center [349, 303] width 650 height 79
click at [190, 317] on input "**********" at bounding box center [349, 312] width 640 height 34
click at [189, 316] on input "**********" at bounding box center [349, 312] width 640 height 34
click at [207, 304] on input "**********" at bounding box center [349, 312] width 640 height 34
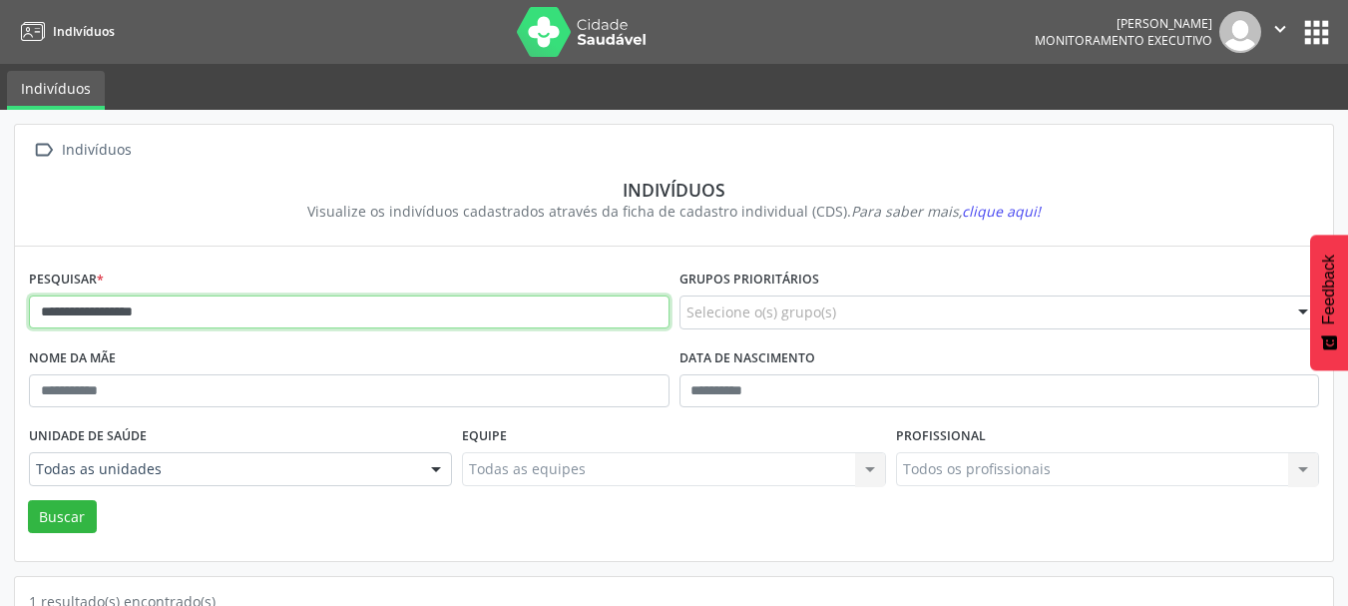
click at [208, 303] on input "**********" at bounding box center [349, 312] width 640 height 34
click at [214, 315] on input "**********" at bounding box center [349, 312] width 640 height 34
click at [215, 315] on input "**********" at bounding box center [349, 312] width 640 height 34
click at [246, 312] on input "**********" at bounding box center [349, 312] width 640 height 34
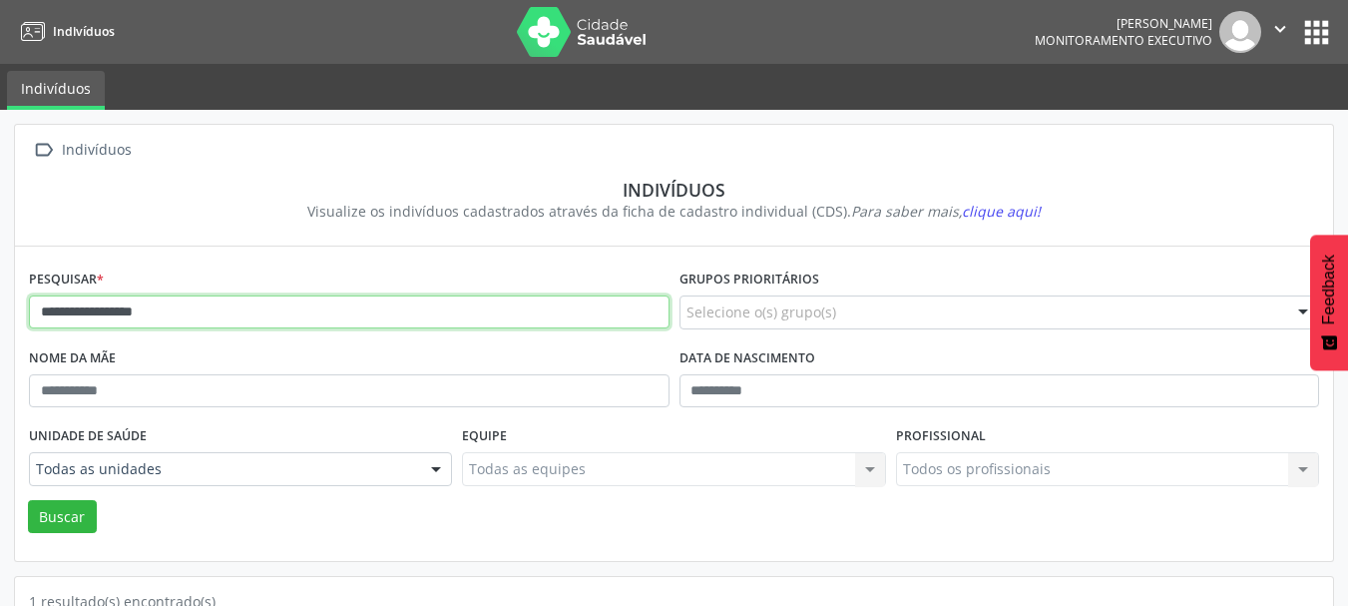
click at [244, 311] on input "**********" at bounding box center [349, 312] width 640 height 34
click at [282, 326] on input "**********" at bounding box center [349, 312] width 640 height 34
click at [286, 319] on input "**********" at bounding box center [349, 312] width 640 height 34
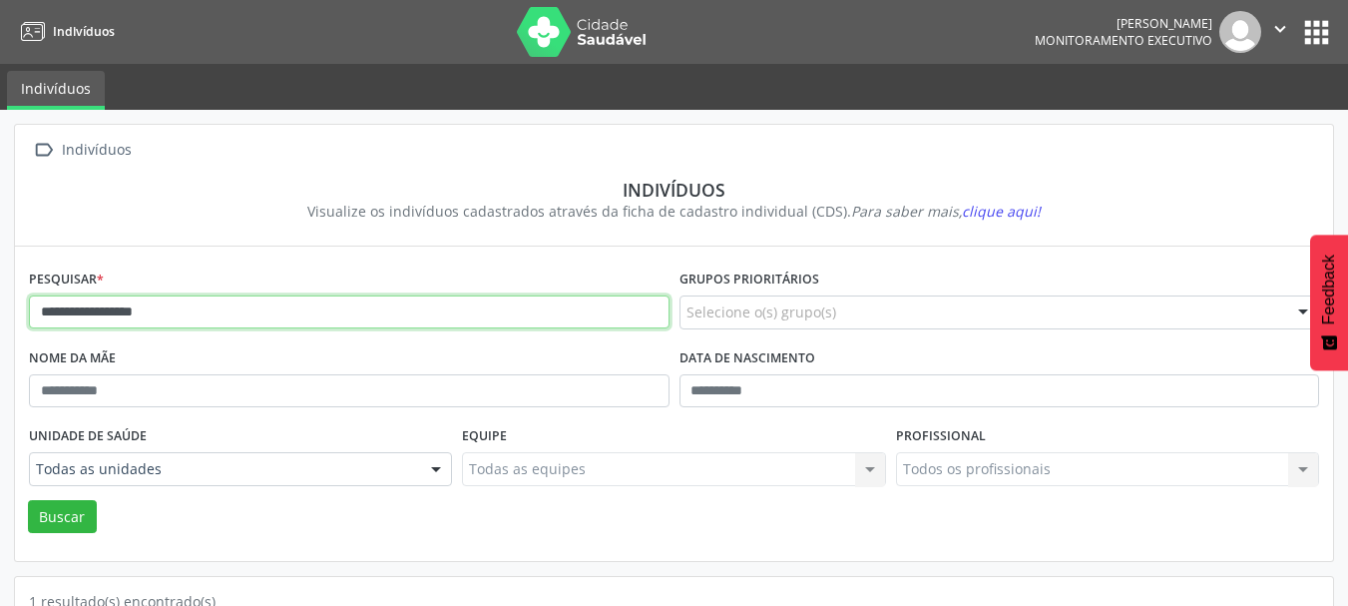
click at [286, 317] on input "**********" at bounding box center [349, 312] width 640 height 34
click at [252, 319] on input "**********" at bounding box center [349, 312] width 640 height 34
click at [239, 327] on input "**********" at bounding box center [349, 312] width 640 height 34
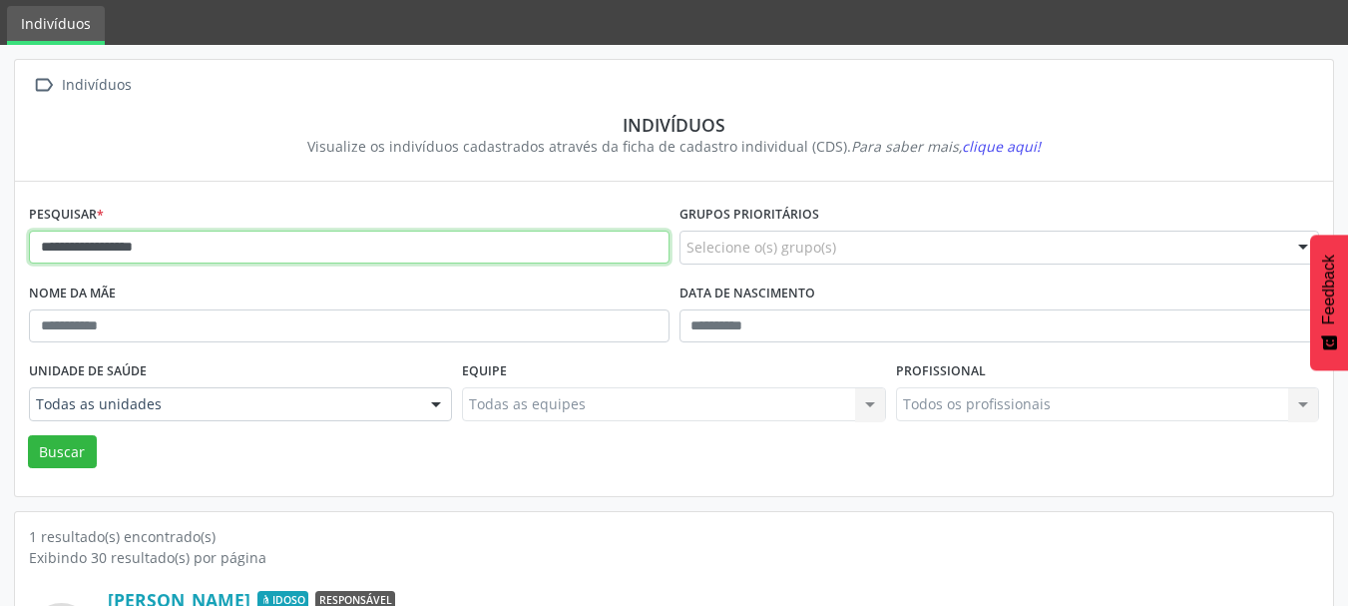
scroll to position [100, 0]
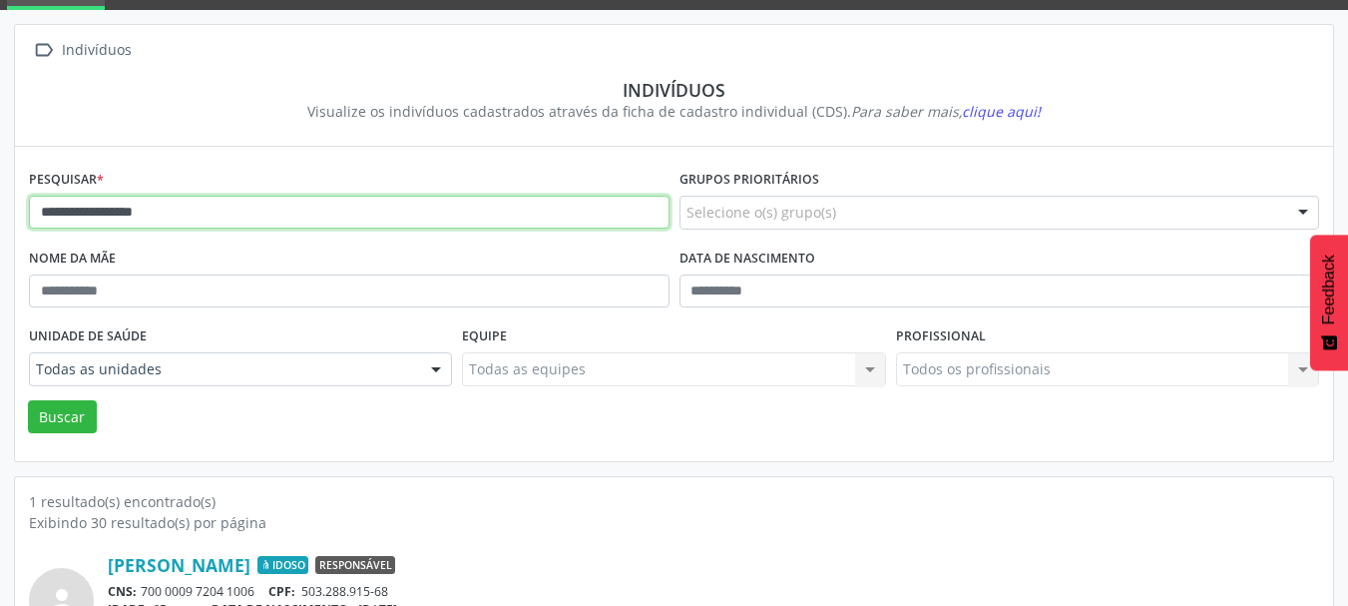
drag, startPoint x: 234, startPoint y: 217, endPoint x: 0, endPoint y: 203, distance: 234.8
click at [0, 203] on div "**********" at bounding box center [674, 362] width 1348 height 704
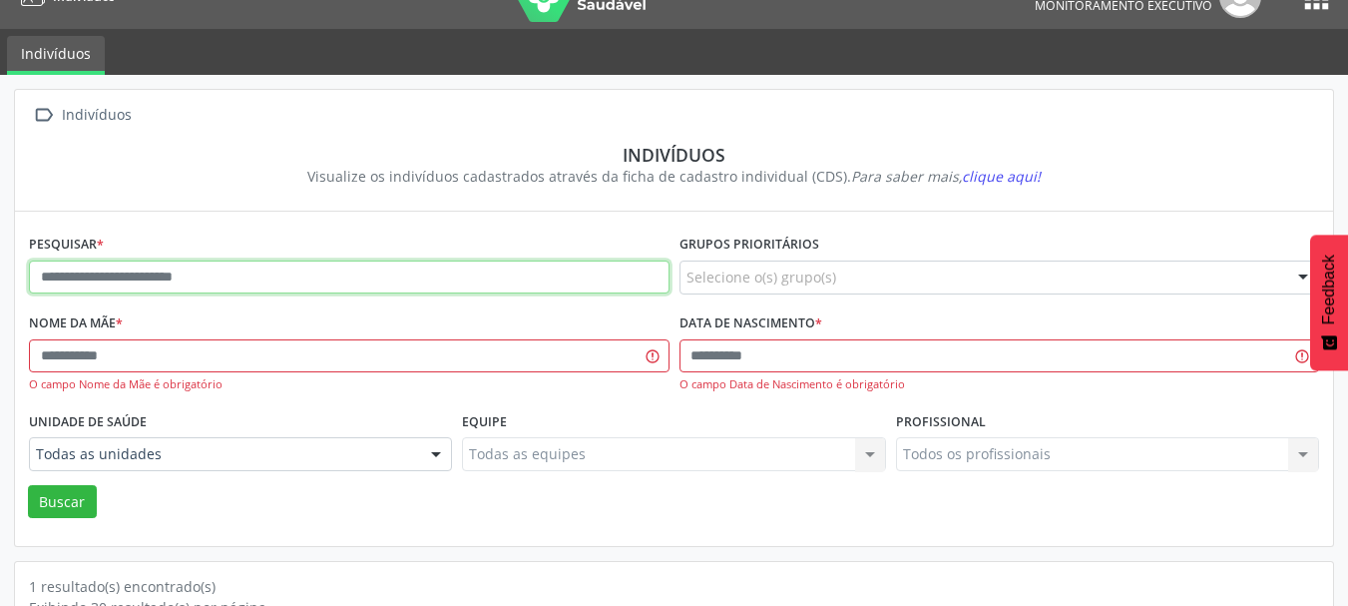
scroll to position [0, 0]
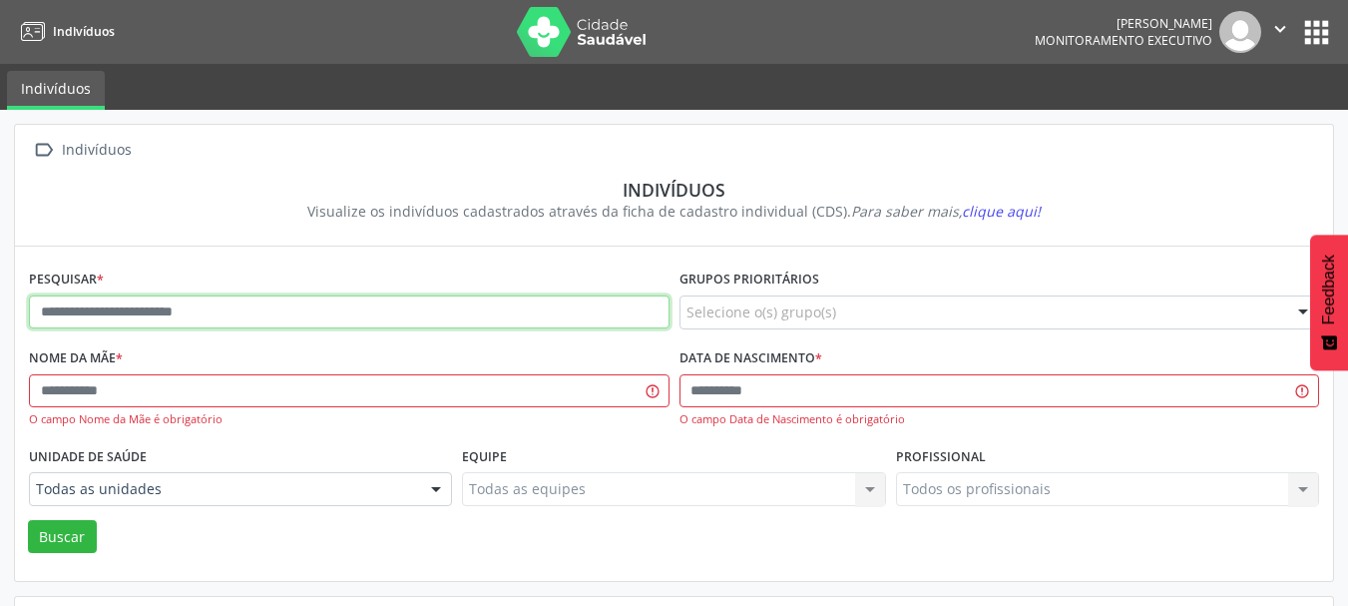
click at [171, 302] on input "text" at bounding box center [349, 312] width 640 height 34
click at [192, 304] on input "text" at bounding box center [349, 312] width 640 height 34
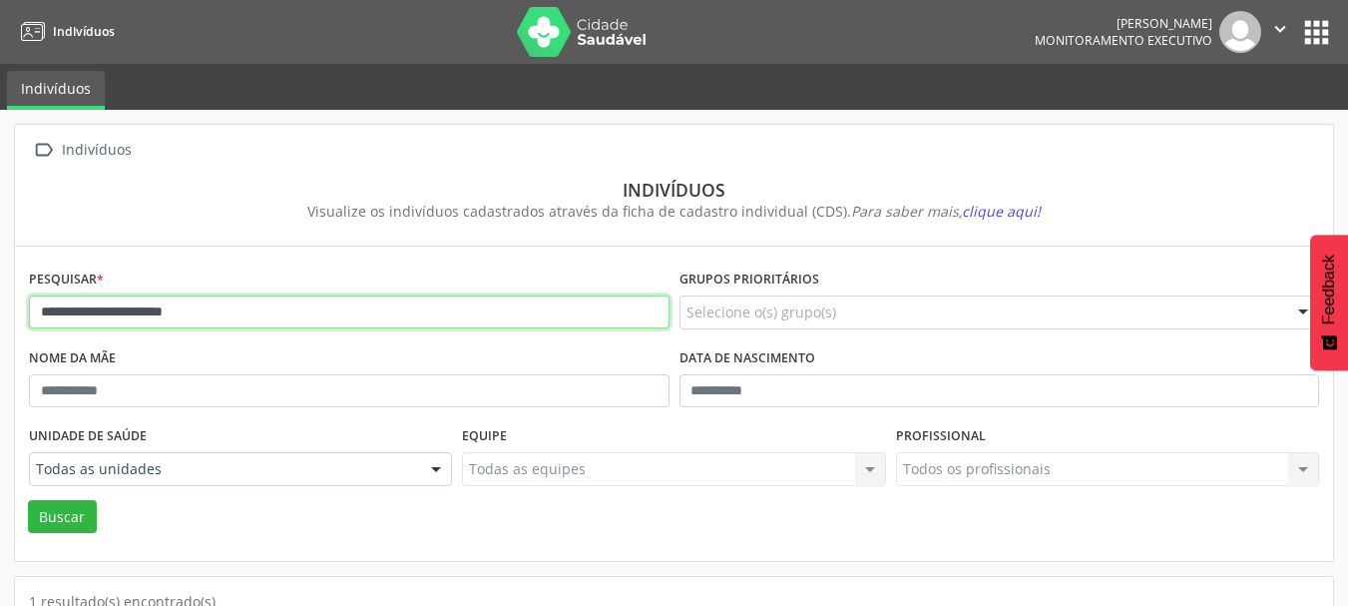
type input "**********"
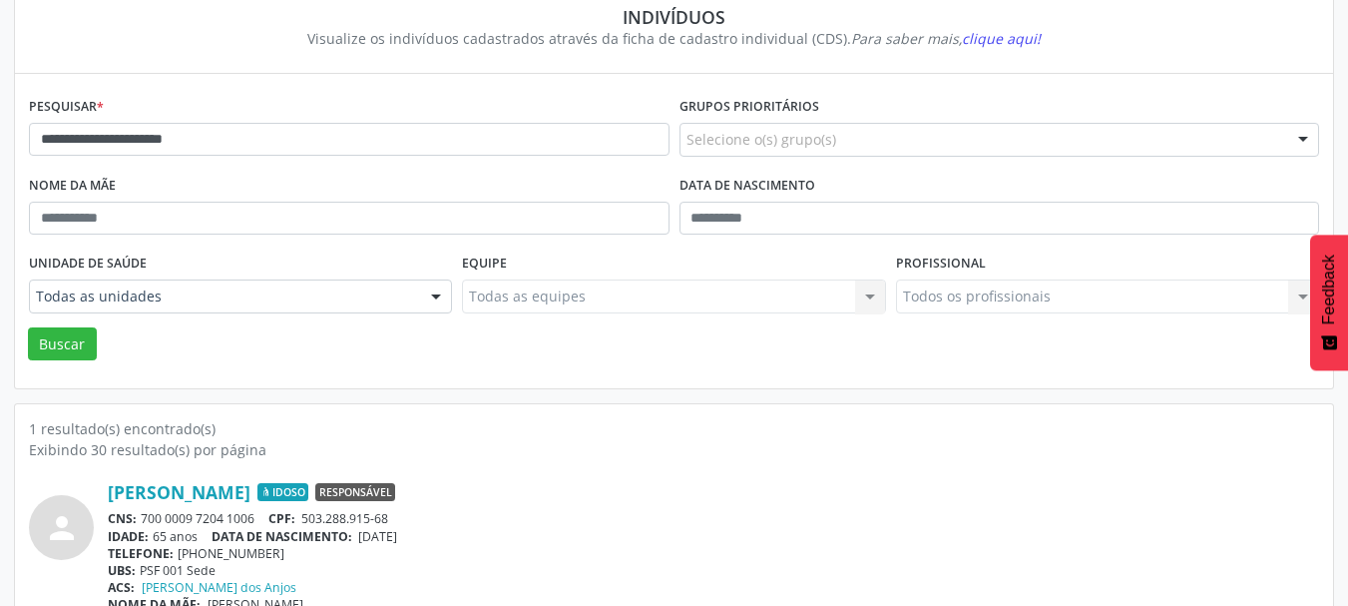
scroll to position [208, 0]
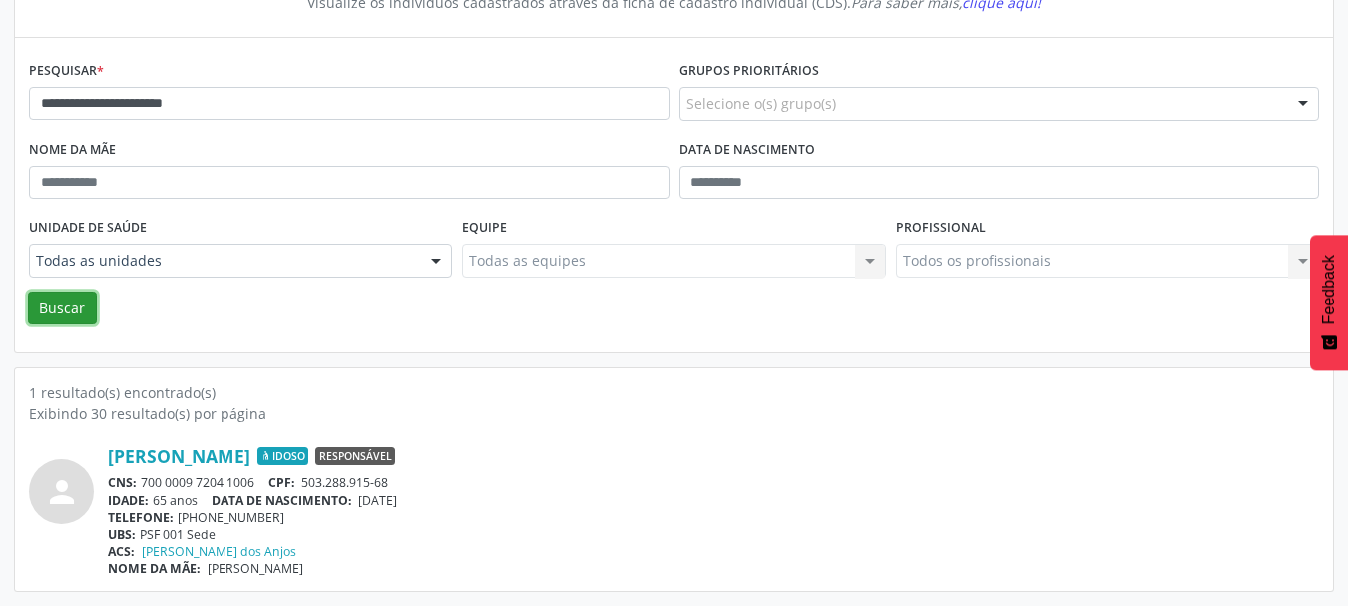
click at [36, 320] on button "Buscar" at bounding box center [62, 308] width 69 height 34
